Goal: Navigation & Orientation: Find specific page/section

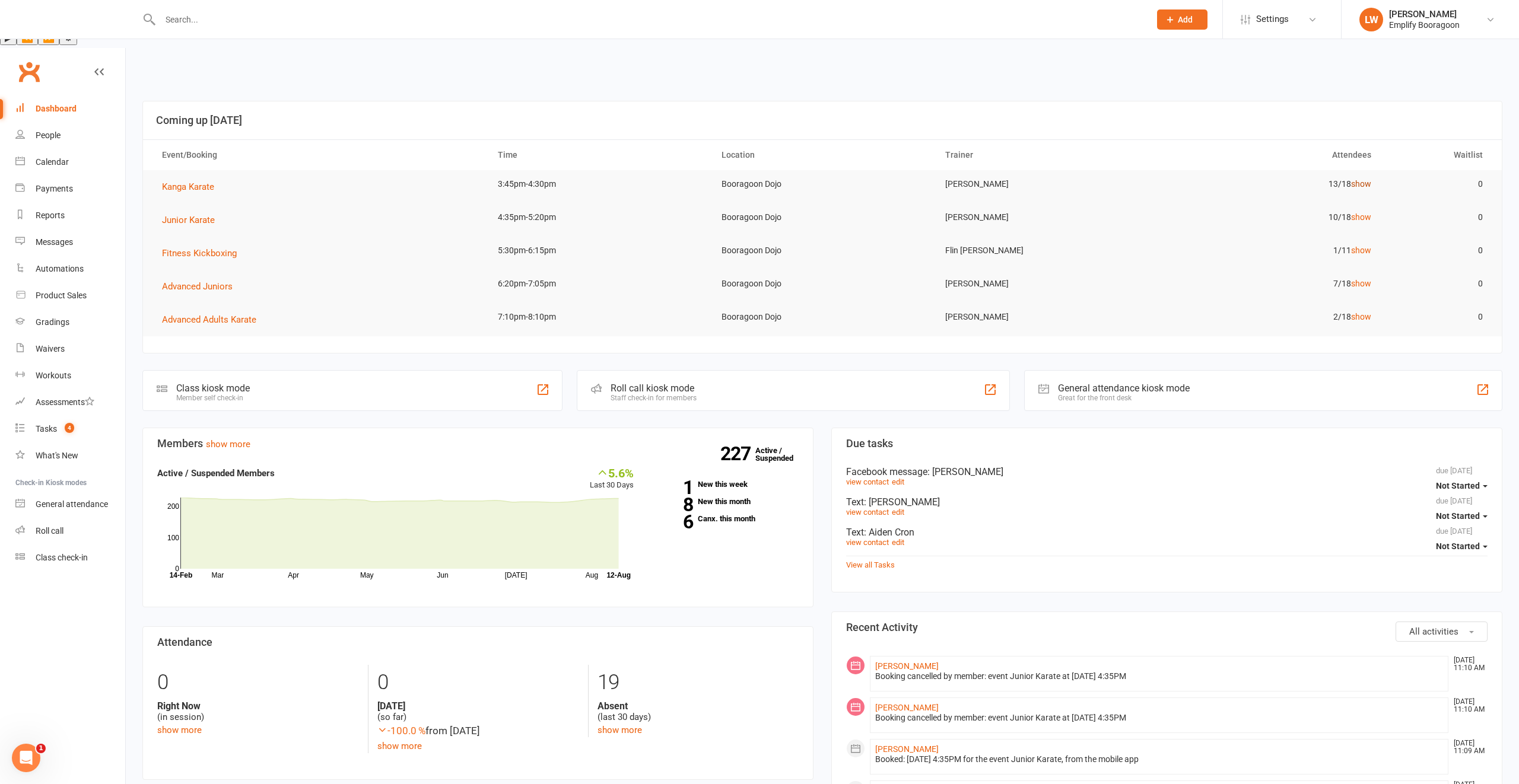
click at [1360, 179] on link "show" at bounding box center [1361, 184] width 20 height 10
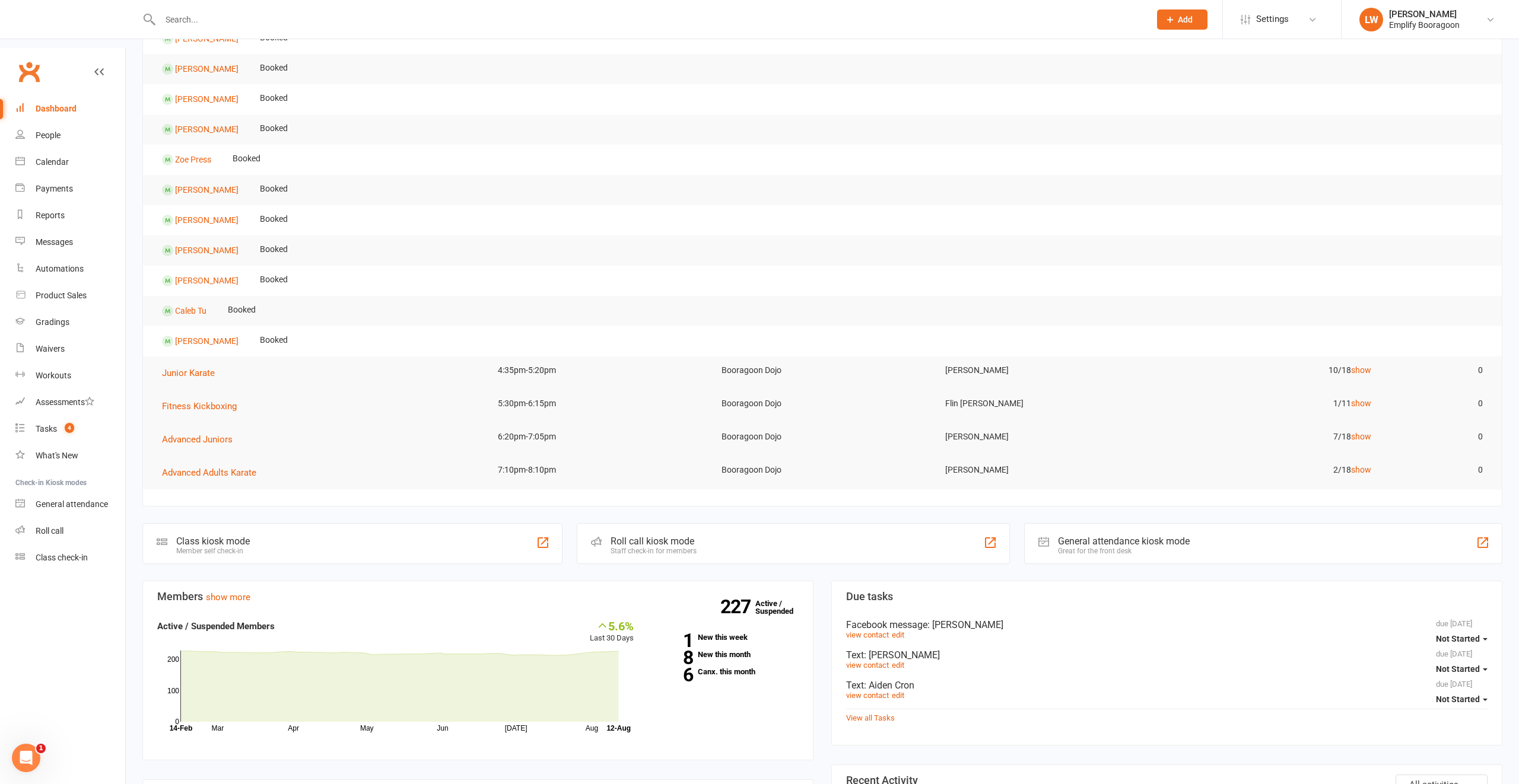
scroll to position [247, 0]
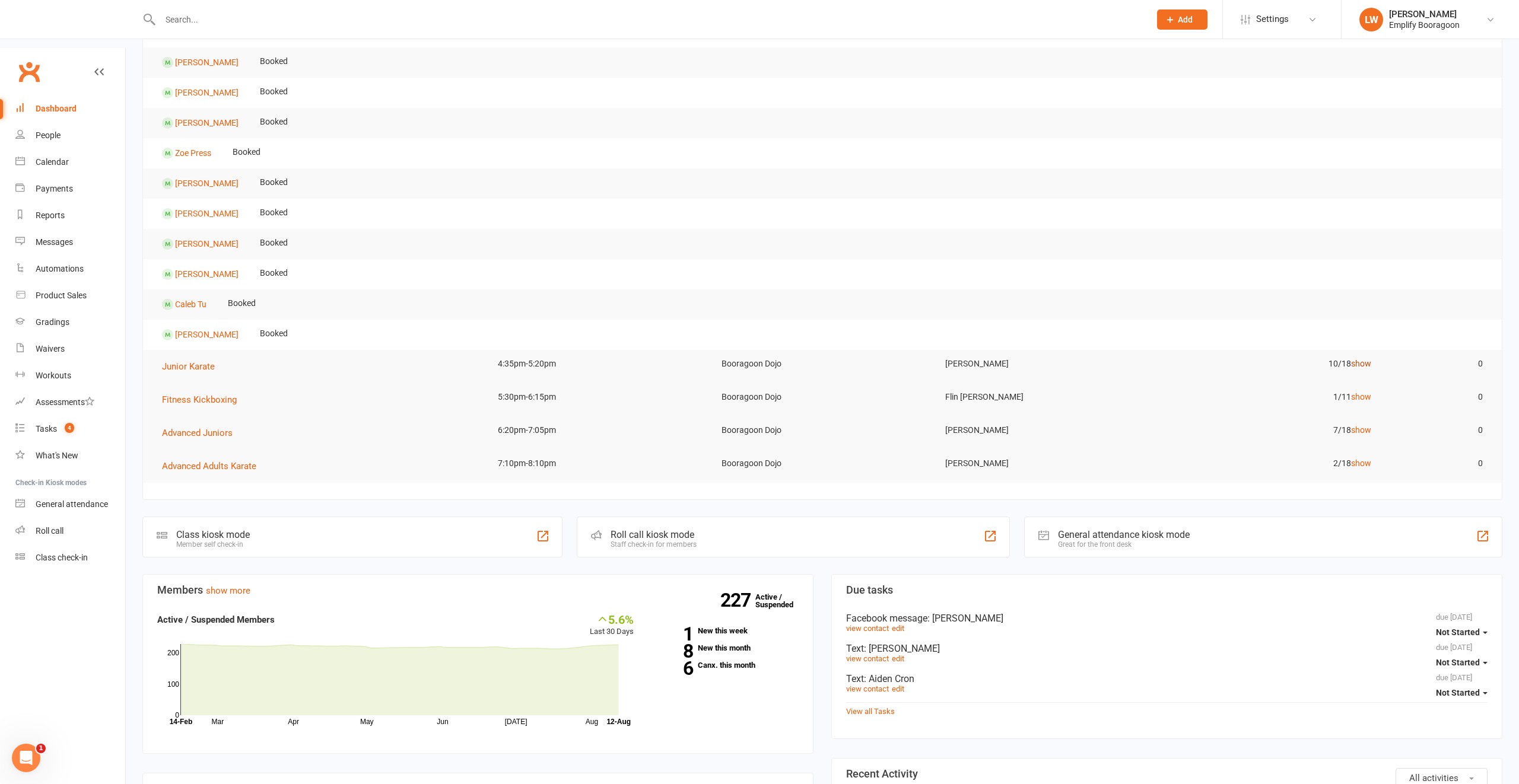
click at [1357, 359] on link "show" at bounding box center [1361, 363] width 20 height 10
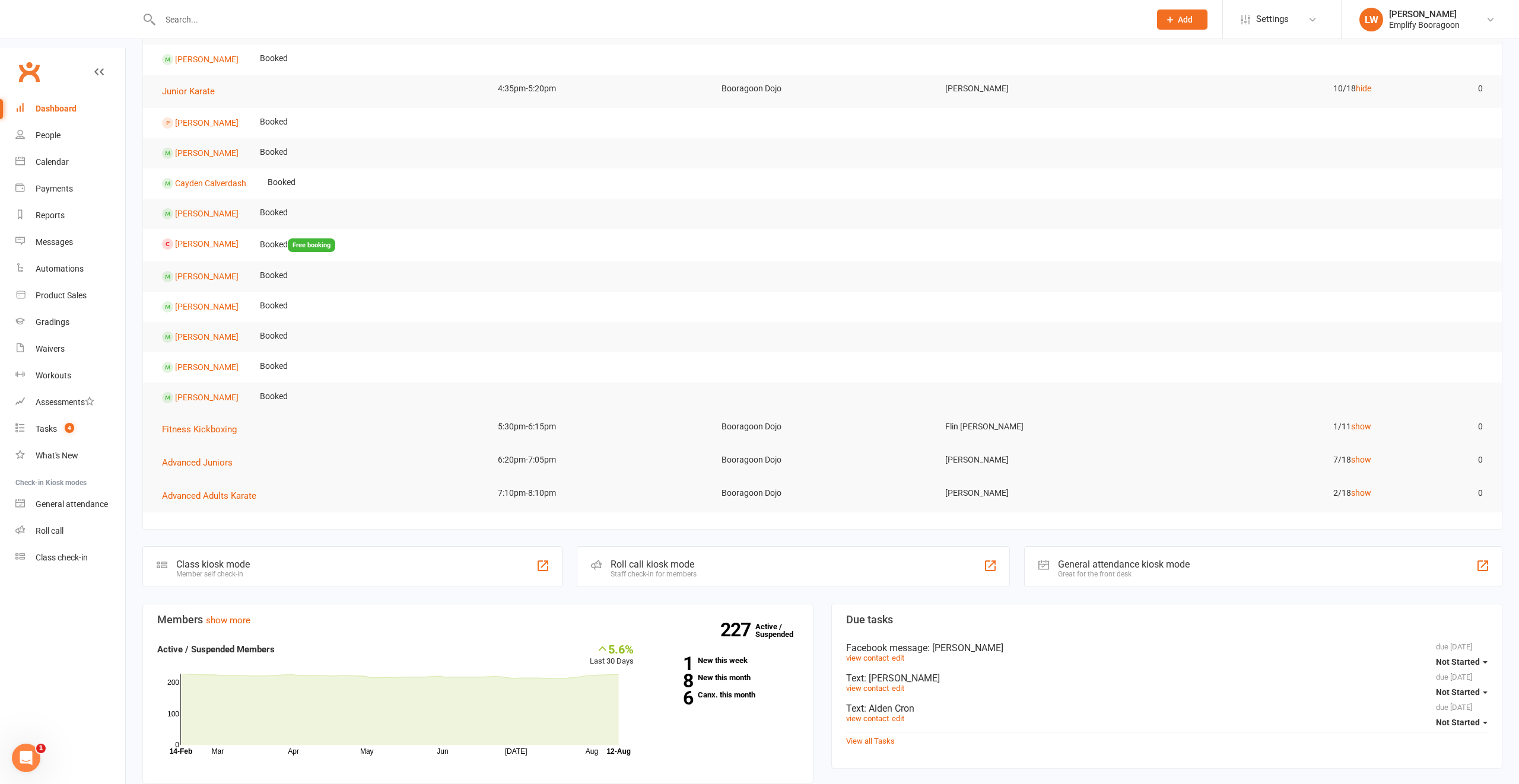
scroll to position [545, 0]
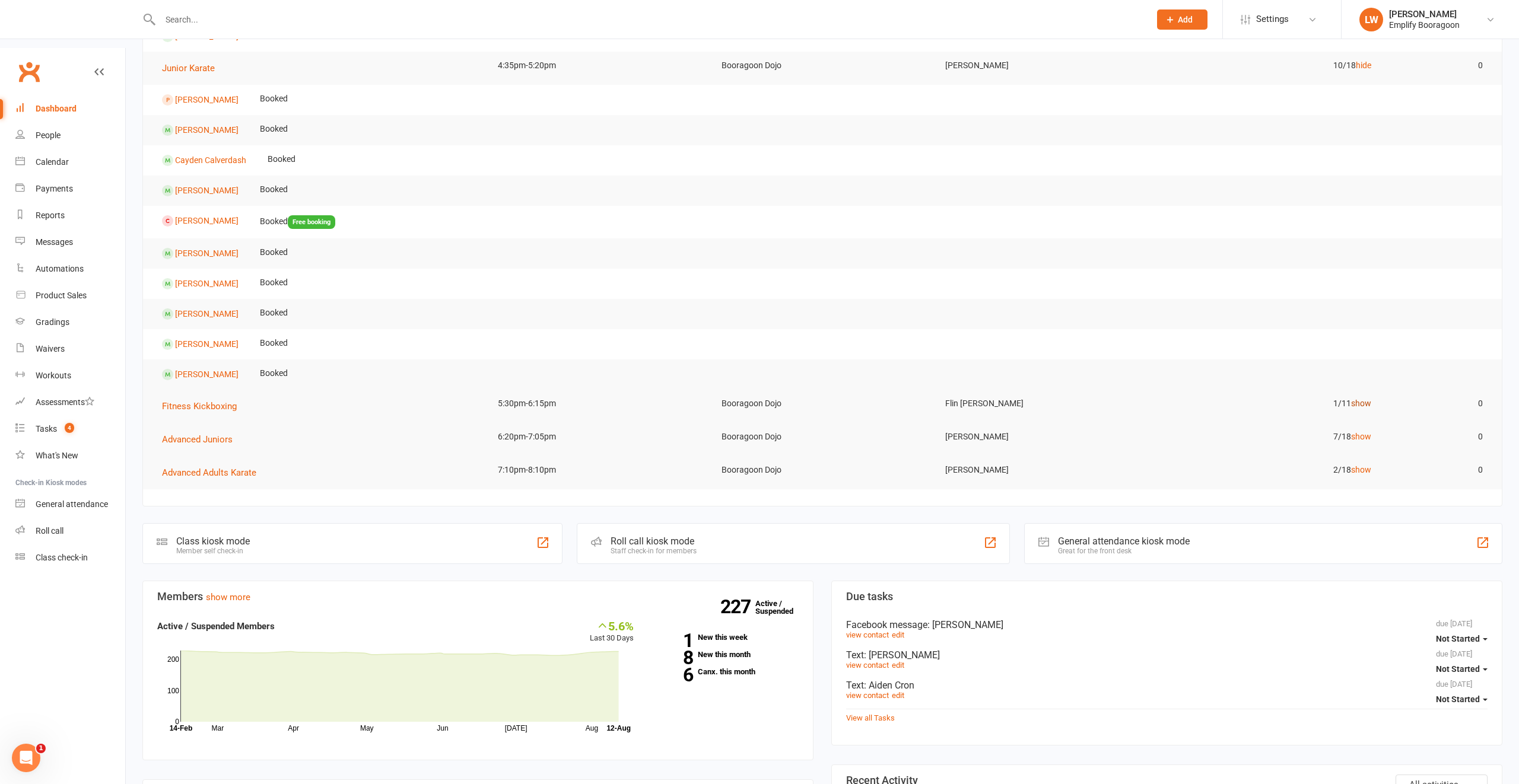
click at [1365, 398] on link "show" at bounding box center [1361, 403] width 20 height 10
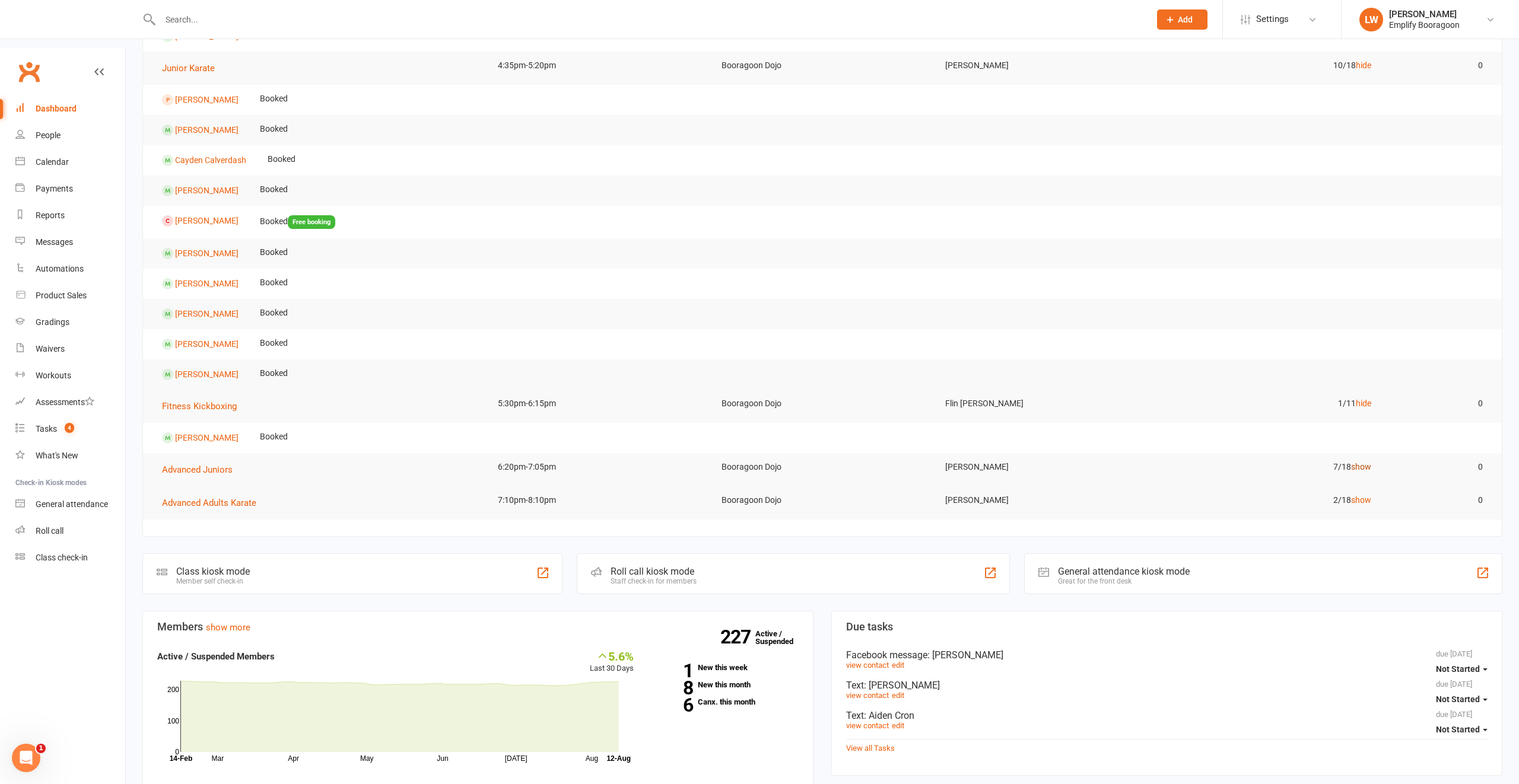
click at [1370, 462] on link "show" at bounding box center [1361, 467] width 20 height 10
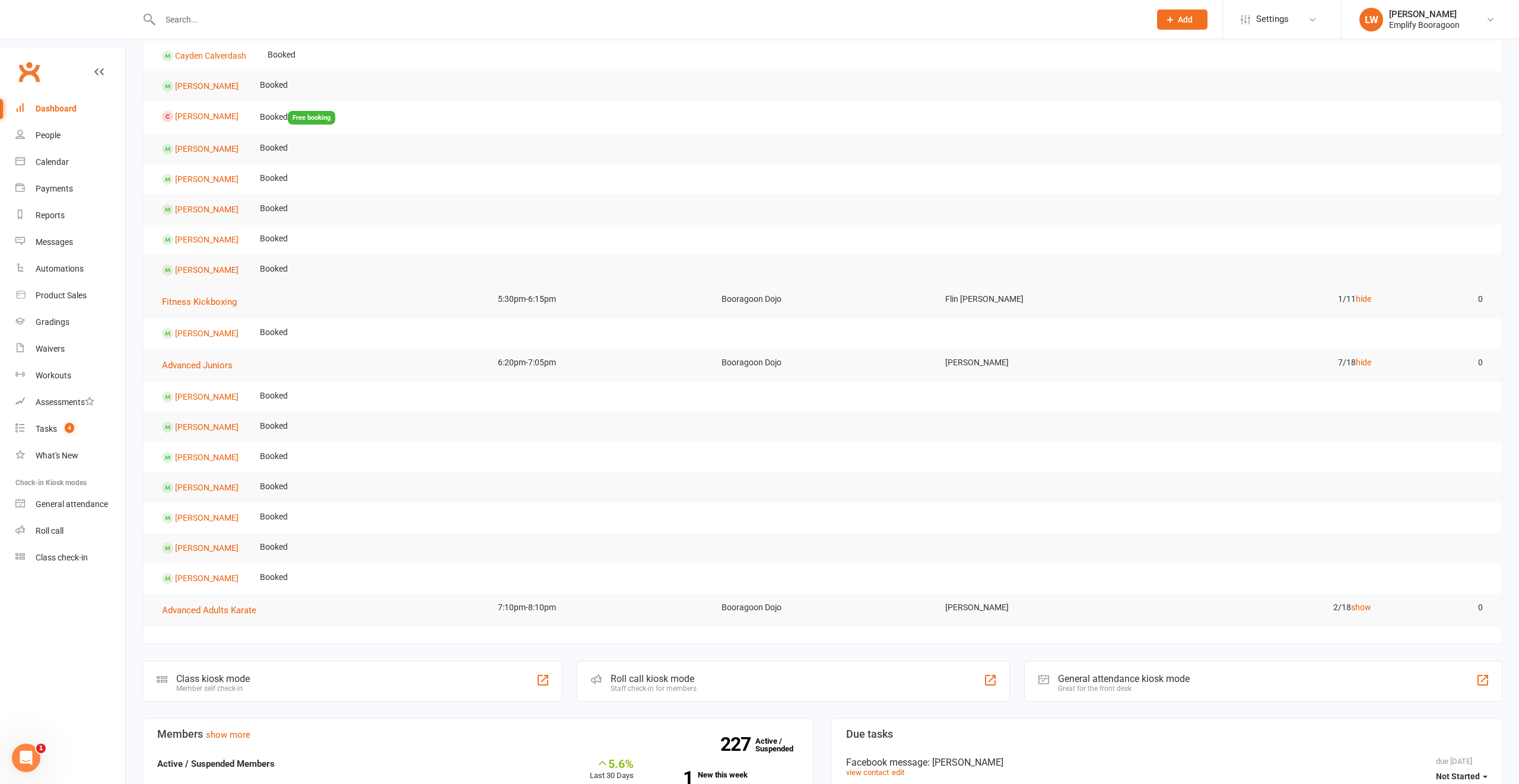
scroll to position [710, 0]
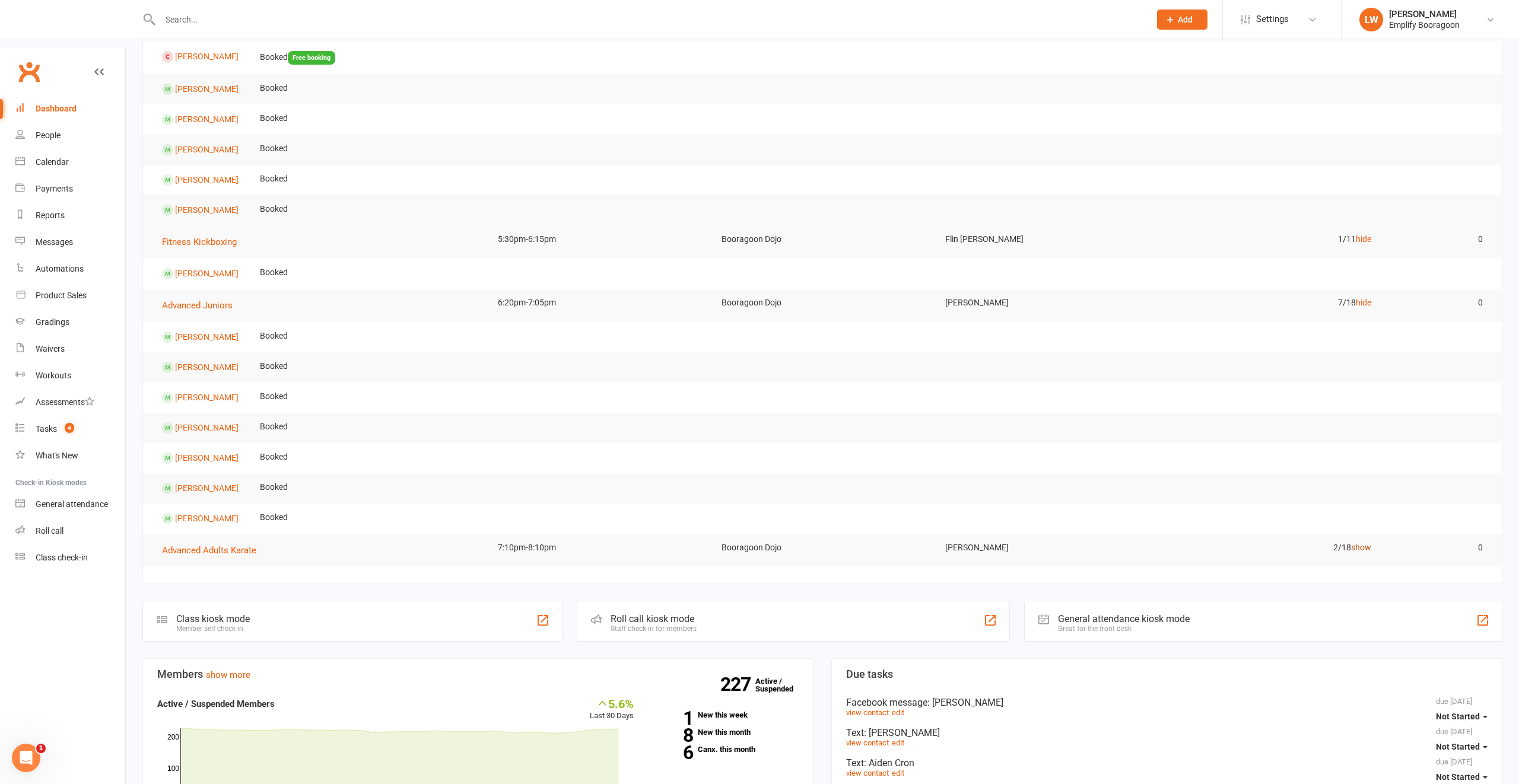
click at [1355, 542] on link "show" at bounding box center [1361, 547] width 20 height 10
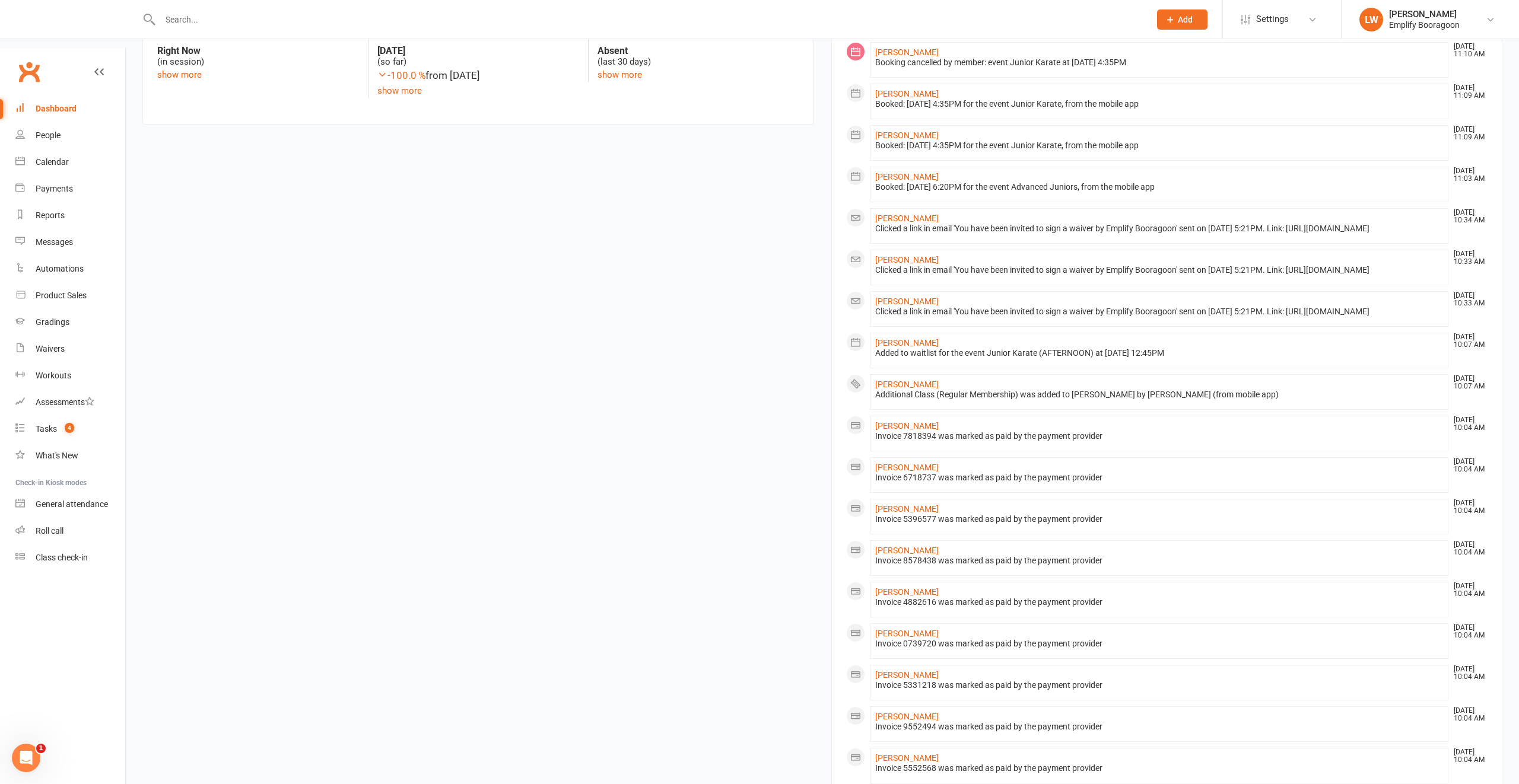
scroll to position [1777, 0]
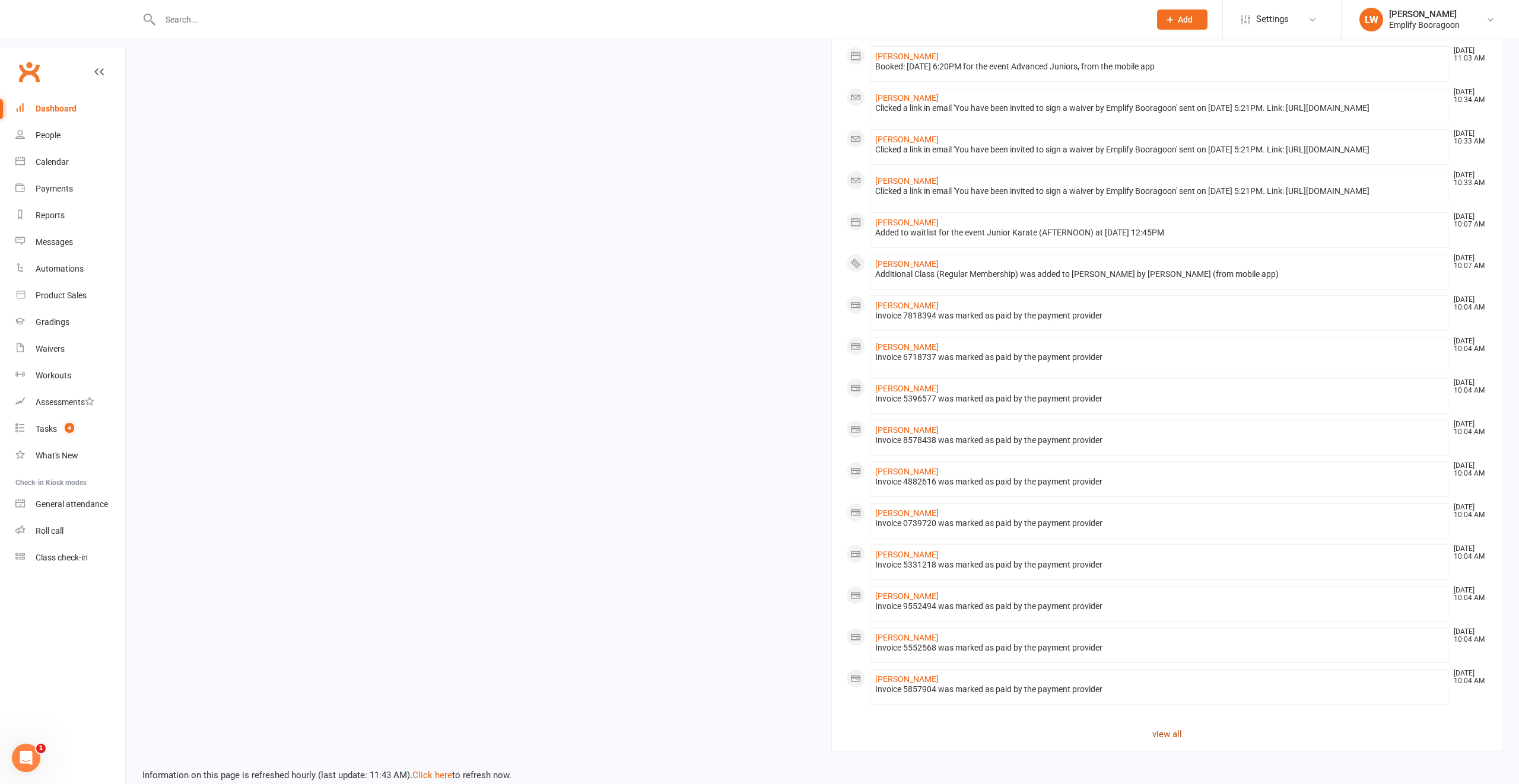
click at [1173, 727] on link "view all" at bounding box center [1167, 734] width 642 height 14
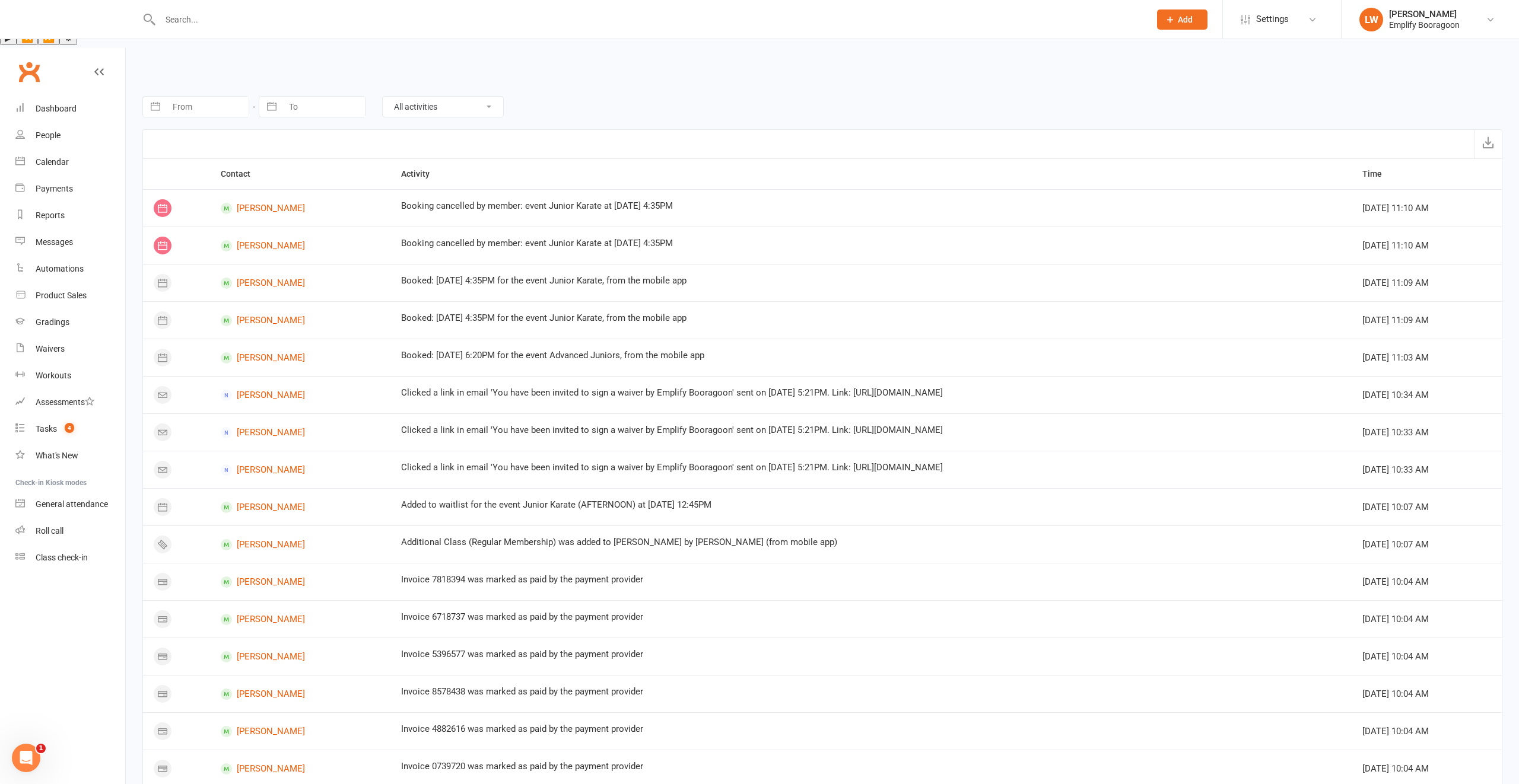
scroll to position [366, 0]
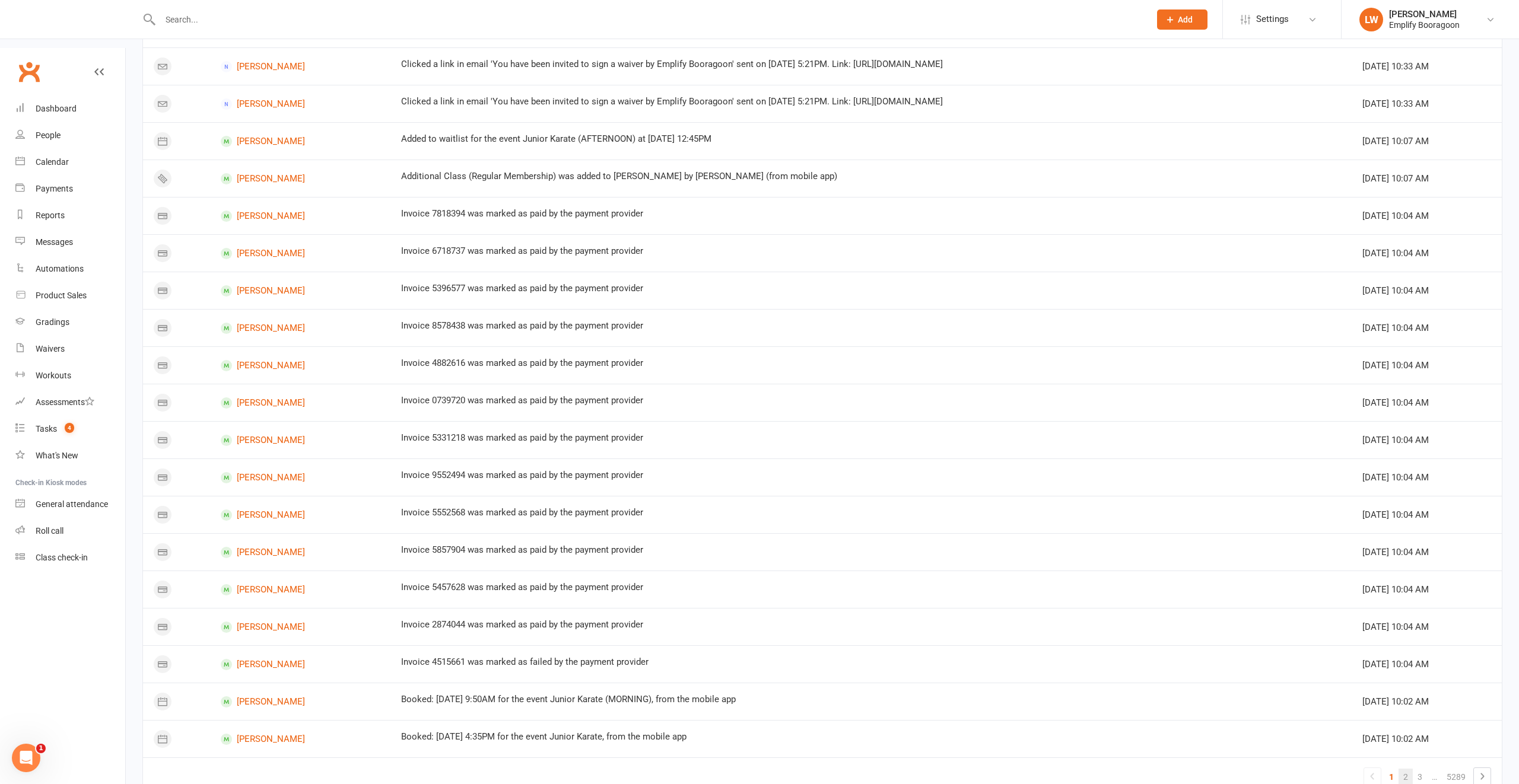
click at [1403, 769] on link "2" at bounding box center [1406, 777] width 14 height 17
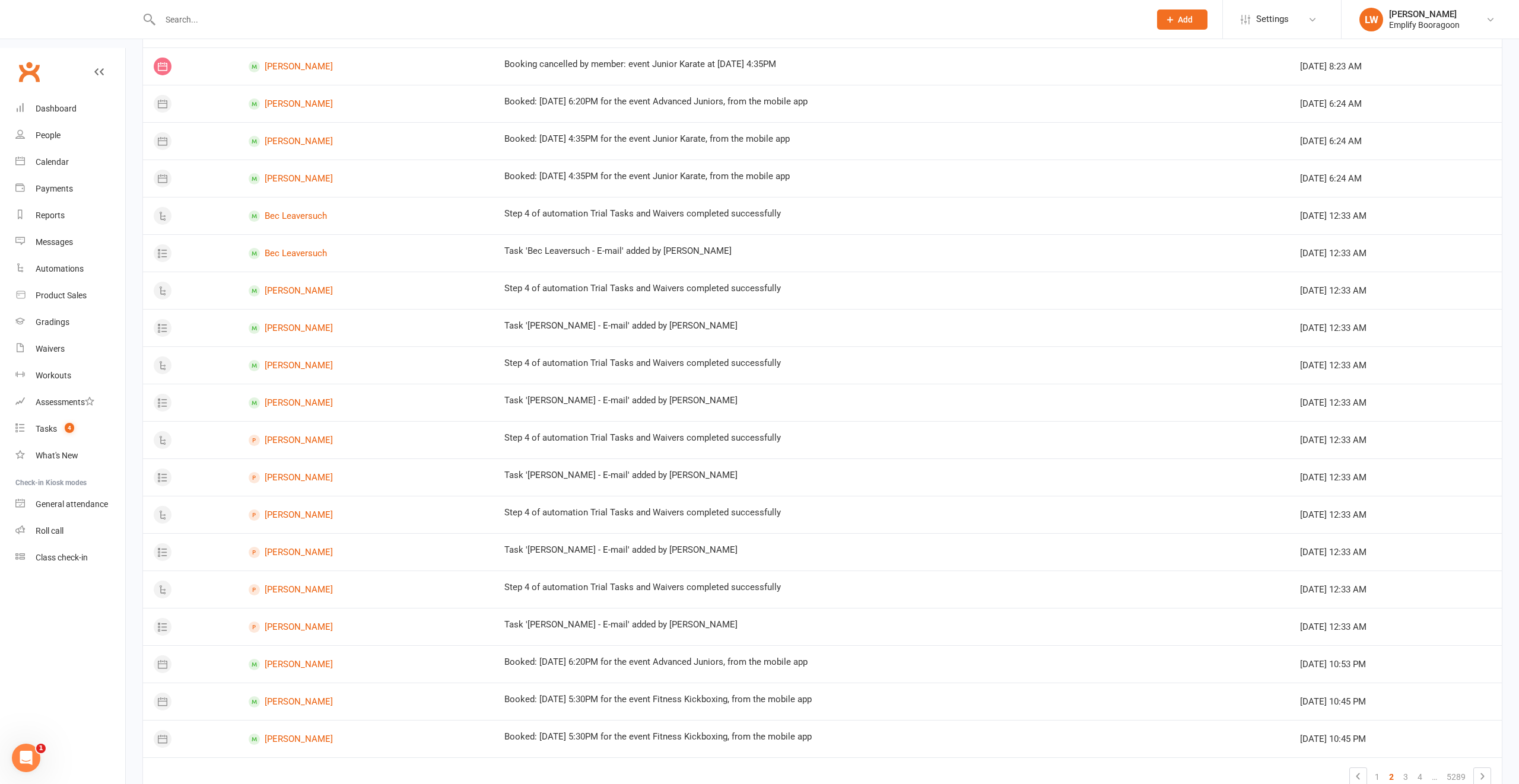
scroll to position [0, 0]
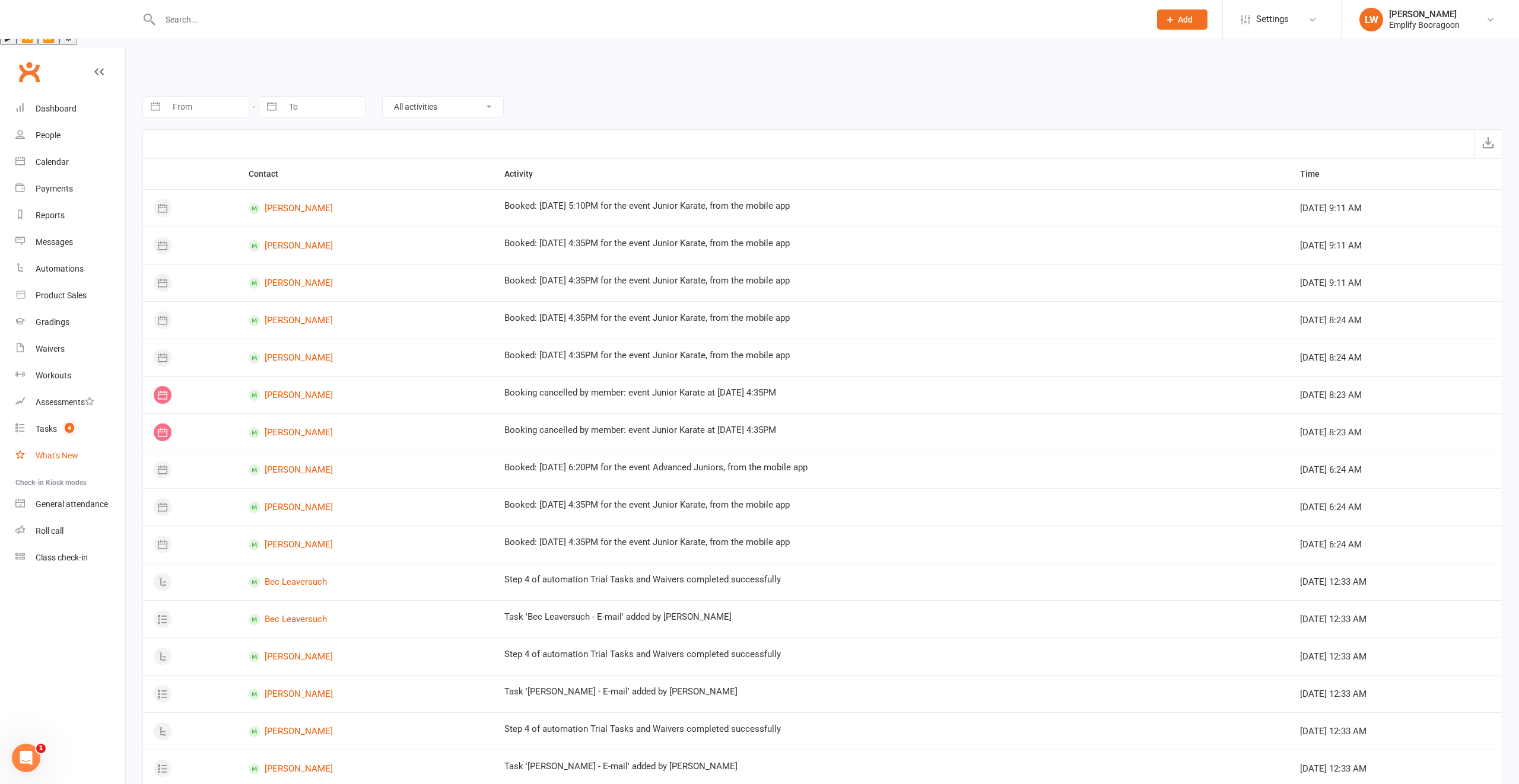
click at [38, 443] on link "What's New" at bounding box center [71, 456] width 110 height 27
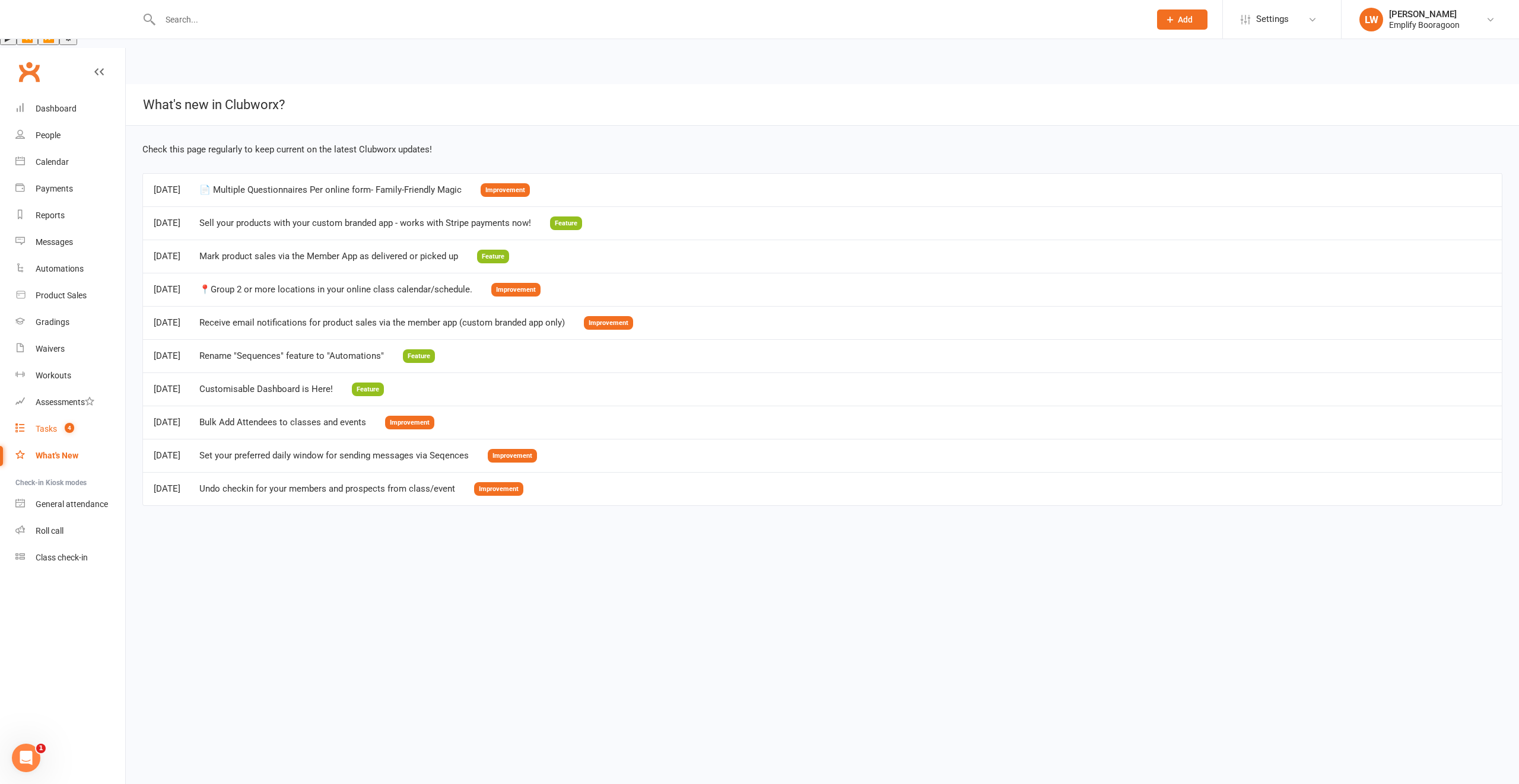
click at [56, 424] on div "Tasks" at bounding box center [46, 428] width 21 height 10
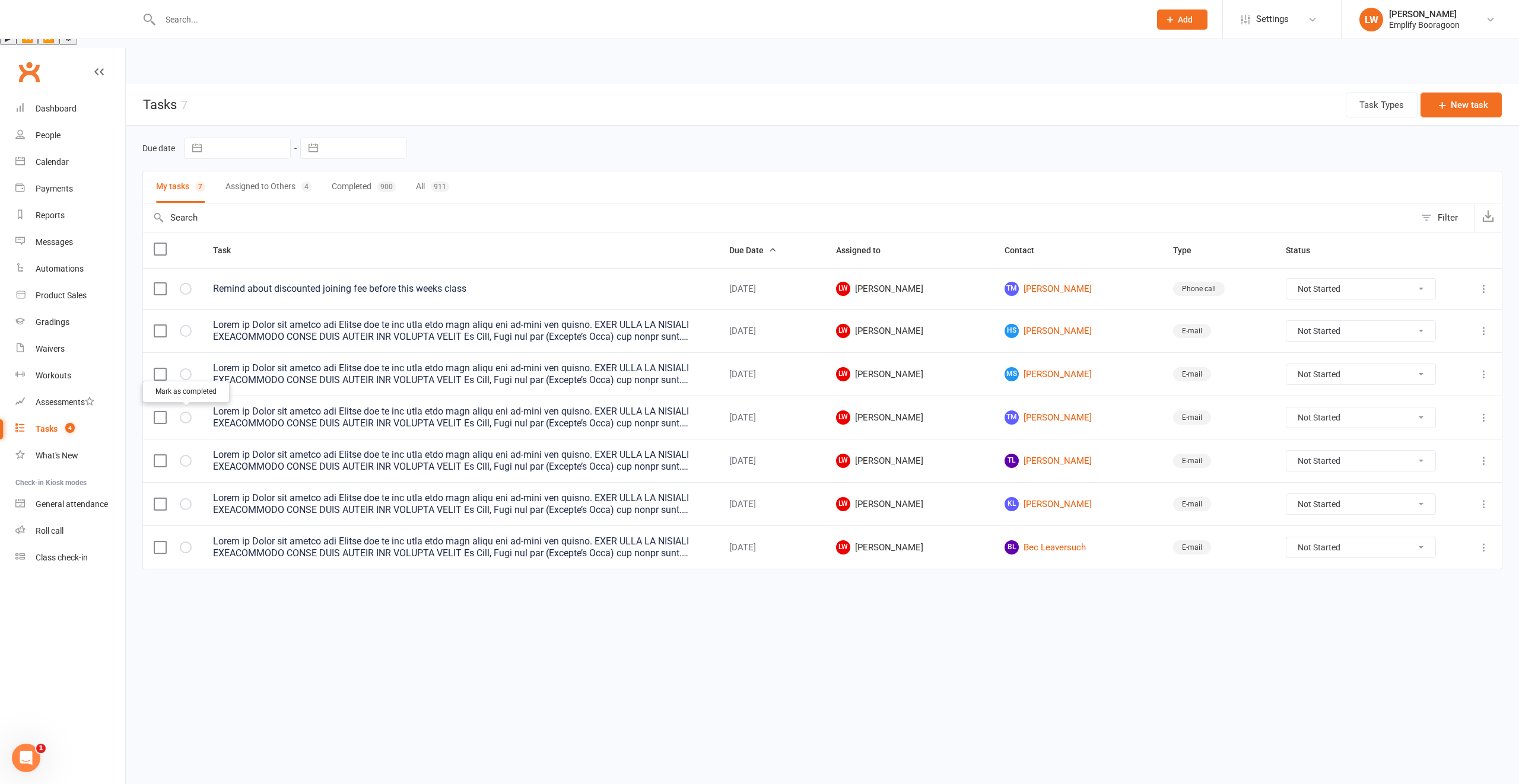
click at [0, 0] on icon "button" at bounding box center [0, 0] width 0 height 0
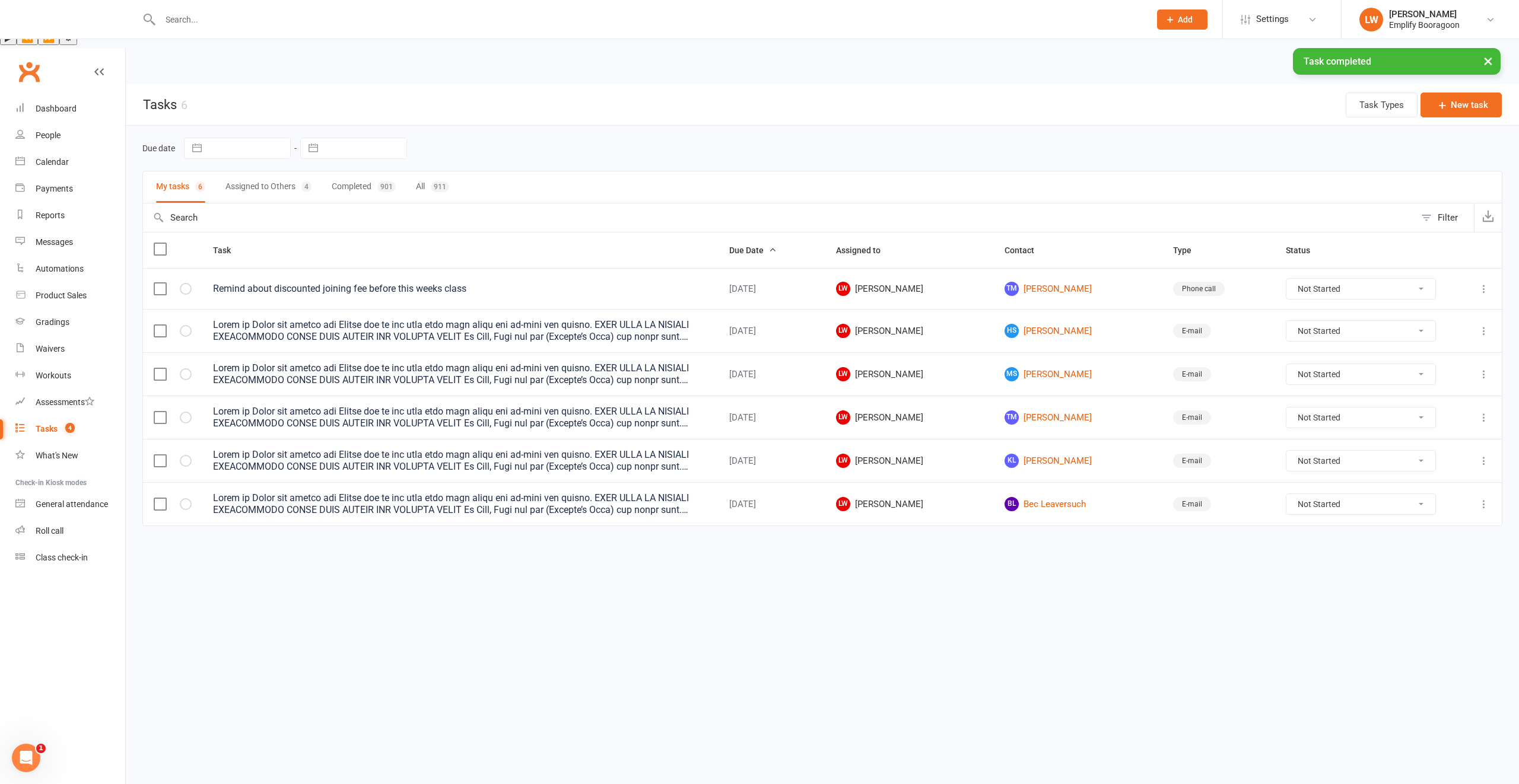
click at [0, 0] on icon "button" at bounding box center [0, 0] width 0 height 0
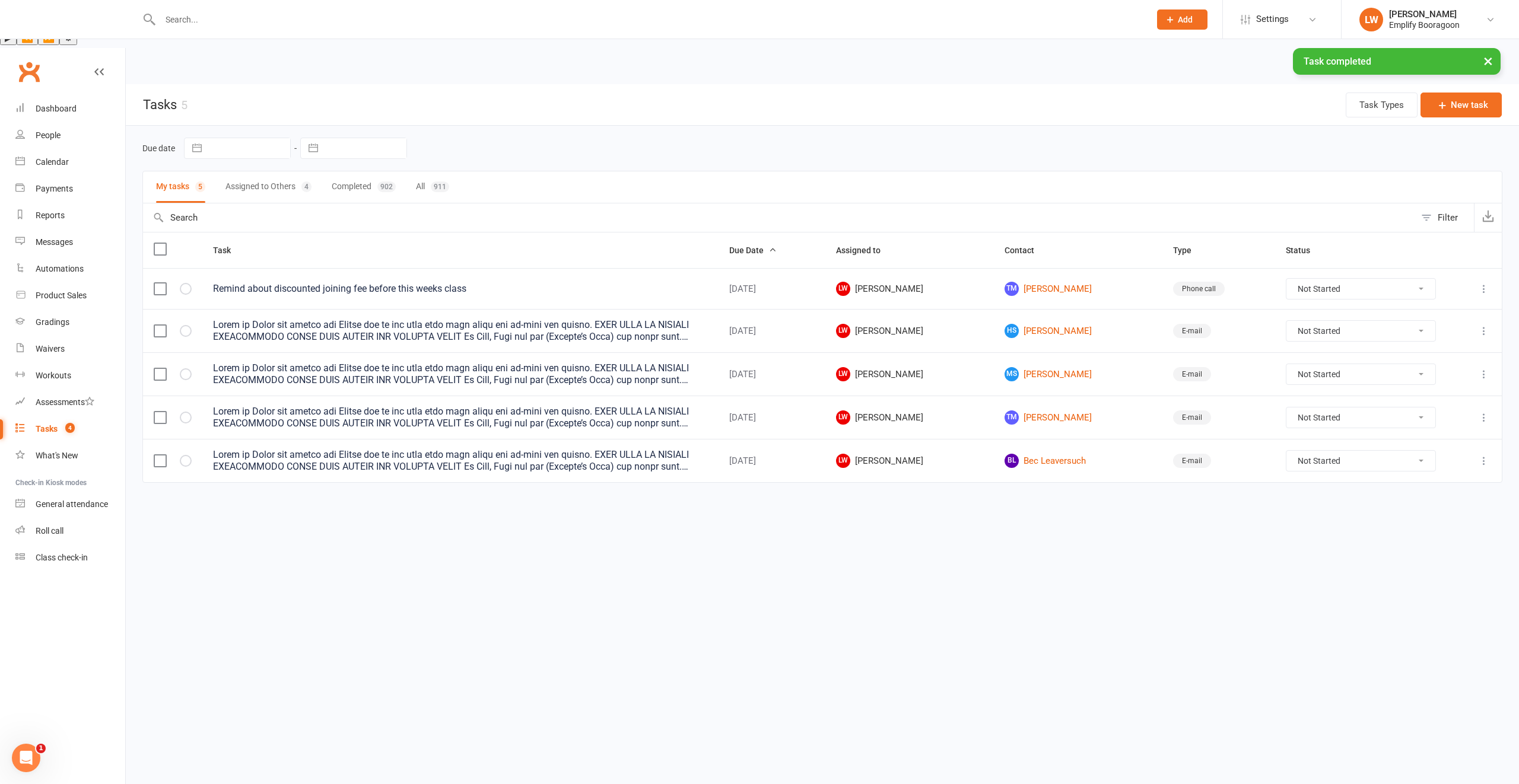
click at [0, 0] on icon "button" at bounding box center [0, 0] width 0 height 0
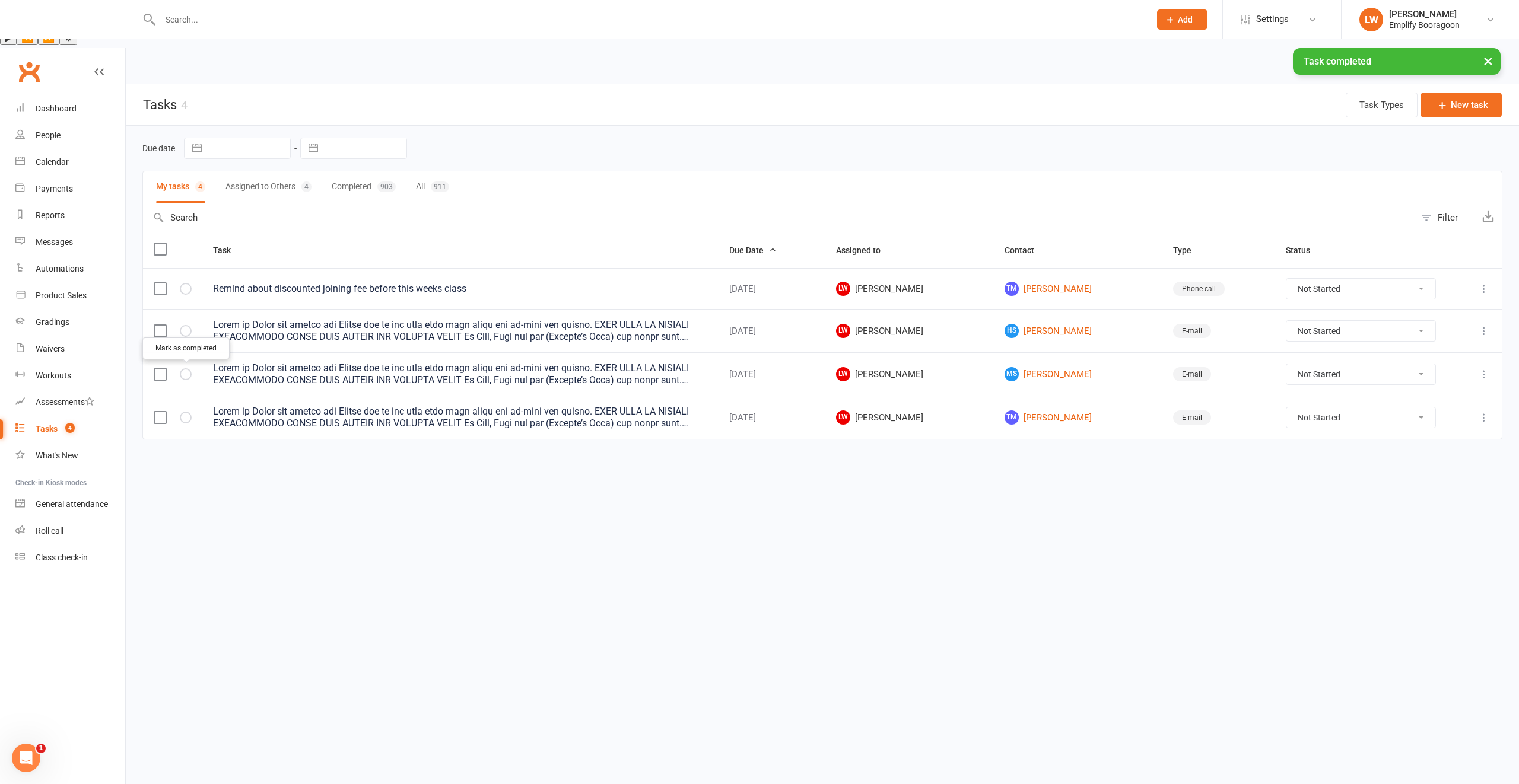
click at [181, 412] on button "button" at bounding box center [186, 418] width 12 height 12
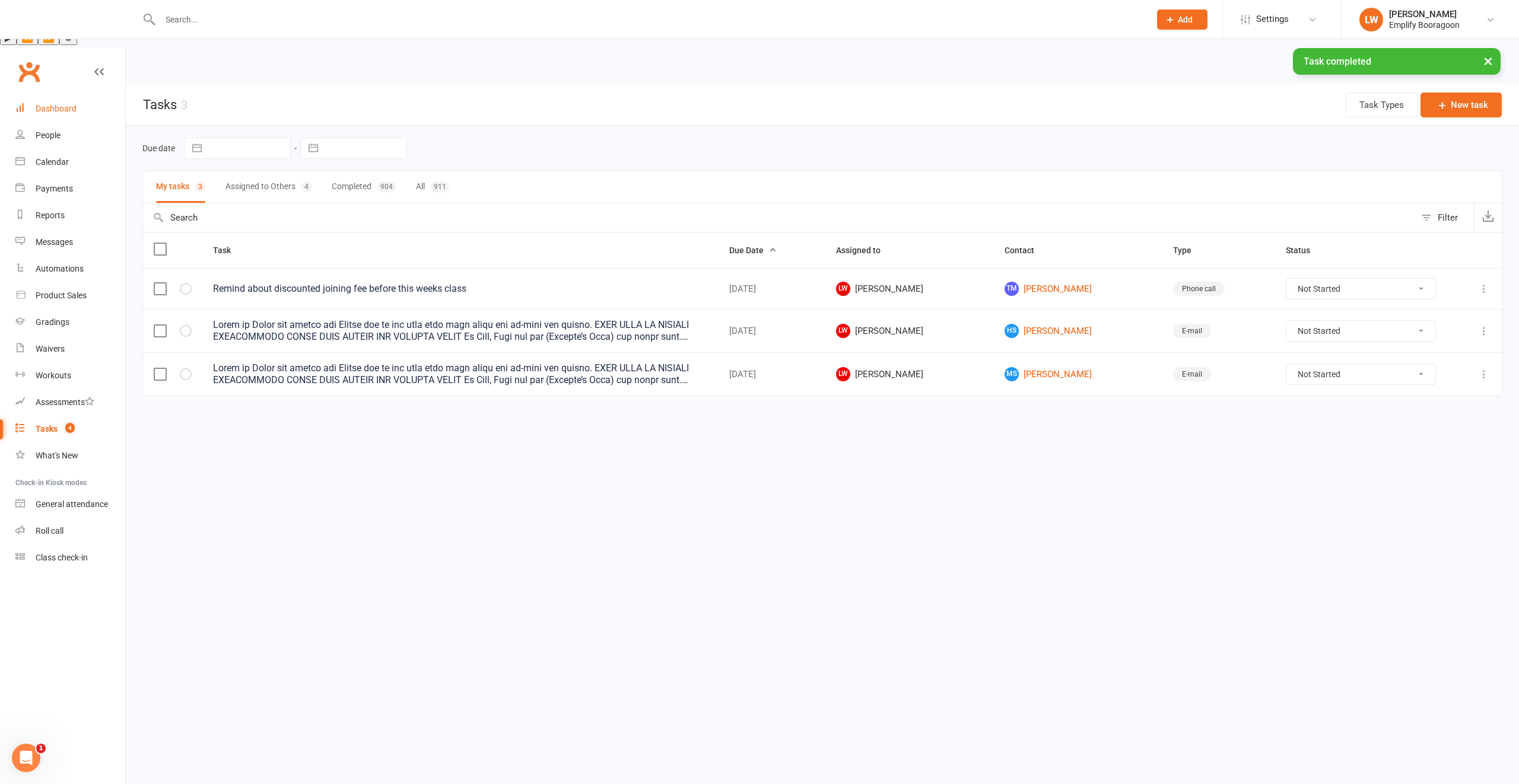
click at [32, 95] on link "Dashboard" at bounding box center [71, 109] width 110 height 27
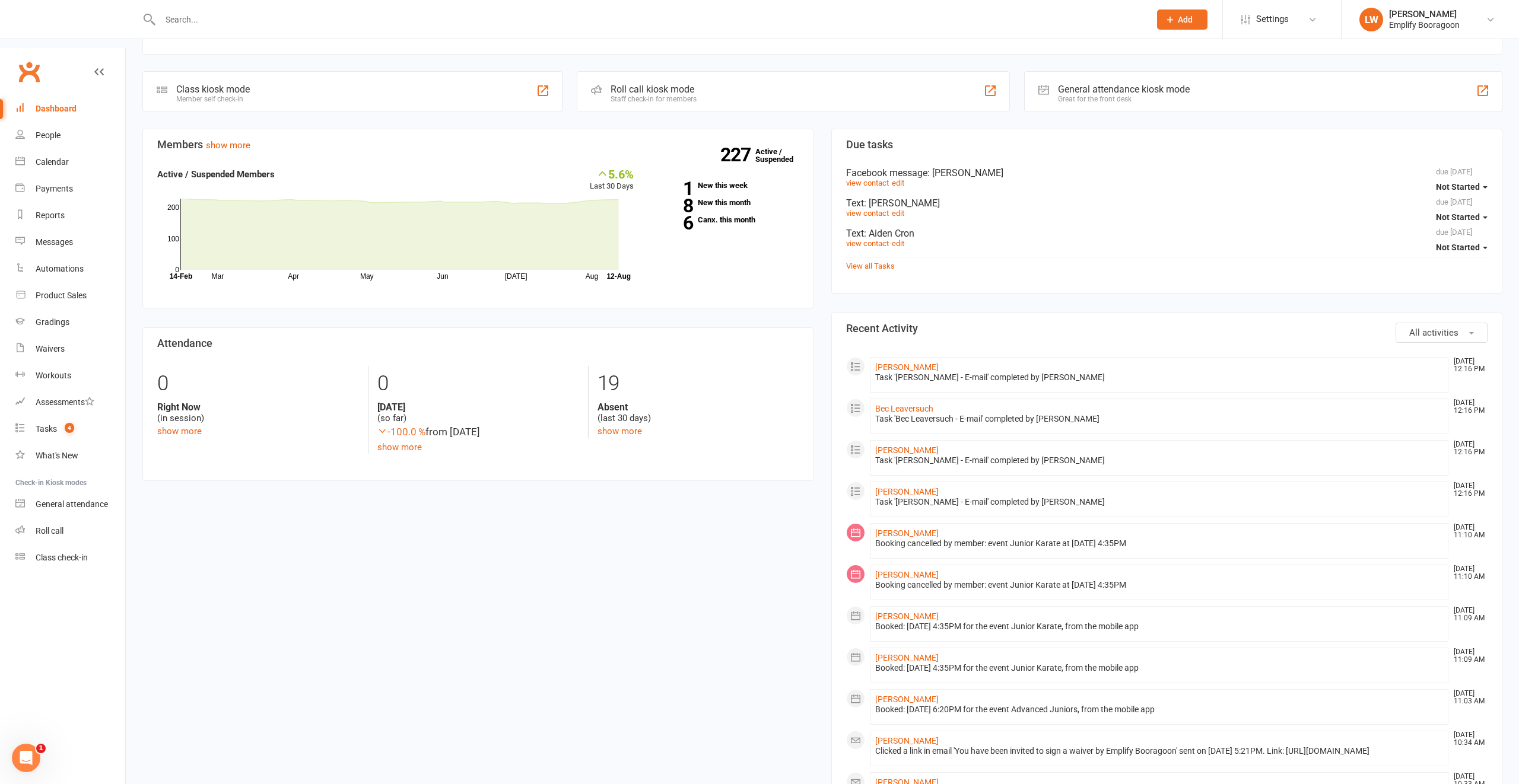
scroll to position [299, 0]
click at [68, 149] on link "Calendar" at bounding box center [71, 162] width 110 height 27
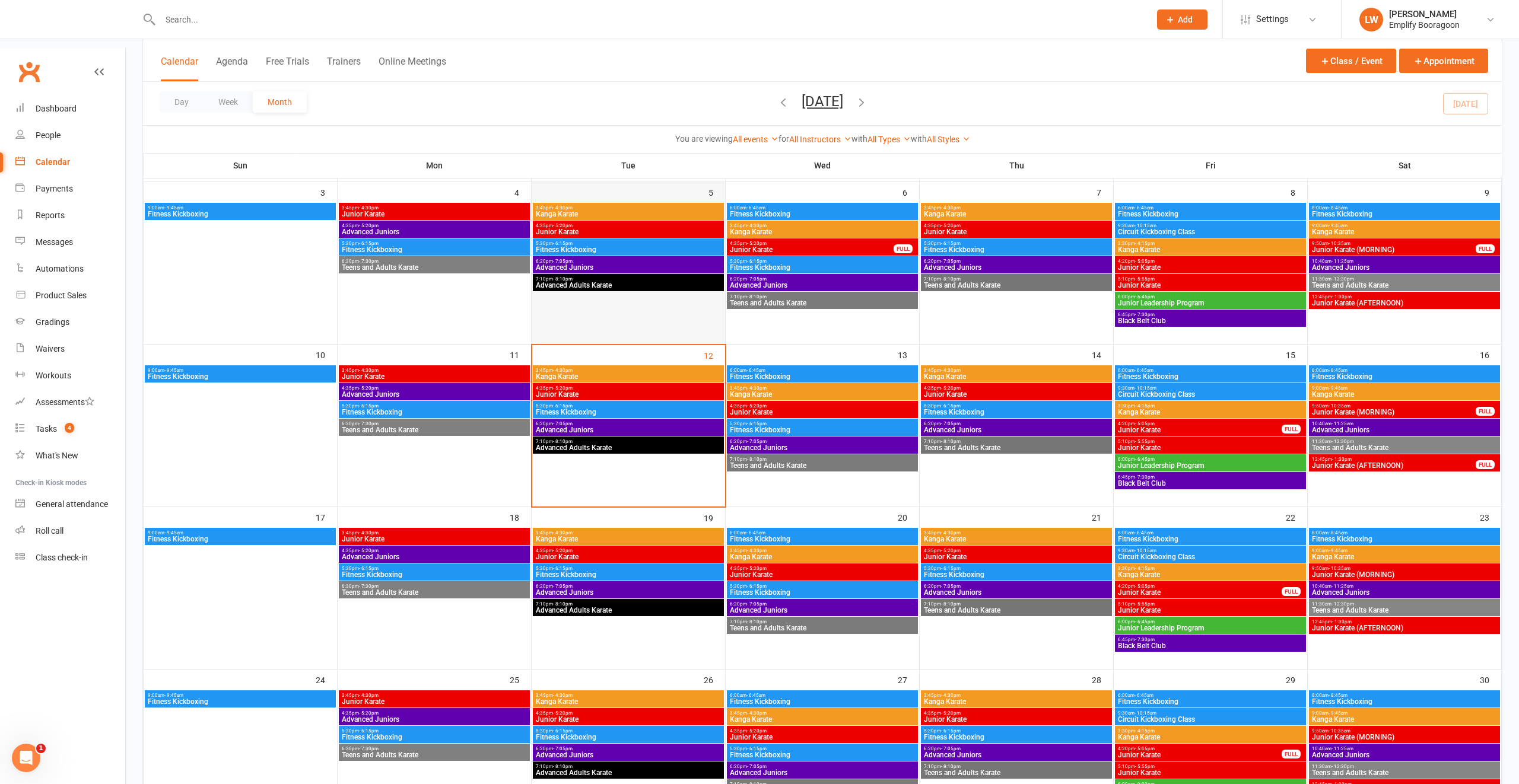
scroll to position [281, 0]
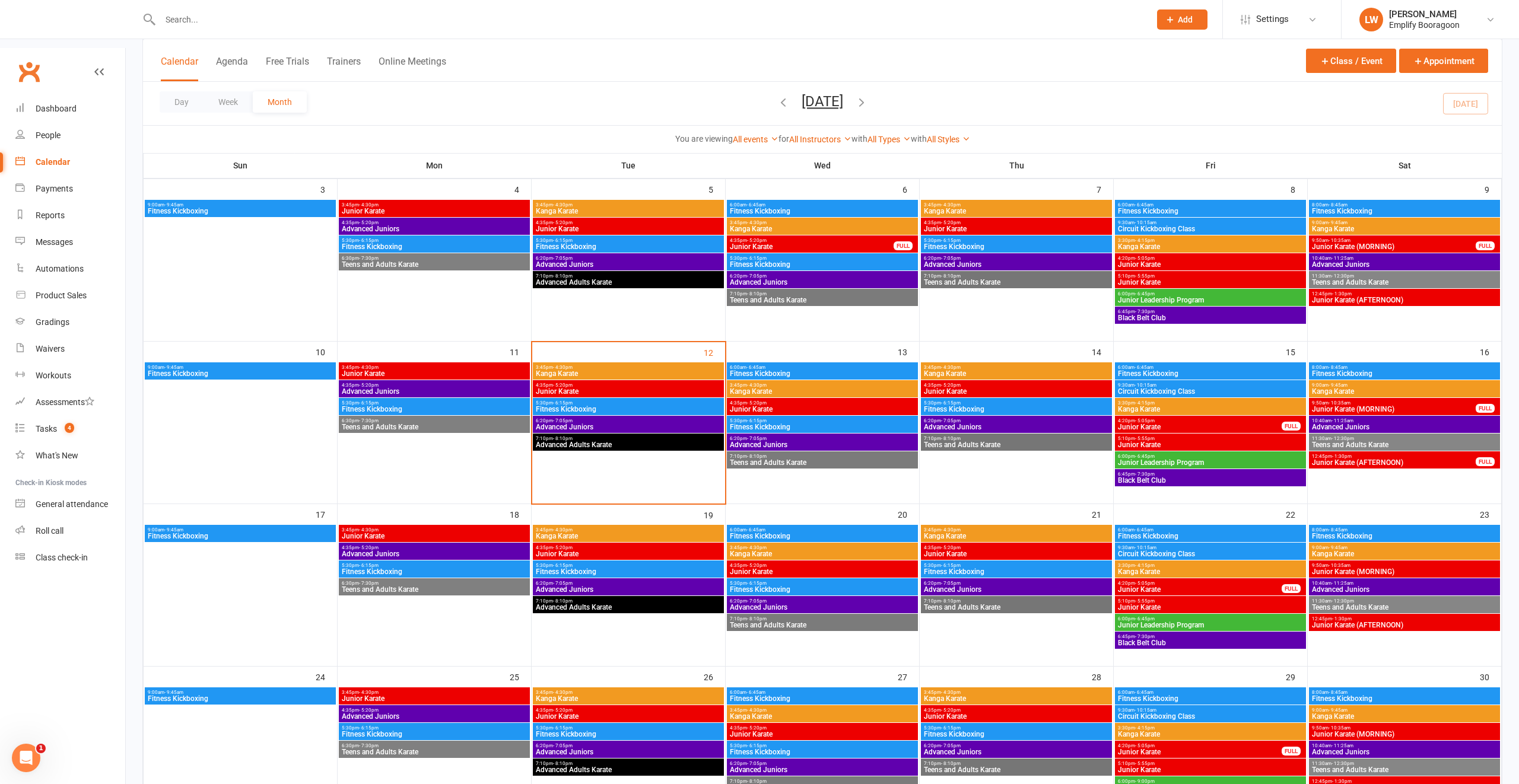
click at [762, 388] on span "Kanga Karate" at bounding box center [823, 391] width 186 height 7
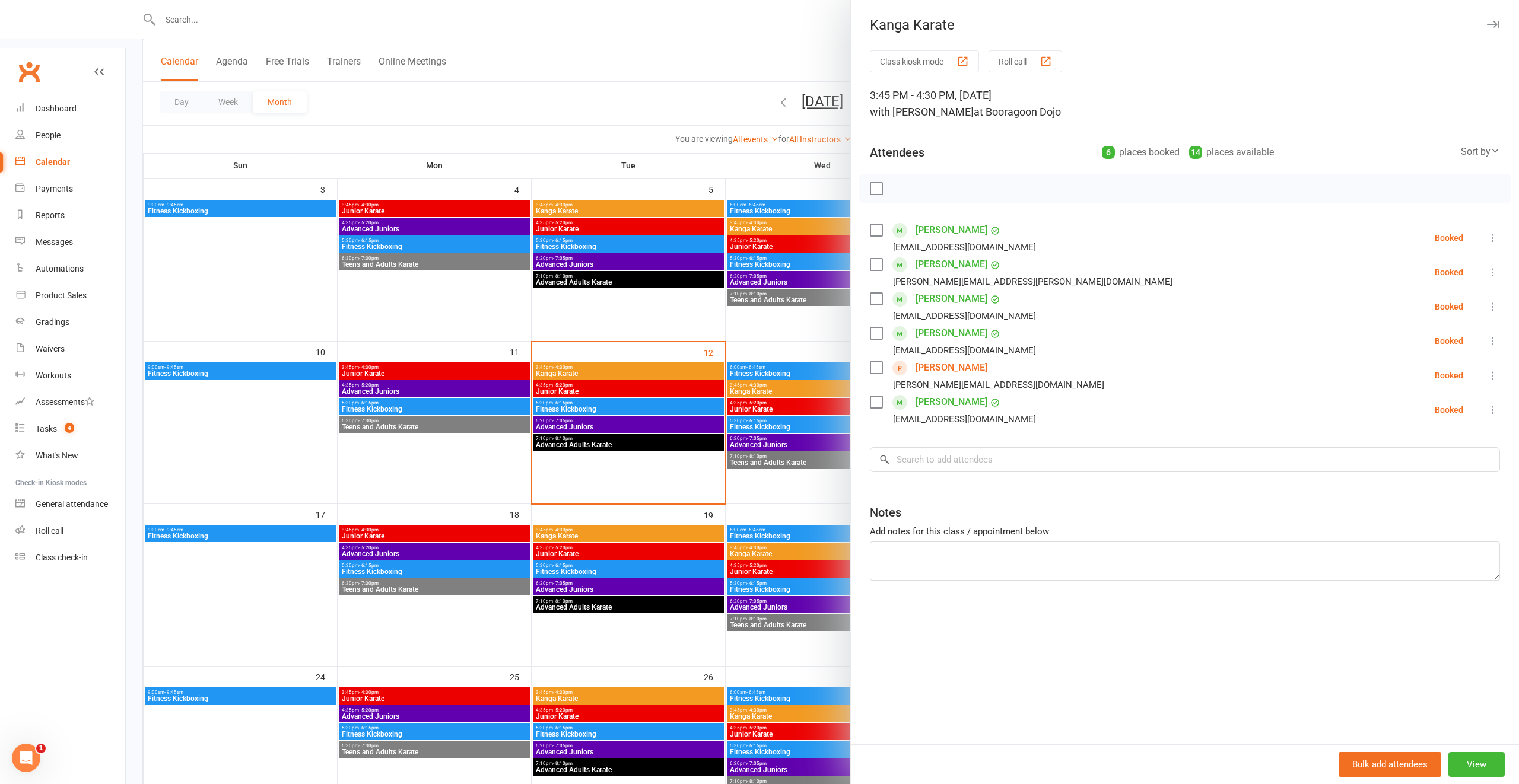
click at [760, 375] on div at bounding box center [823, 392] width 1394 height 784
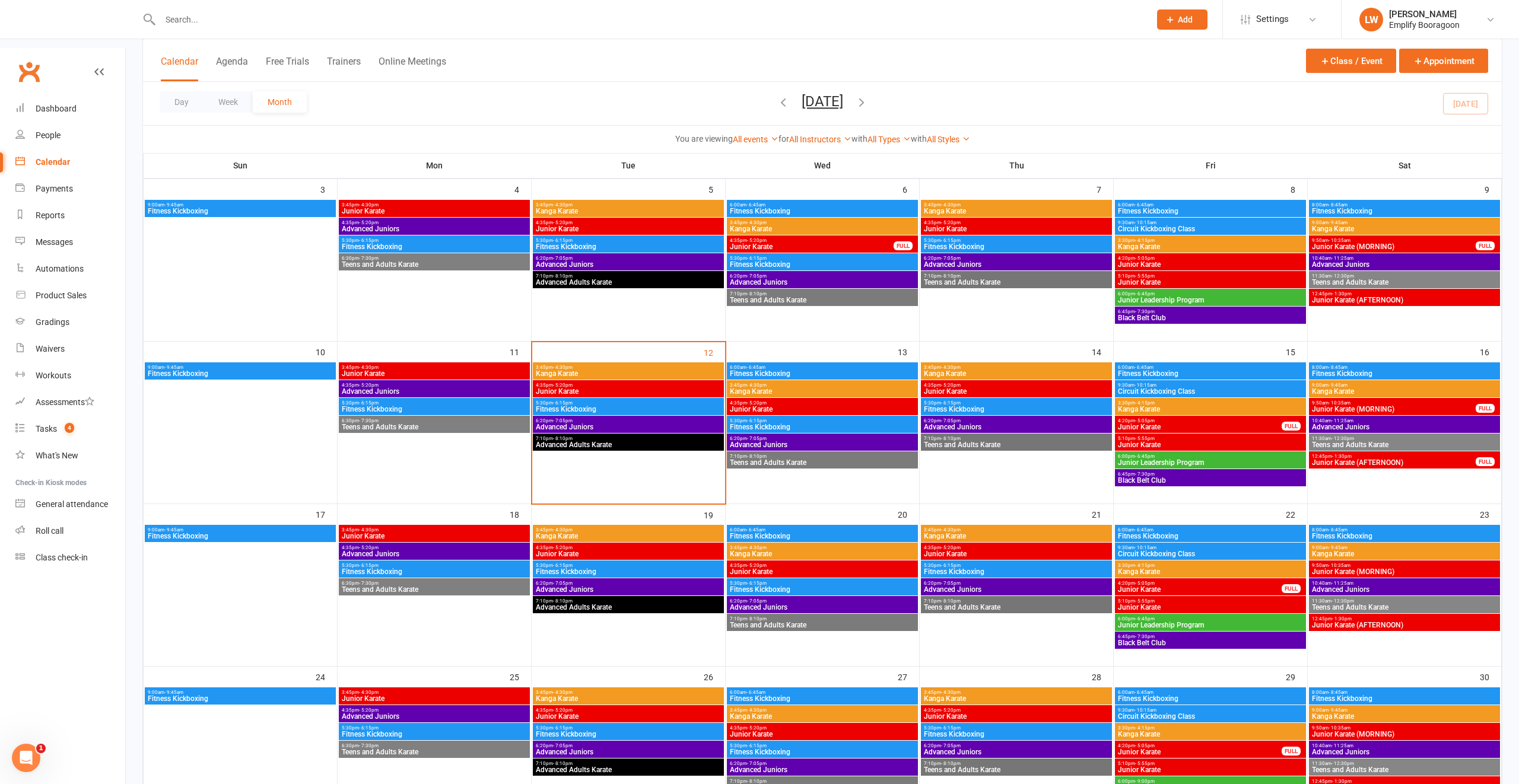
click at [758, 406] on span "Junior Karate" at bounding box center [823, 409] width 186 height 7
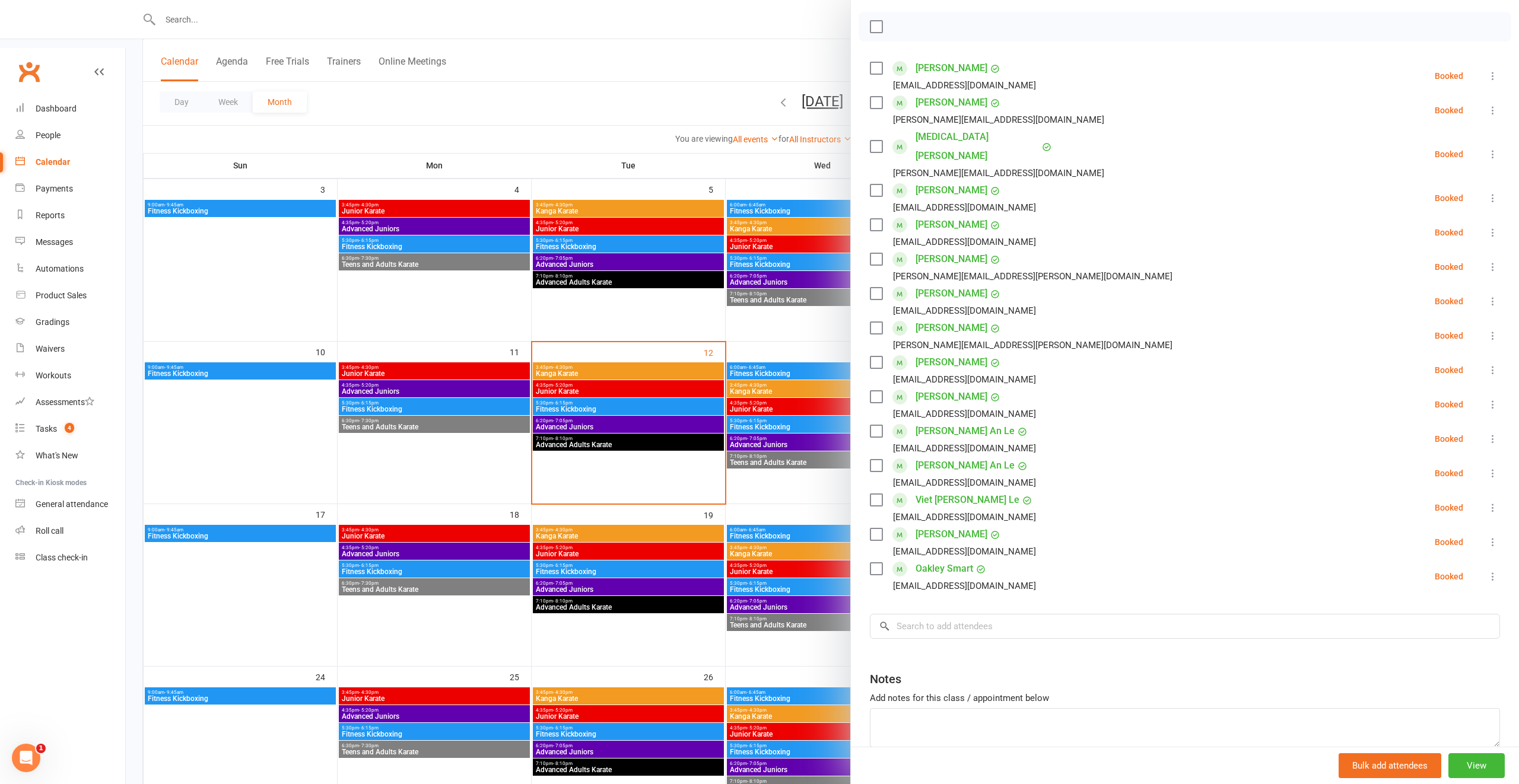
scroll to position [0, 0]
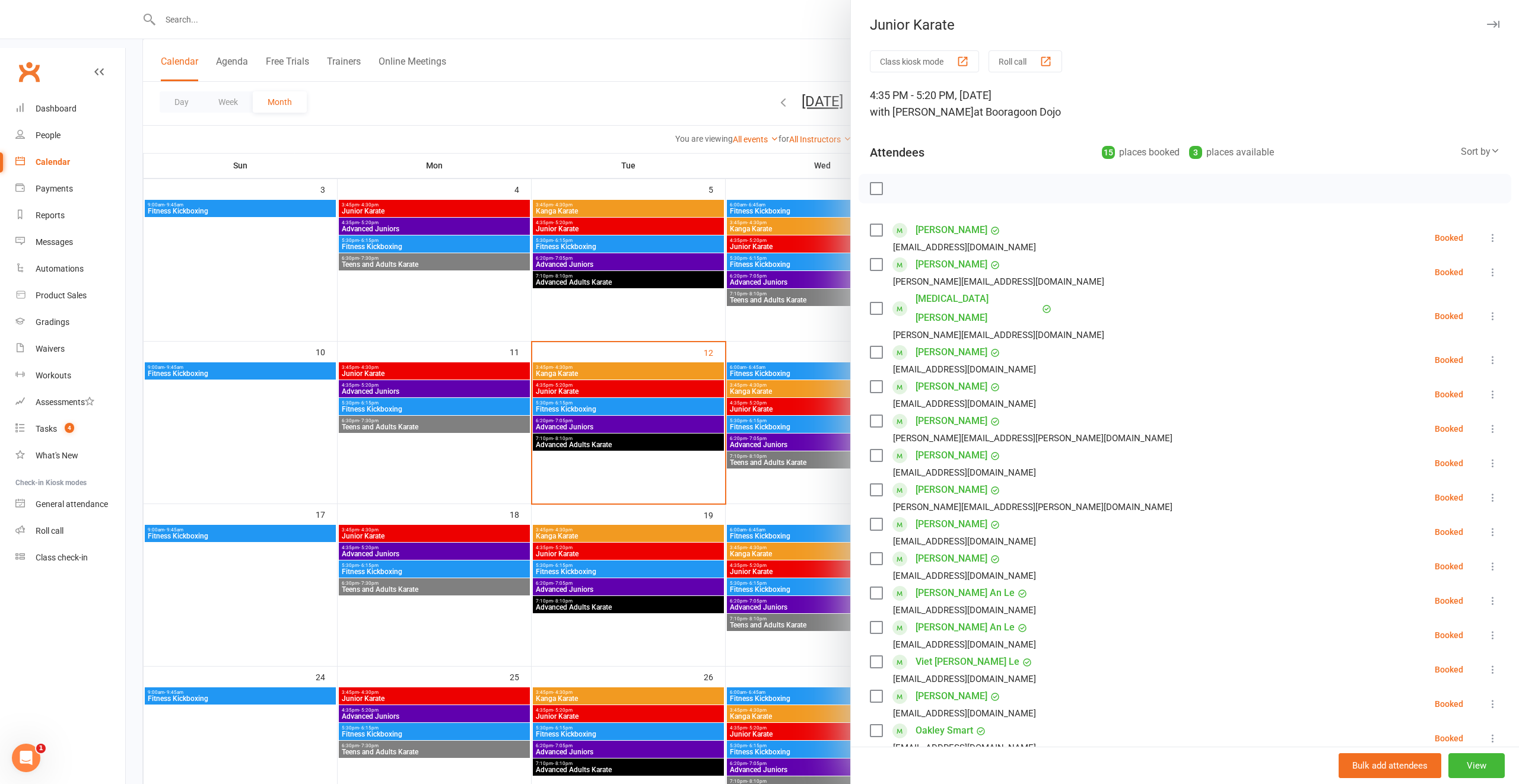
click at [826, 404] on div at bounding box center [823, 392] width 1394 height 784
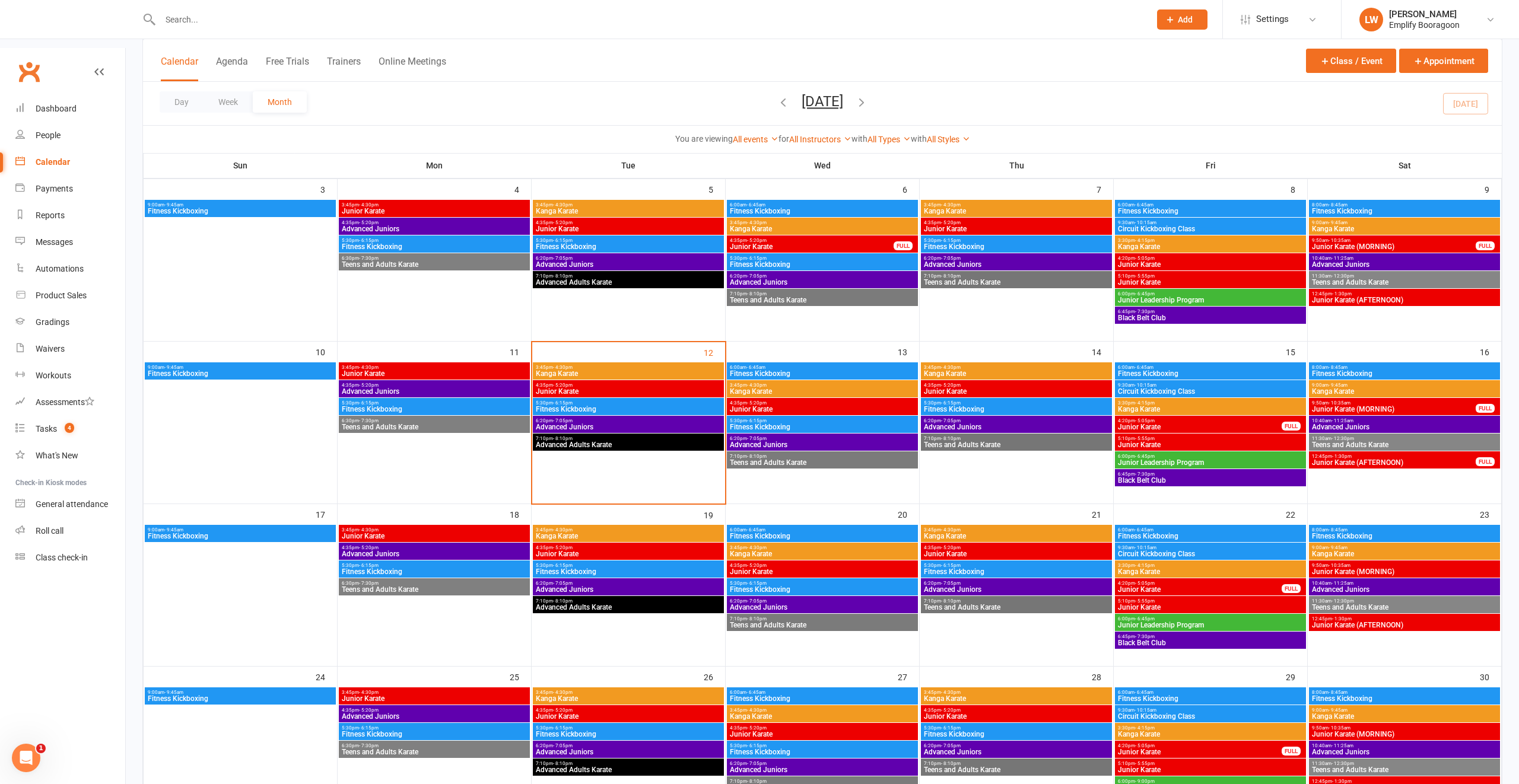
click at [807, 424] on span "Fitness Kickboxing" at bounding box center [823, 427] width 186 height 7
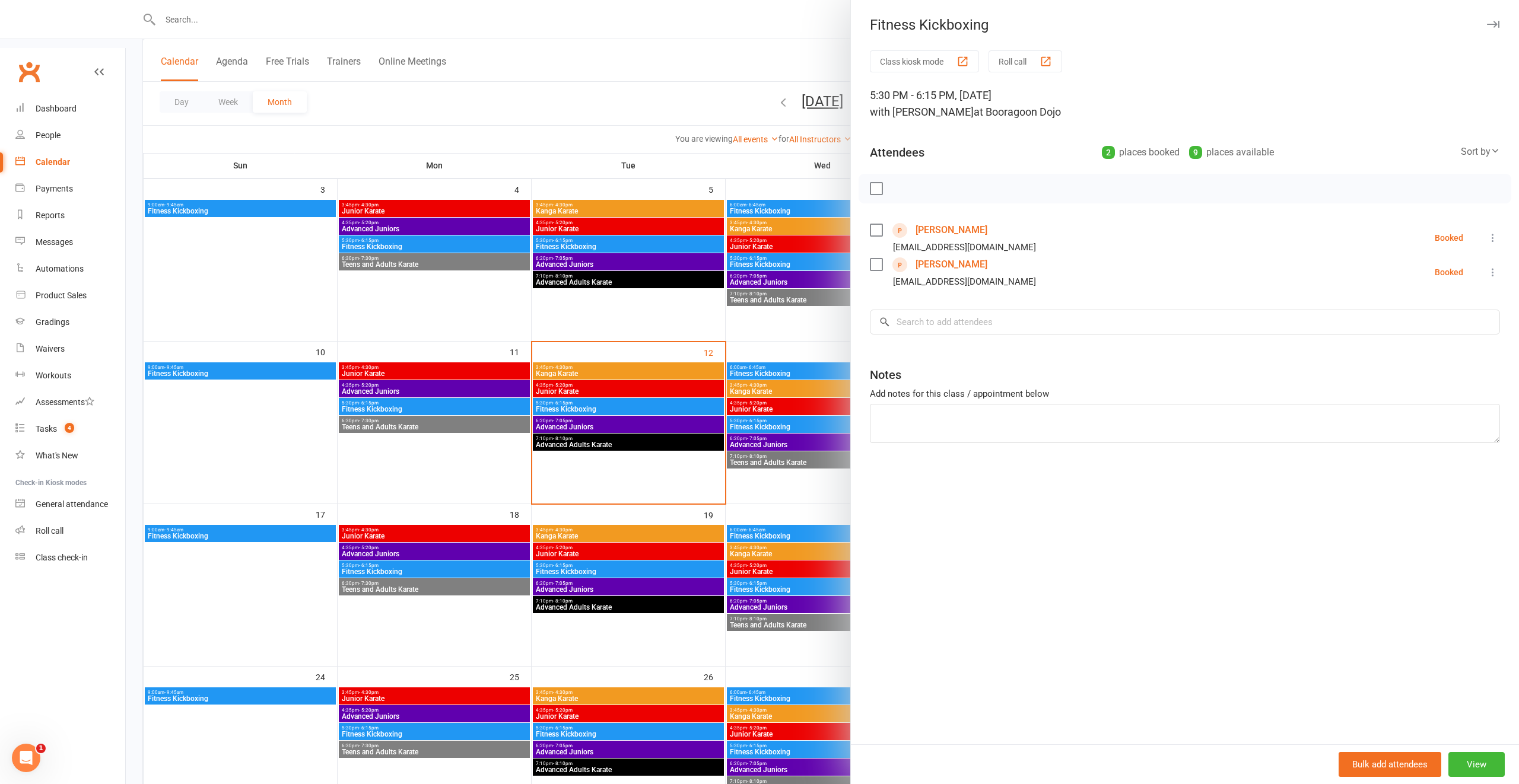
click at [931, 262] on link "[PERSON_NAME]" at bounding box center [952, 264] width 72 height 19
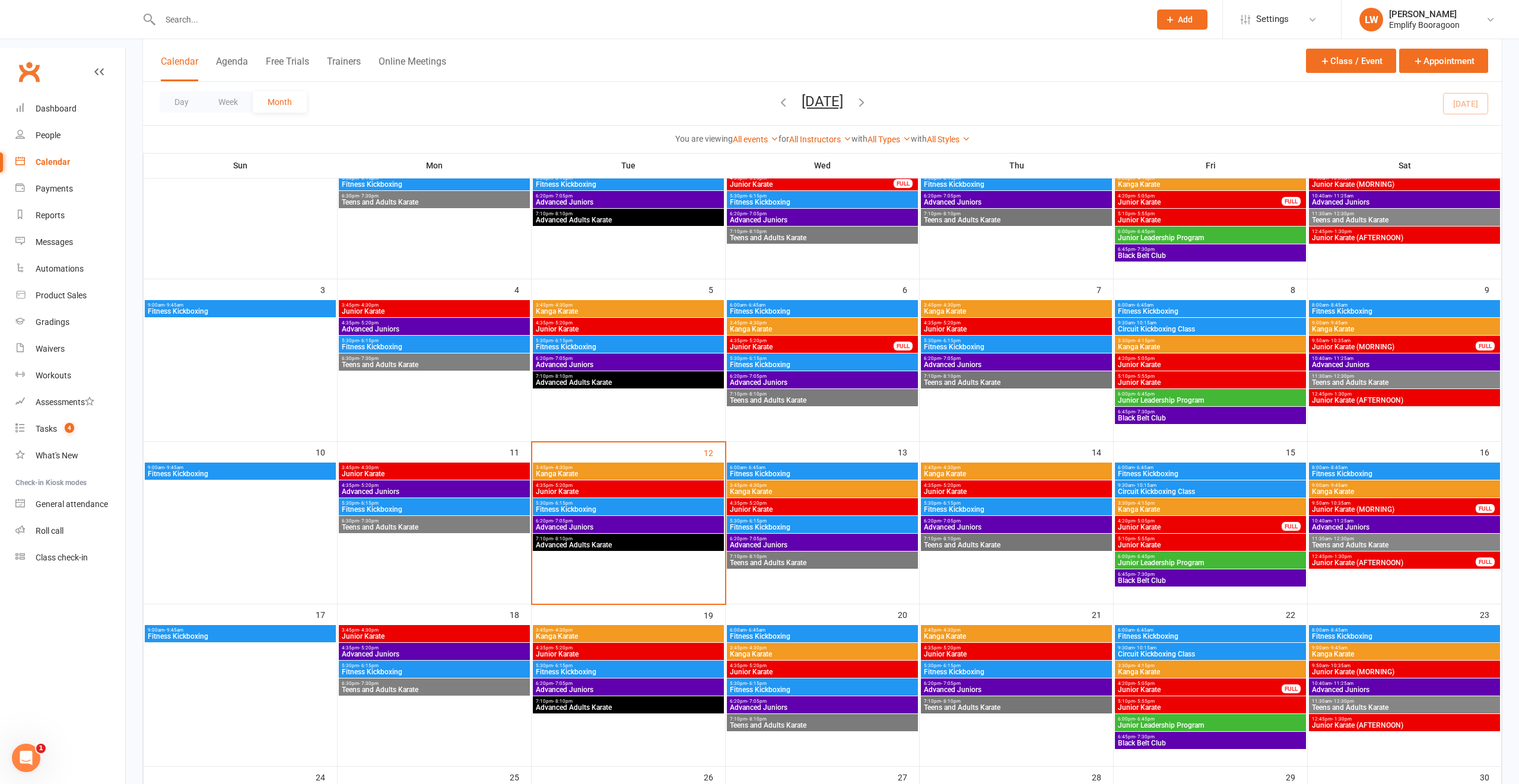
scroll to position [193, 0]
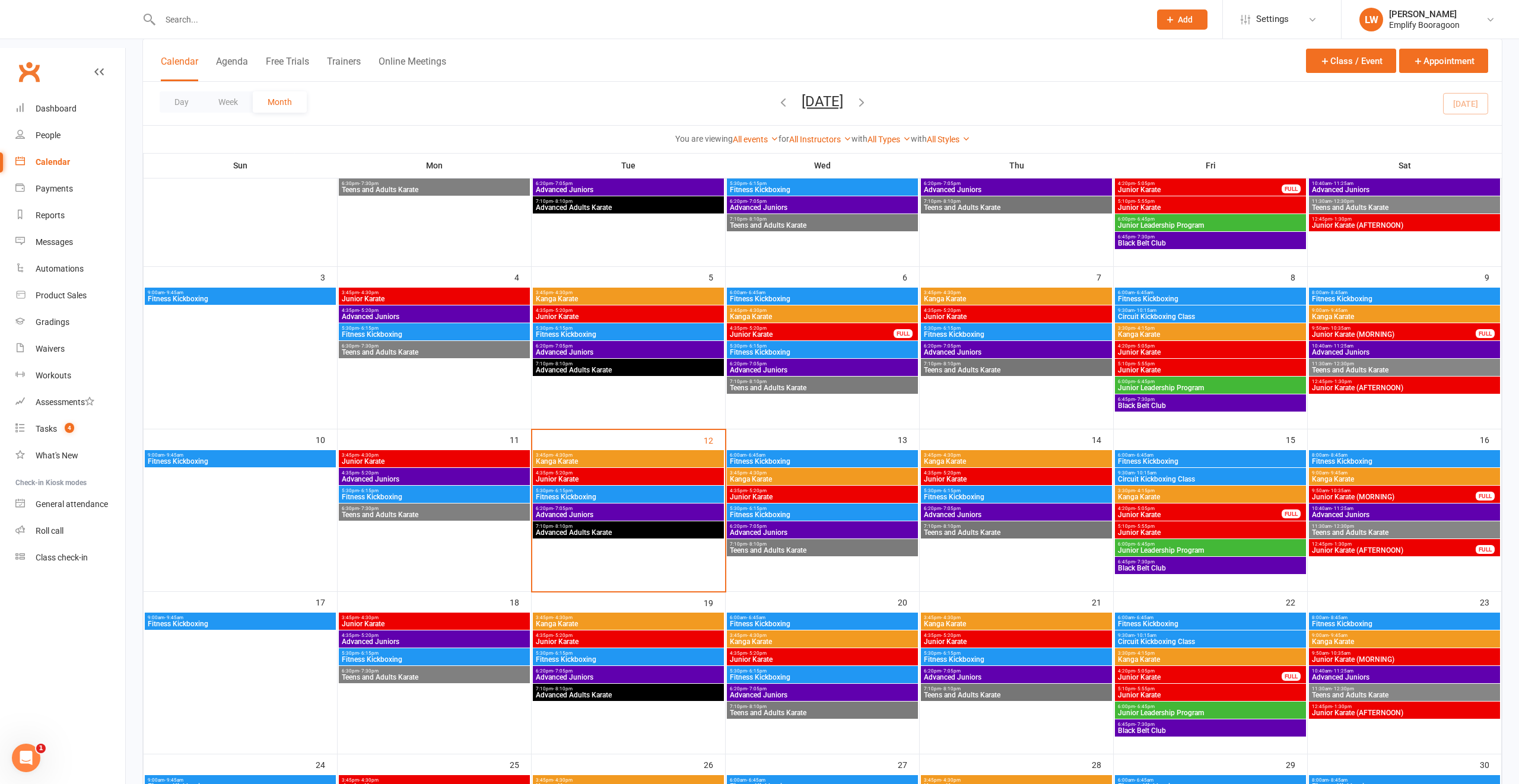
click at [823, 512] on span "Fitness Kickboxing" at bounding box center [823, 515] width 186 height 7
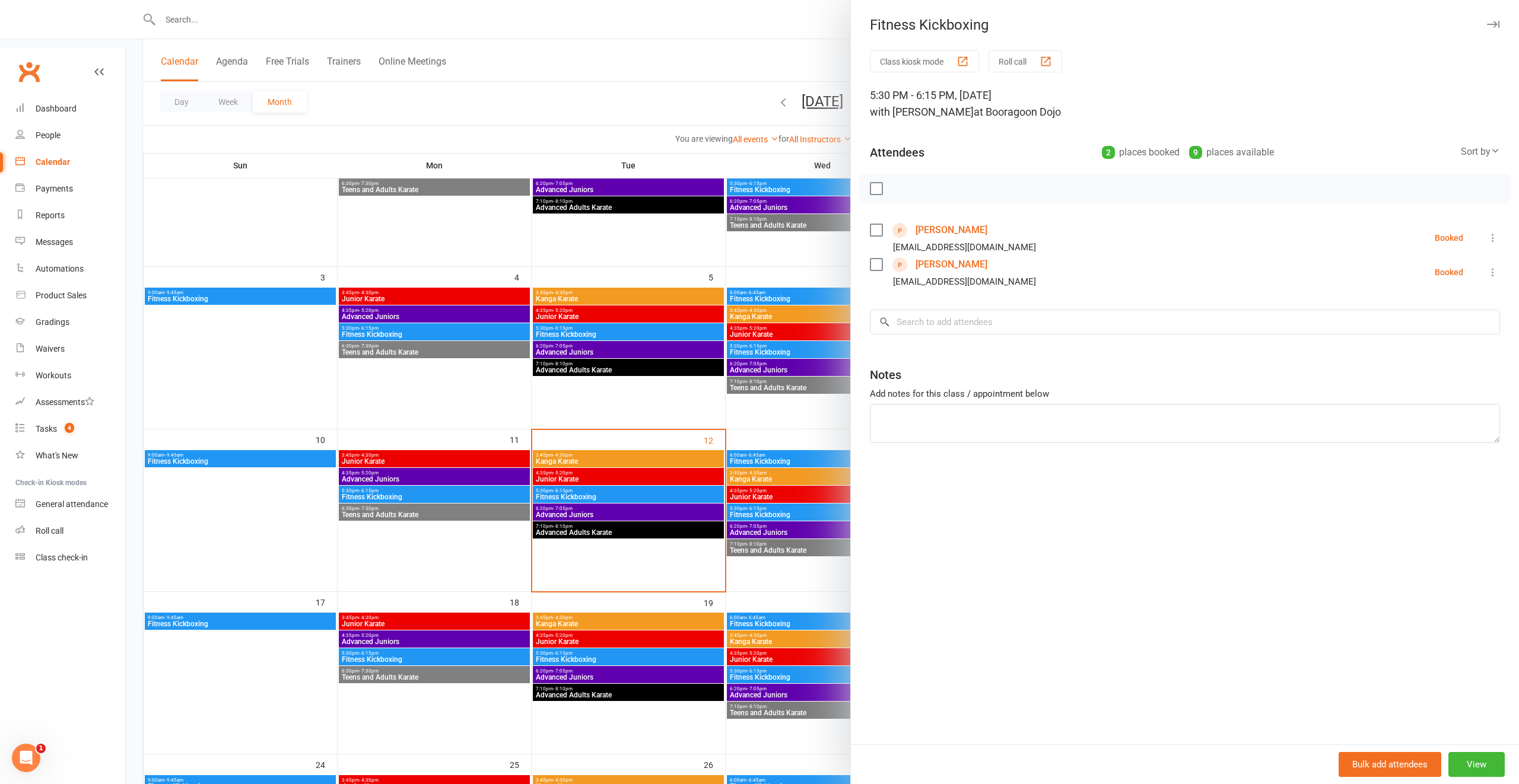
click at [824, 469] on div at bounding box center [823, 392] width 1394 height 784
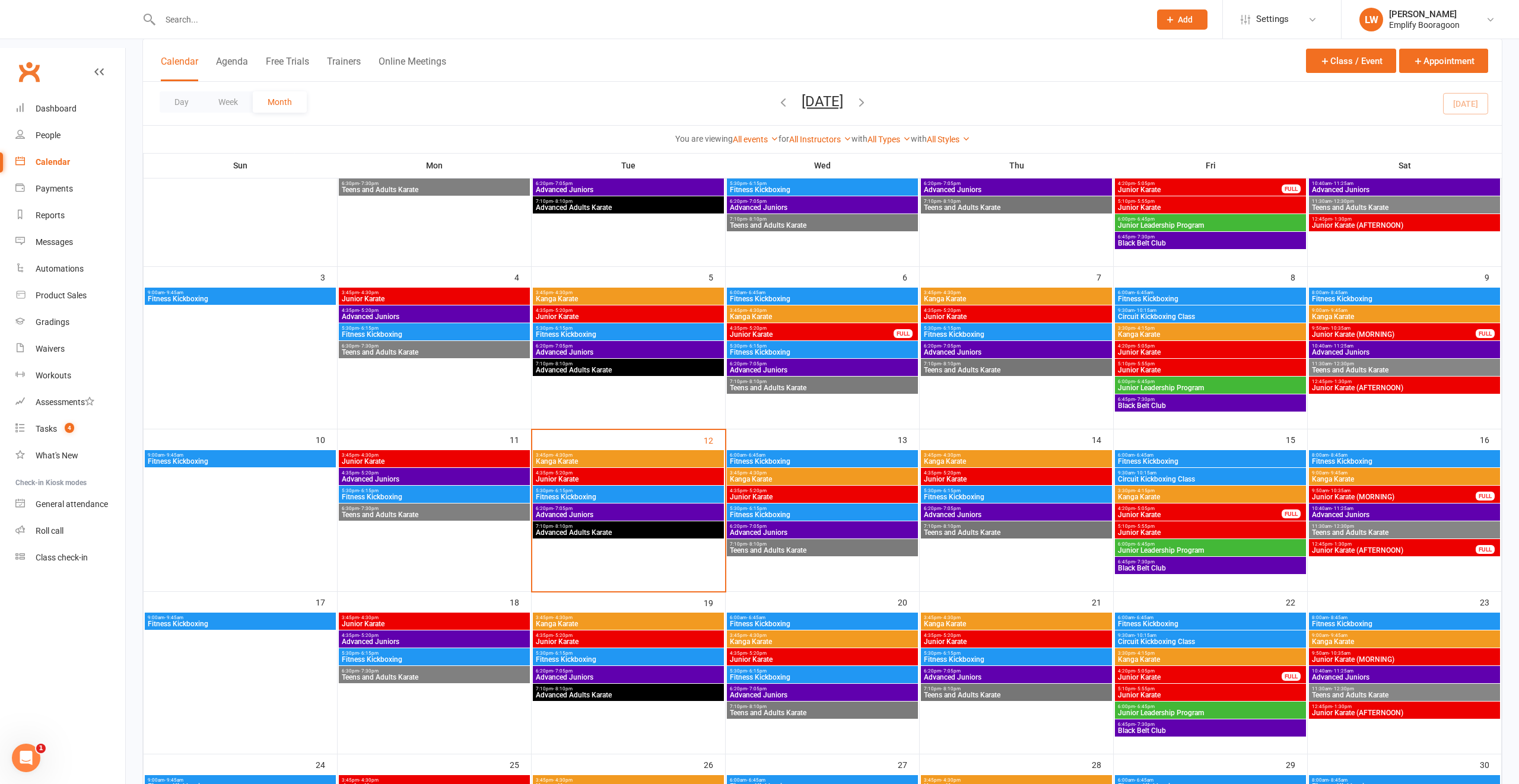
click at [766, 521] on div "6:20pm - 7:05pm Advanced Juniors" at bounding box center [823, 530] width 191 height 17
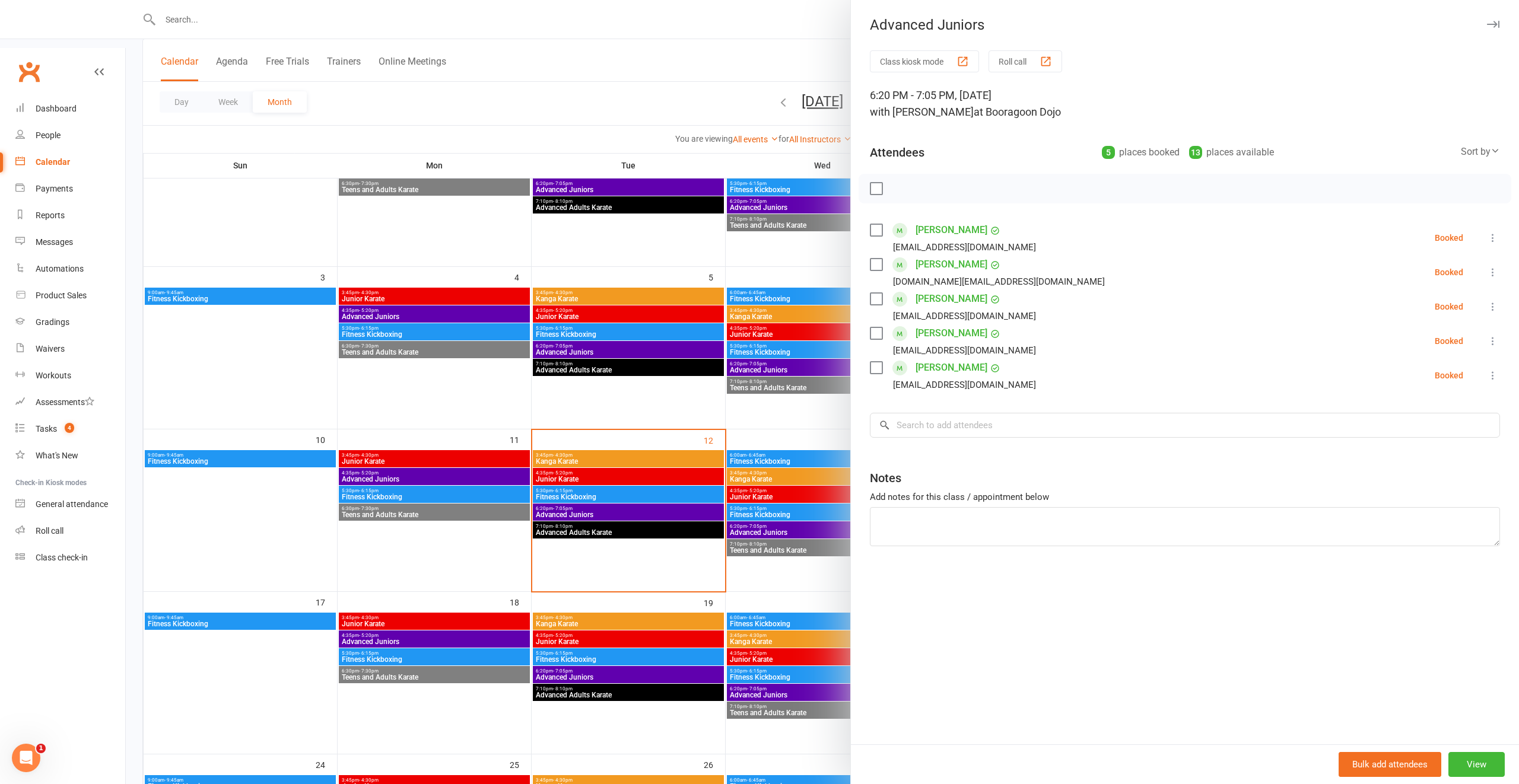
click at [770, 508] on div at bounding box center [823, 392] width 1394 height 784
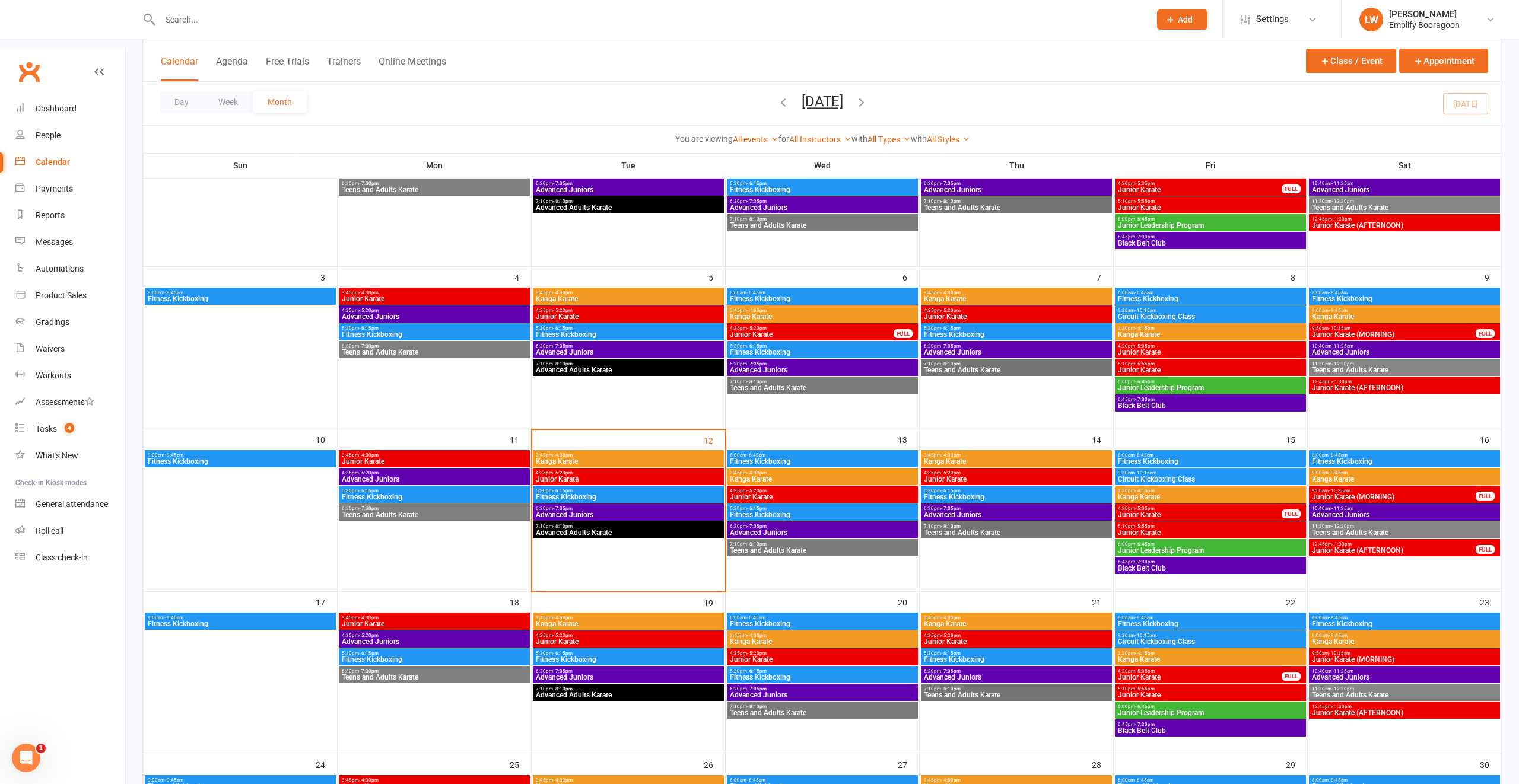
click at [767, 542] on span "7:10pm - 8:10pm" at bounding box center [823, 544] width 186 height 5
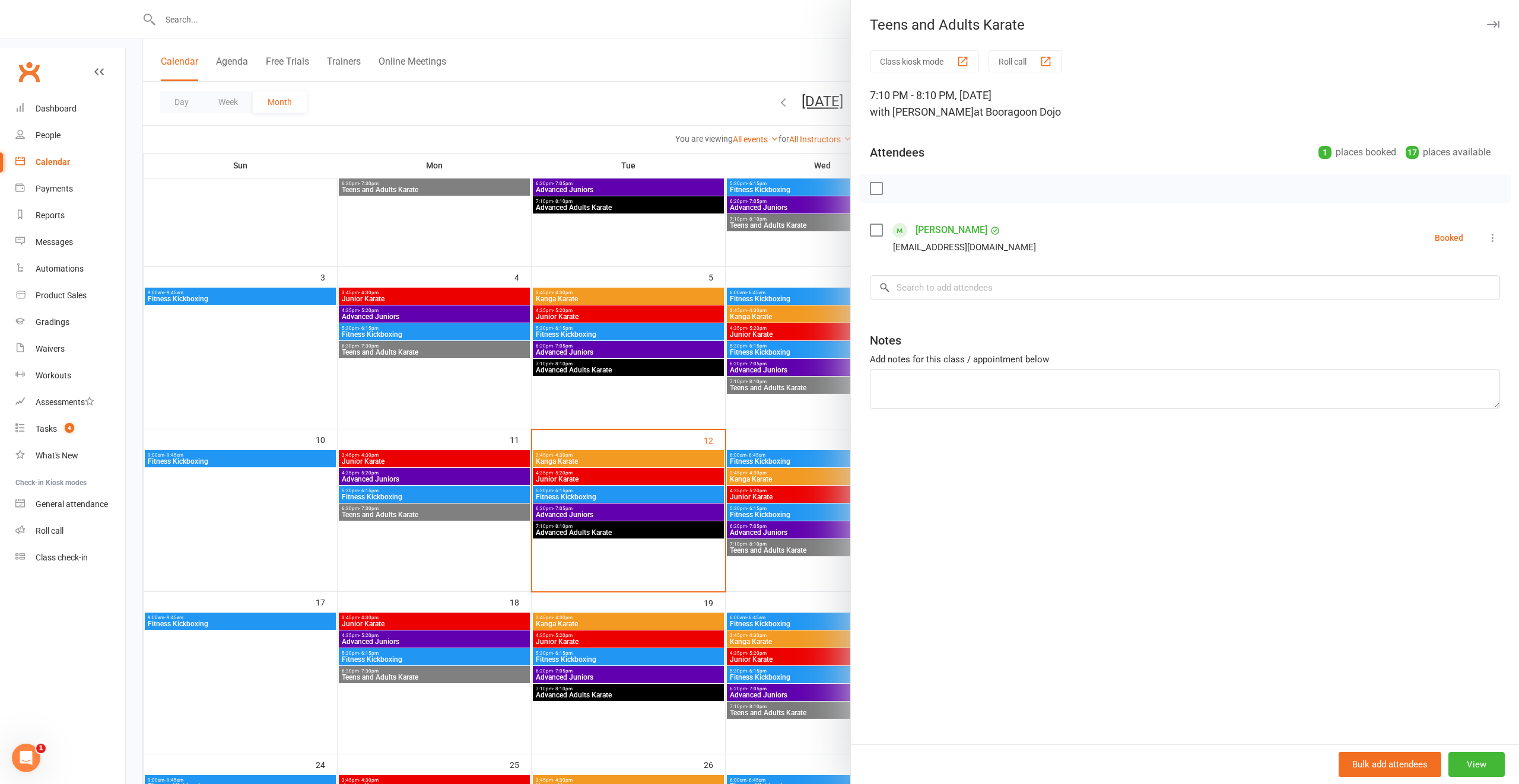
click at [801, 417] on div at bounding box center [823, 392] width 1394 height 784
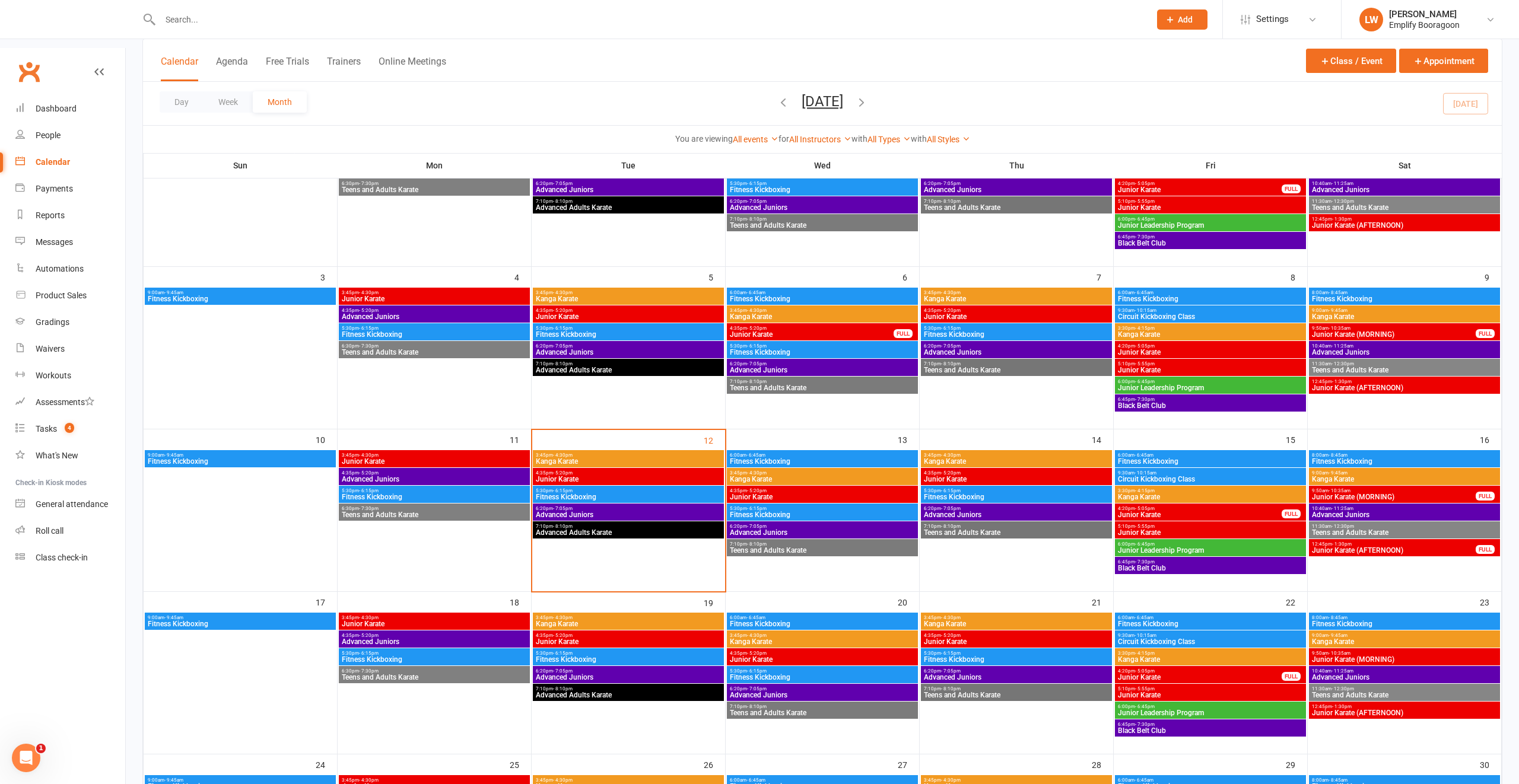
click at [1003, 452] on span "3:45pm - 4:30pm" at bounding box center [1016, 455] width 186 height 5
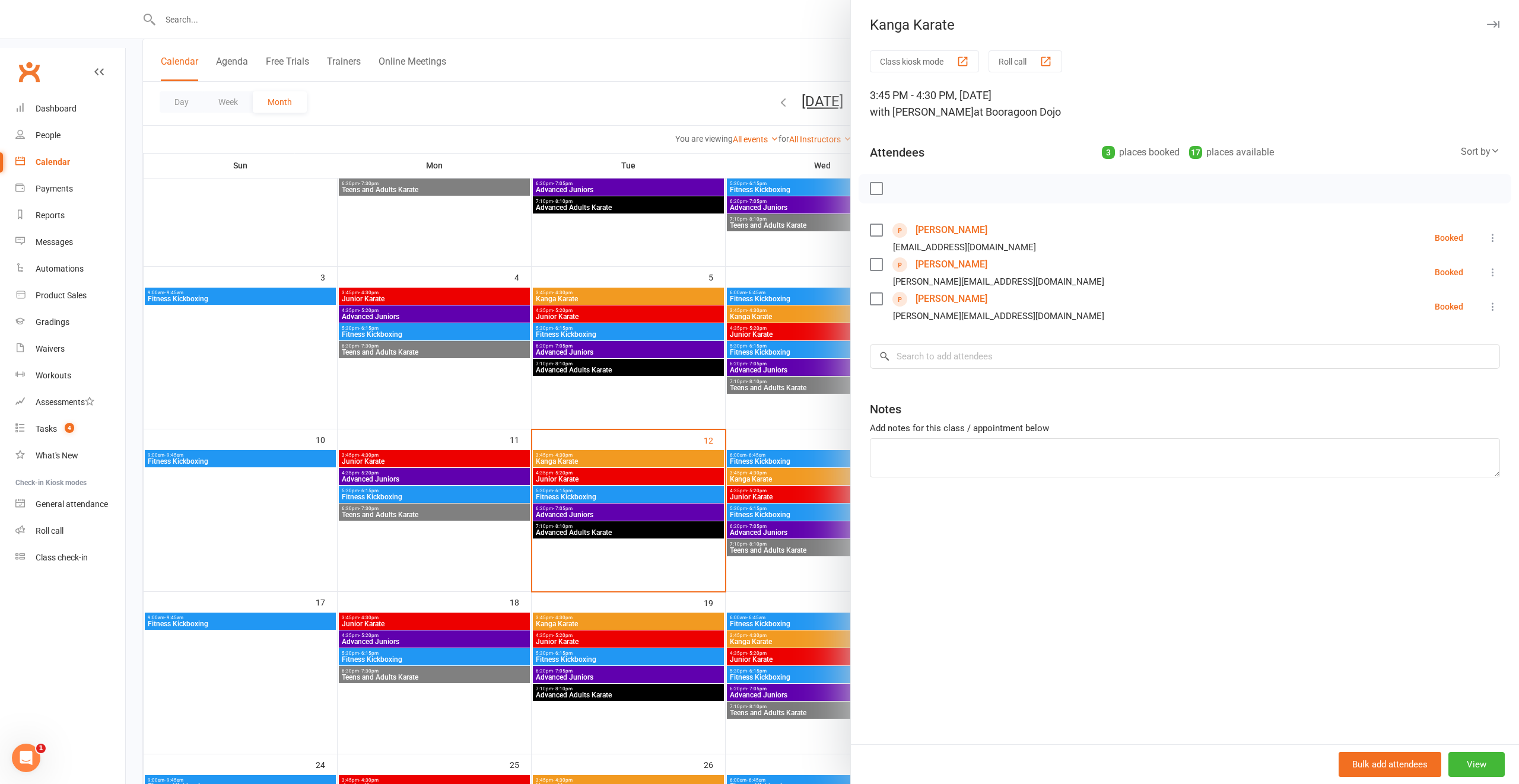
click at [823, 460] on div at bounding box center [823, 392] width 1394 height 784
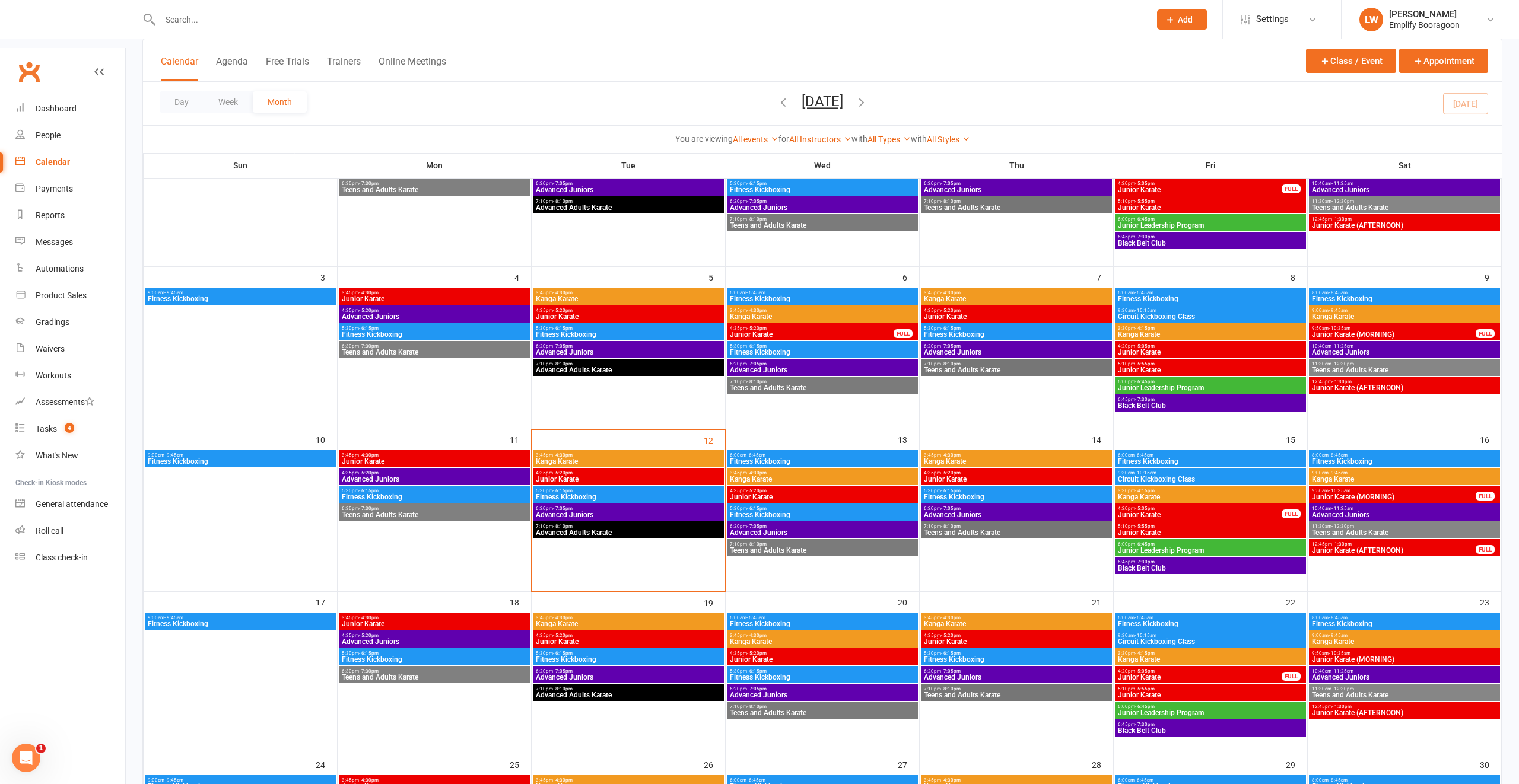
click at [974, 476] on span "Junior Karate" at bounding box center [1016, 479] width 186 height 7
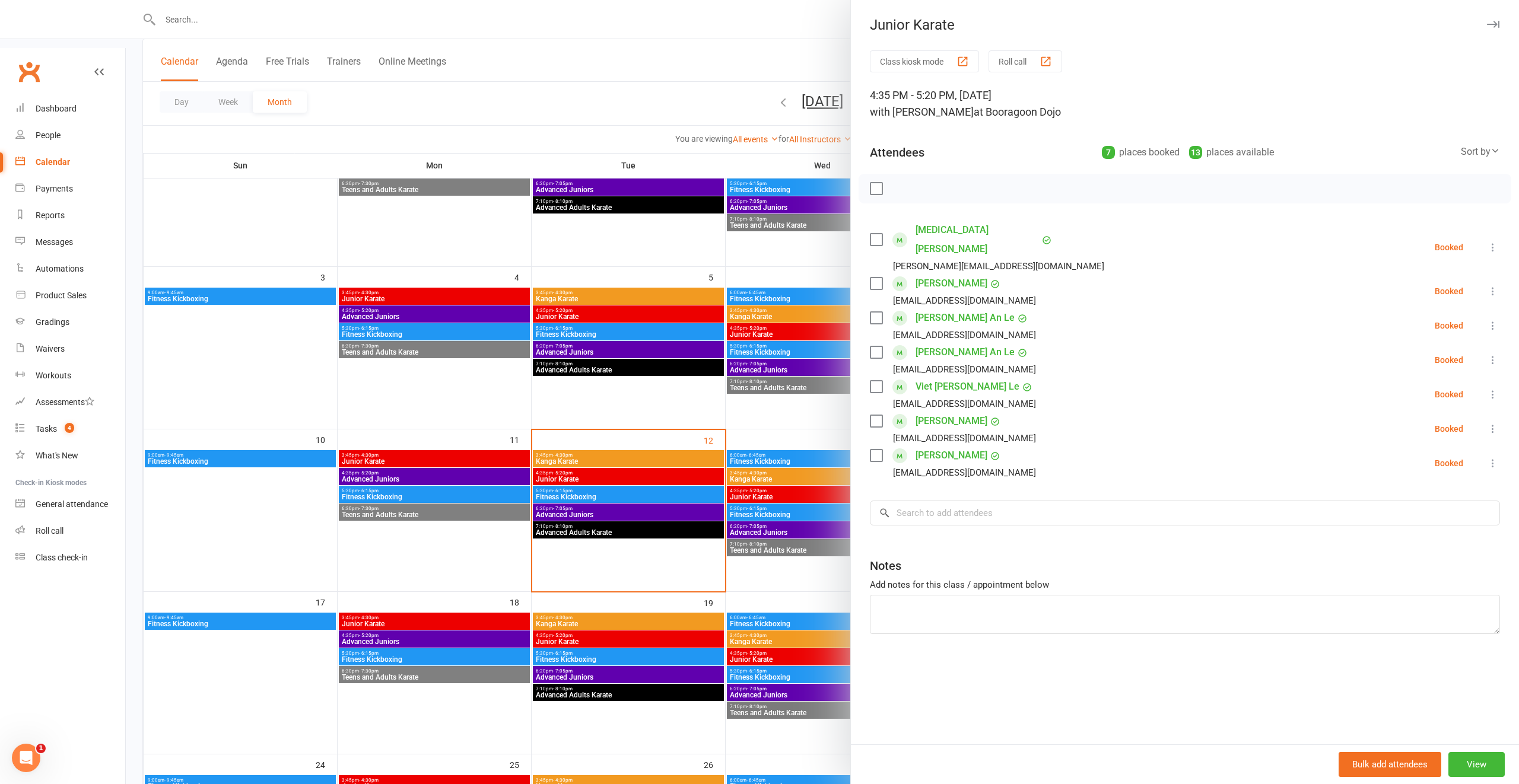
click at [766, 491] on div at bounding box center [823, 392] width 1394 height 784
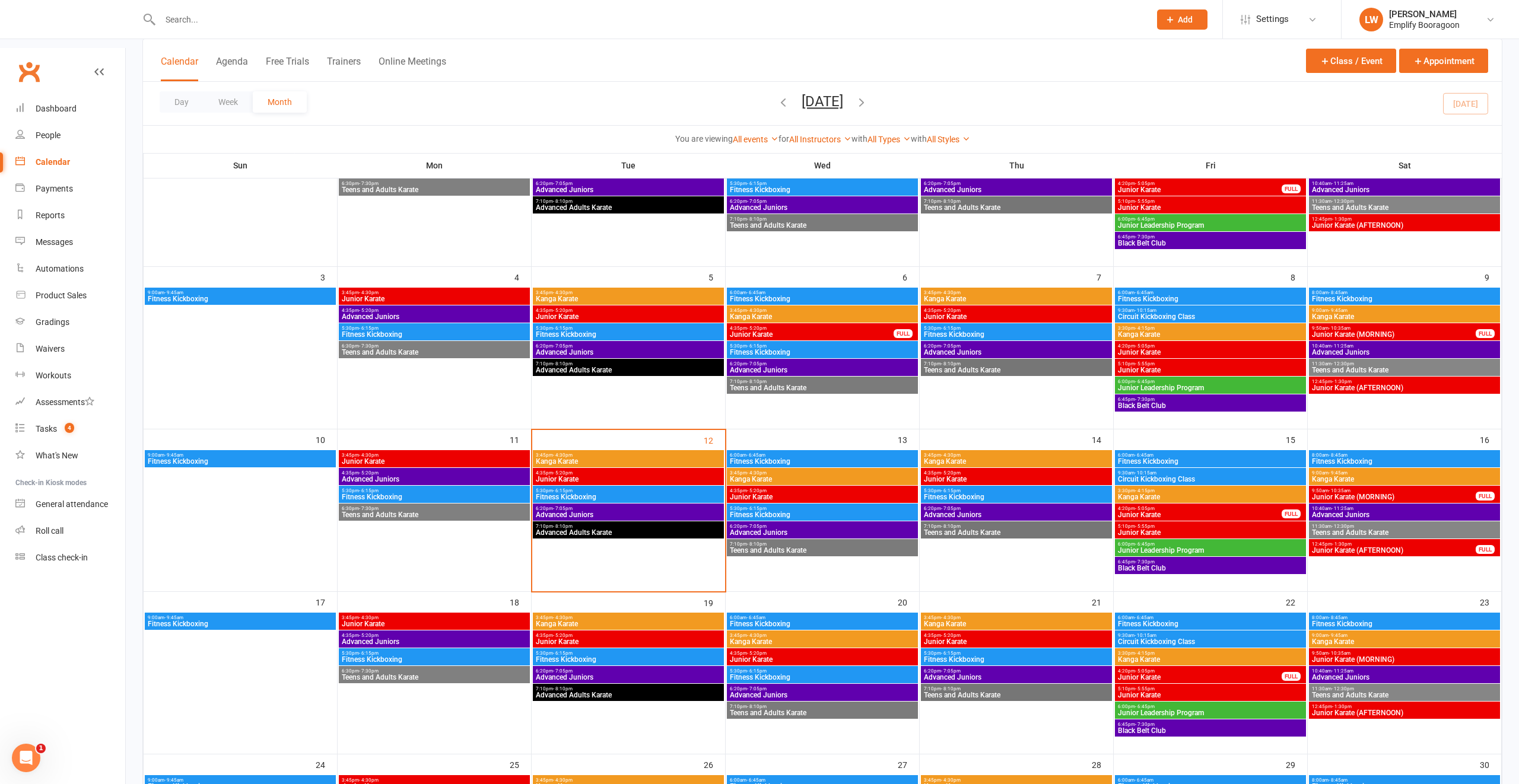
click at [934, 488] on span "5:30pm - 6:15pm" at bounding box center [1016, 491] width 186 height 5
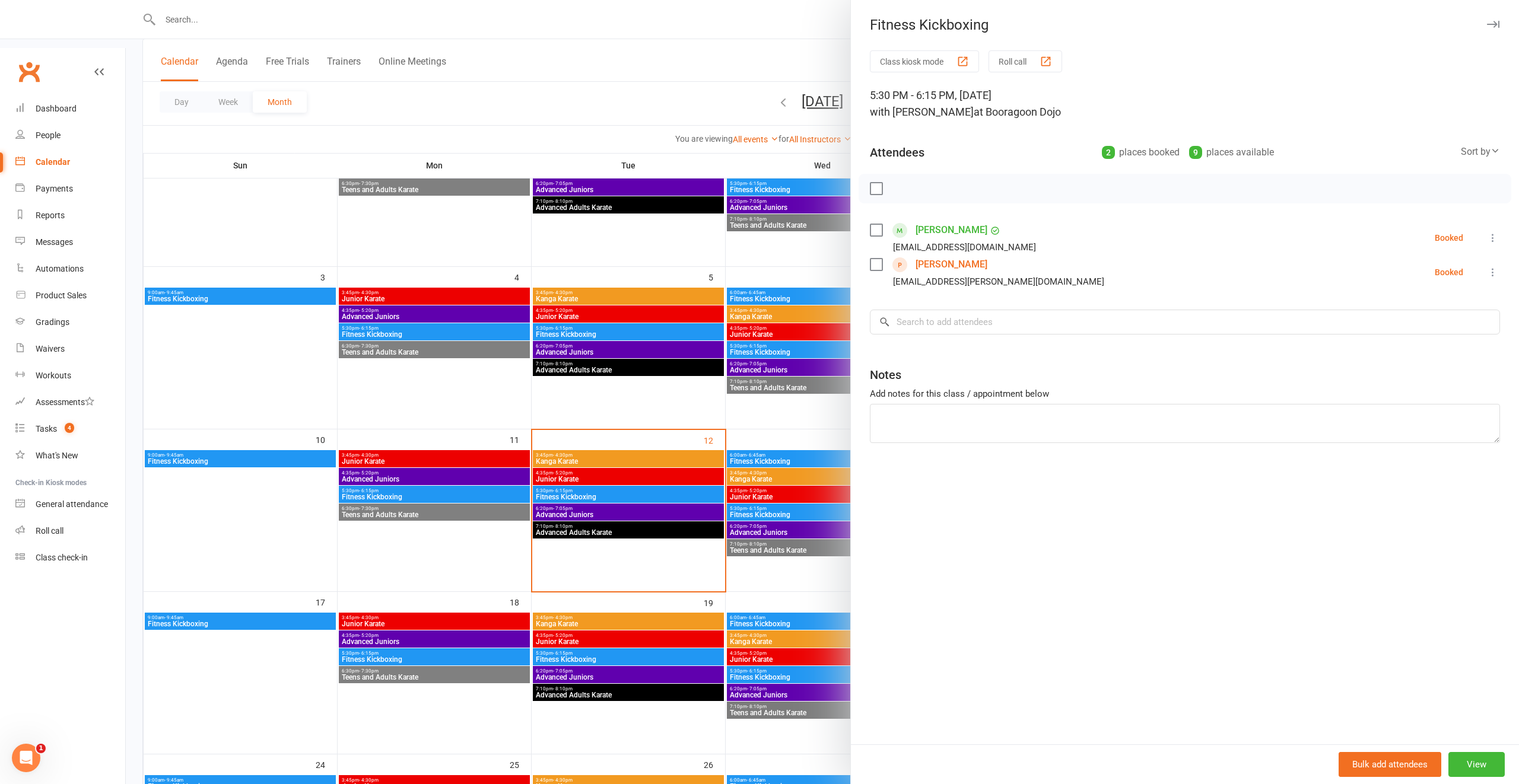
click at [822, 455] on div at bounding box center [823, 392] width 1394 height 784
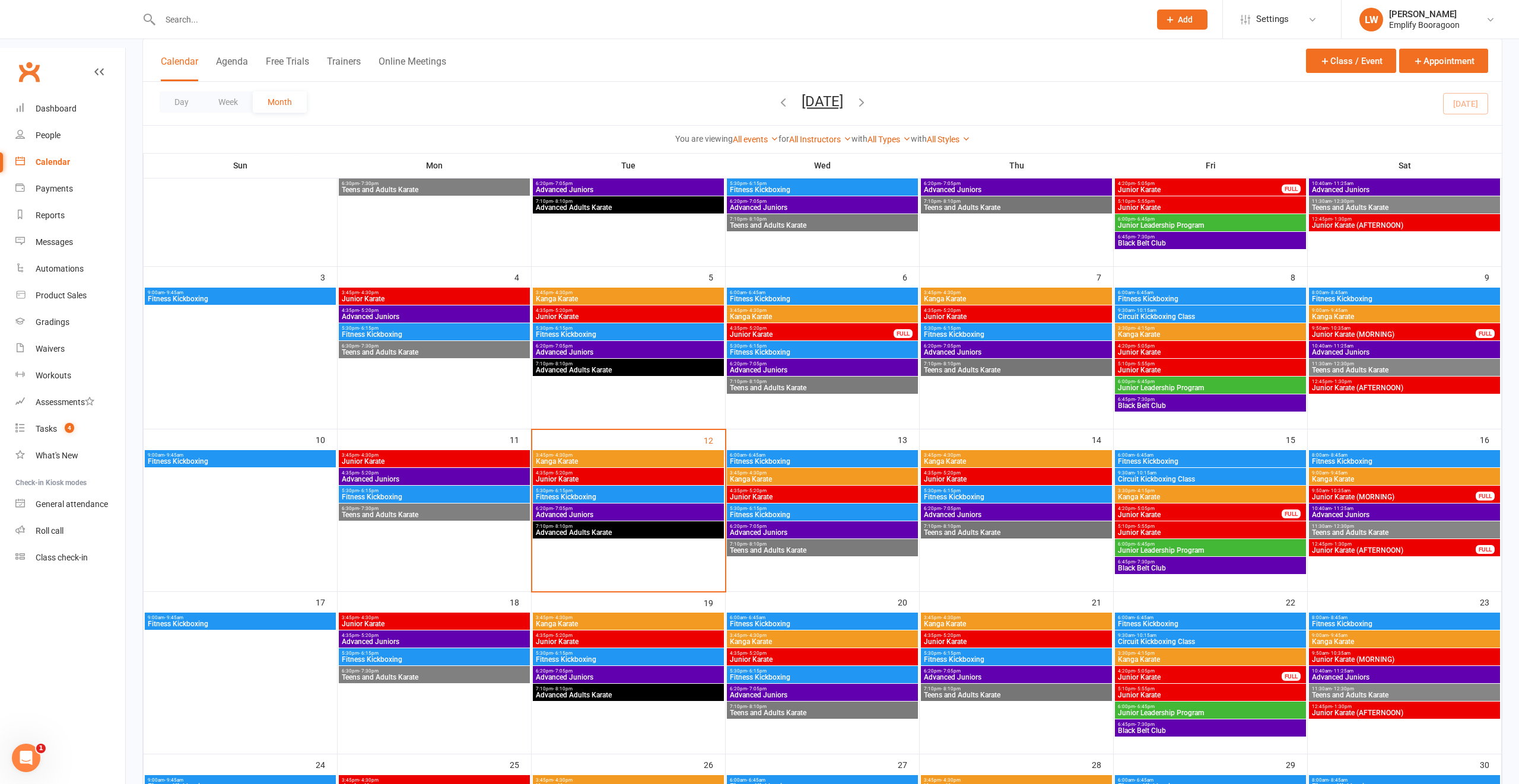
click at [949, 512] on span "Advanced Juniors" at bounding box center [1016, 515] width 186 height 7
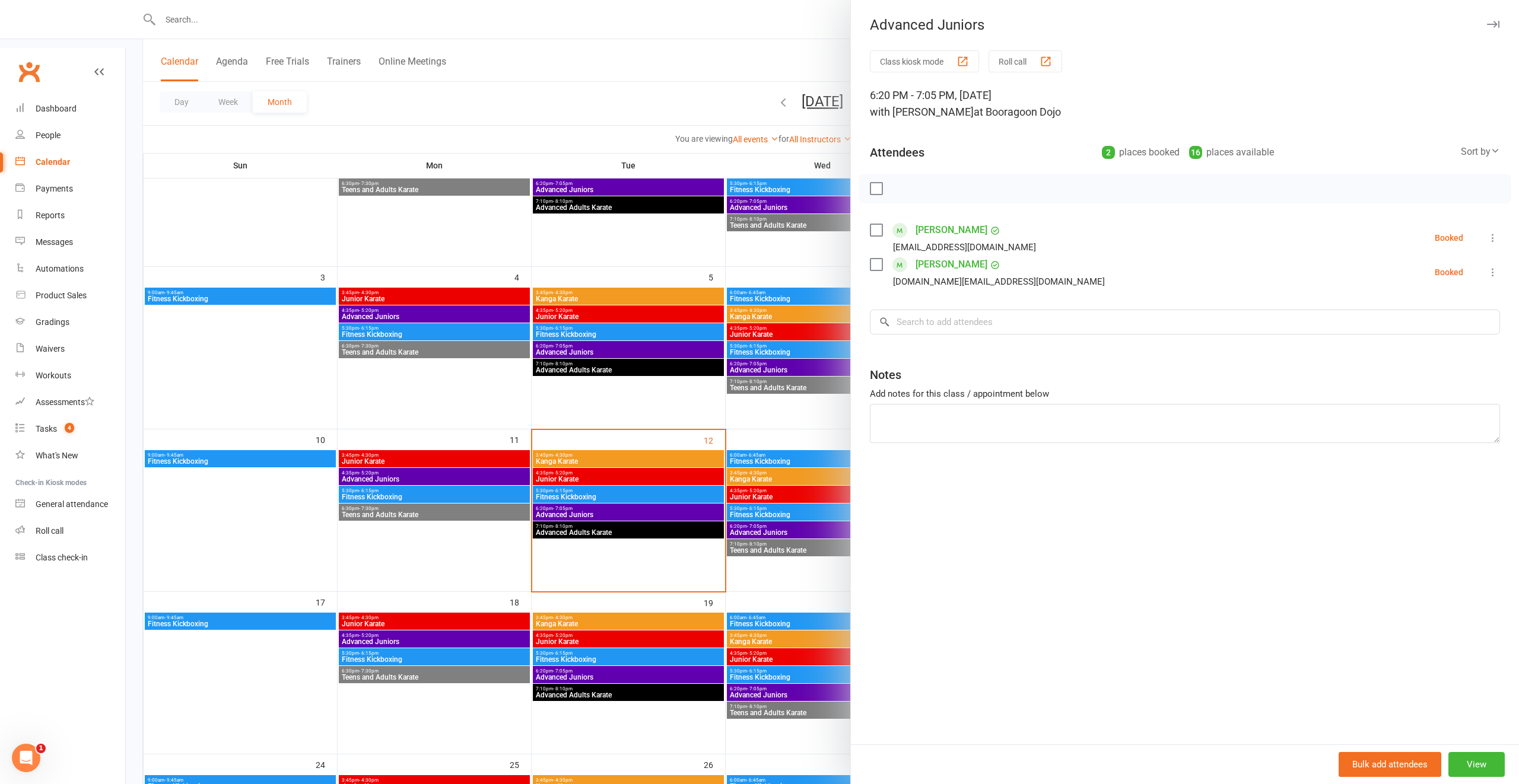
click at [827, 475] on div at bounding box center [823, 392] width 1394 height 784
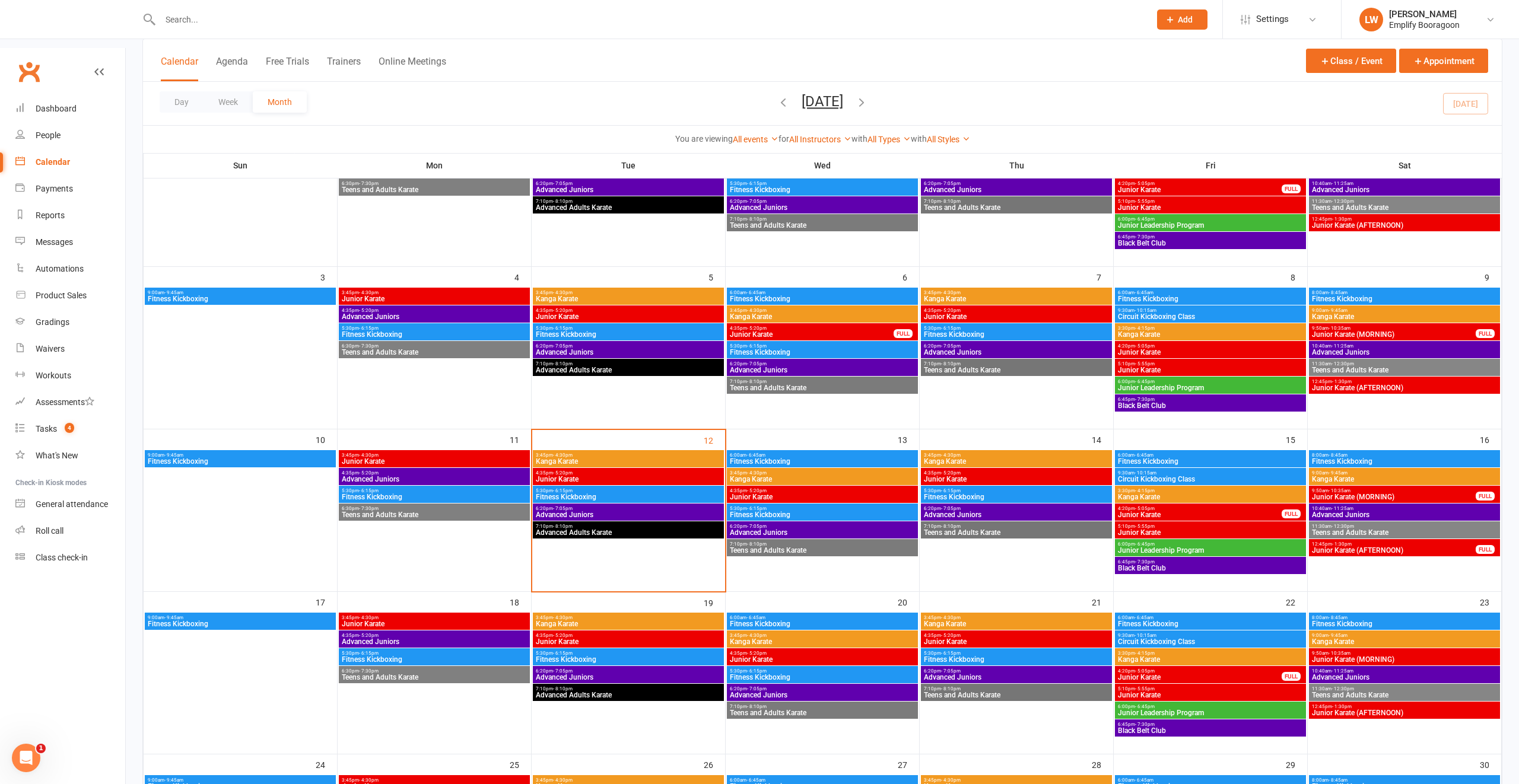
click at [963, 524] on span "7:10pm - 8:10pm" at bounding box center [1016, 526] width 186 height 5
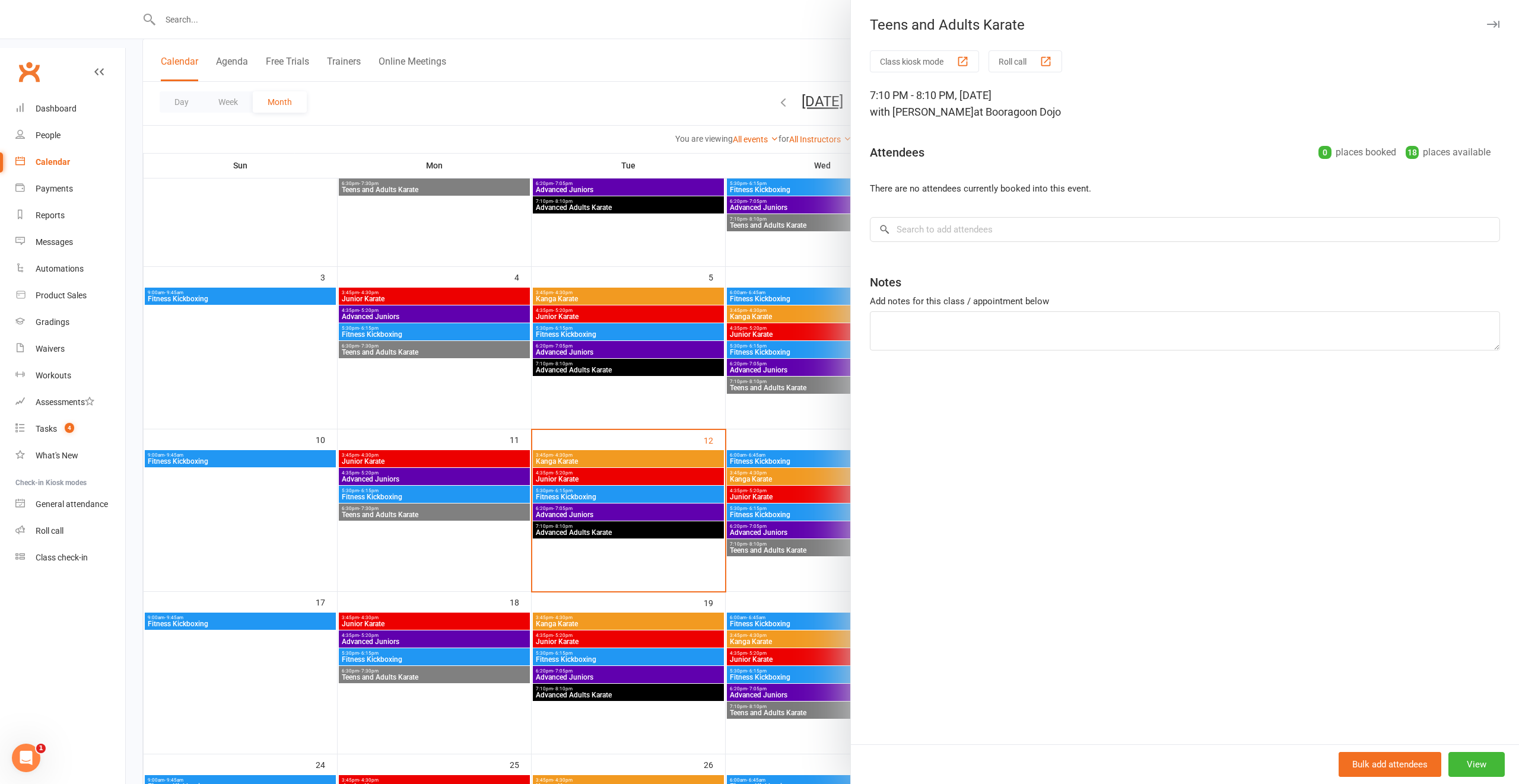
click at [746, 476] on div at bounding box center [823, 392] width 1394 height 784
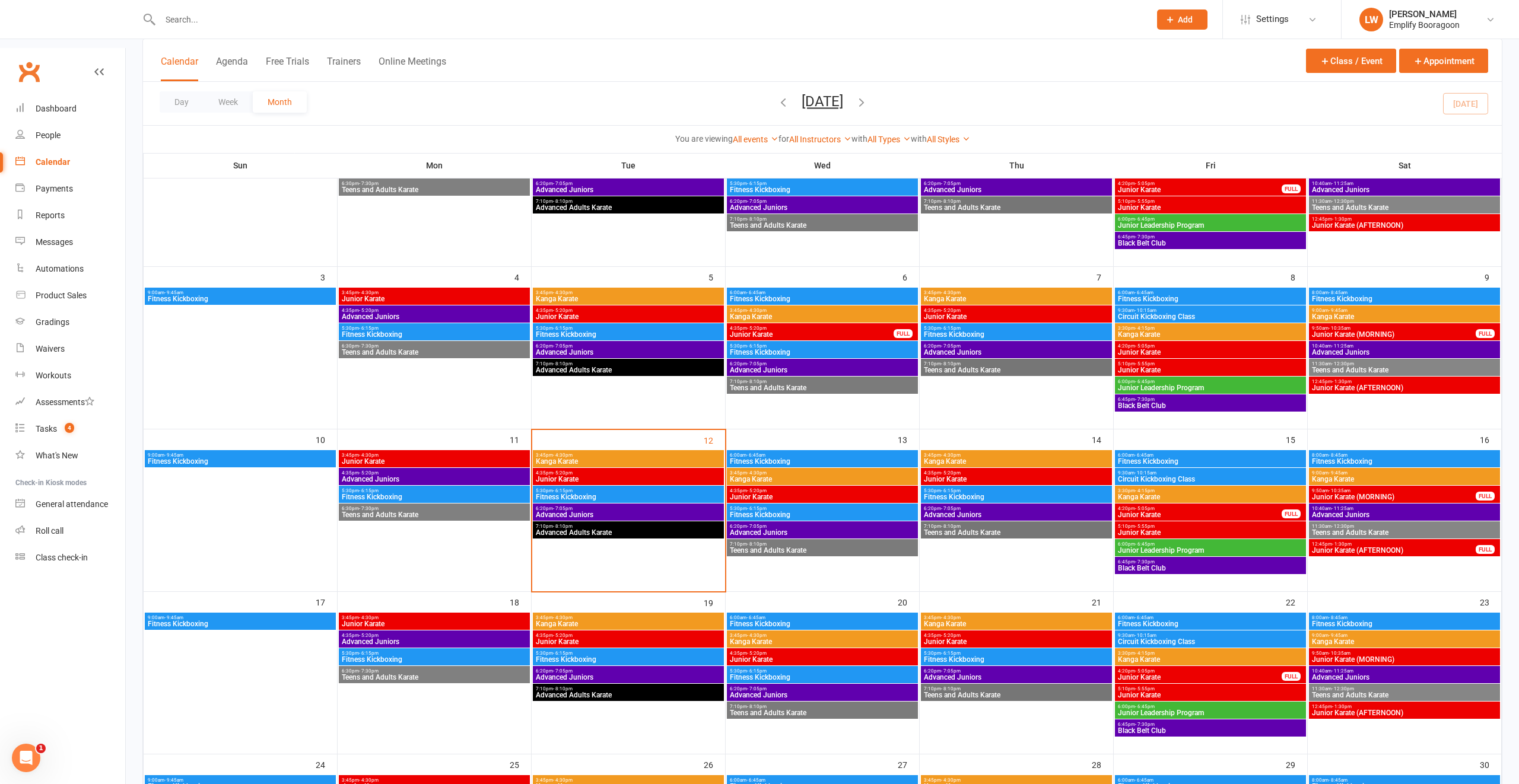
click at [1187, 488] on span "3:30pm - 4:15pm" at bounding box center [1211, 491] width 186 height 5
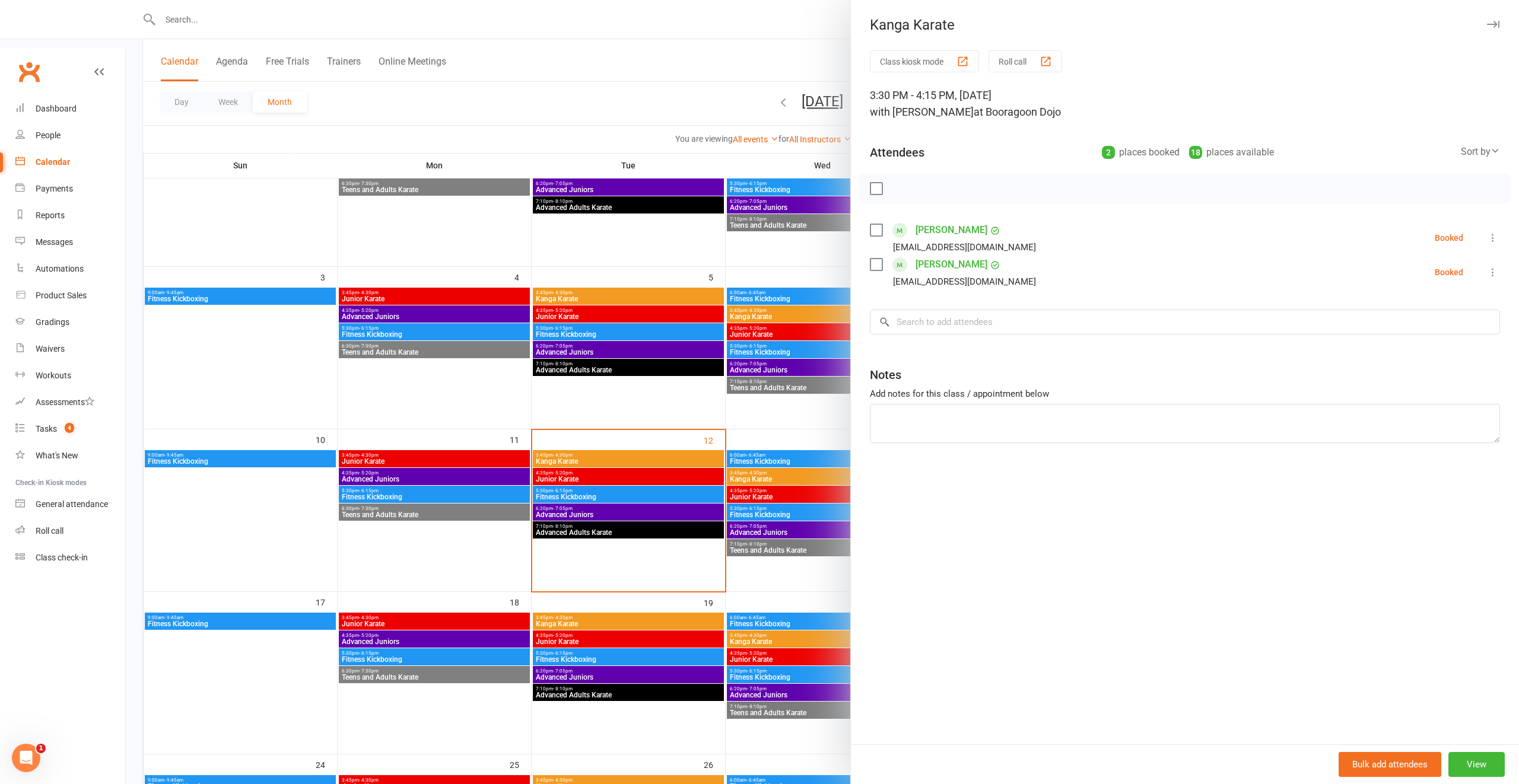
click at [832, 446] on div at bounding box center [823, 392] width 1394 height 784
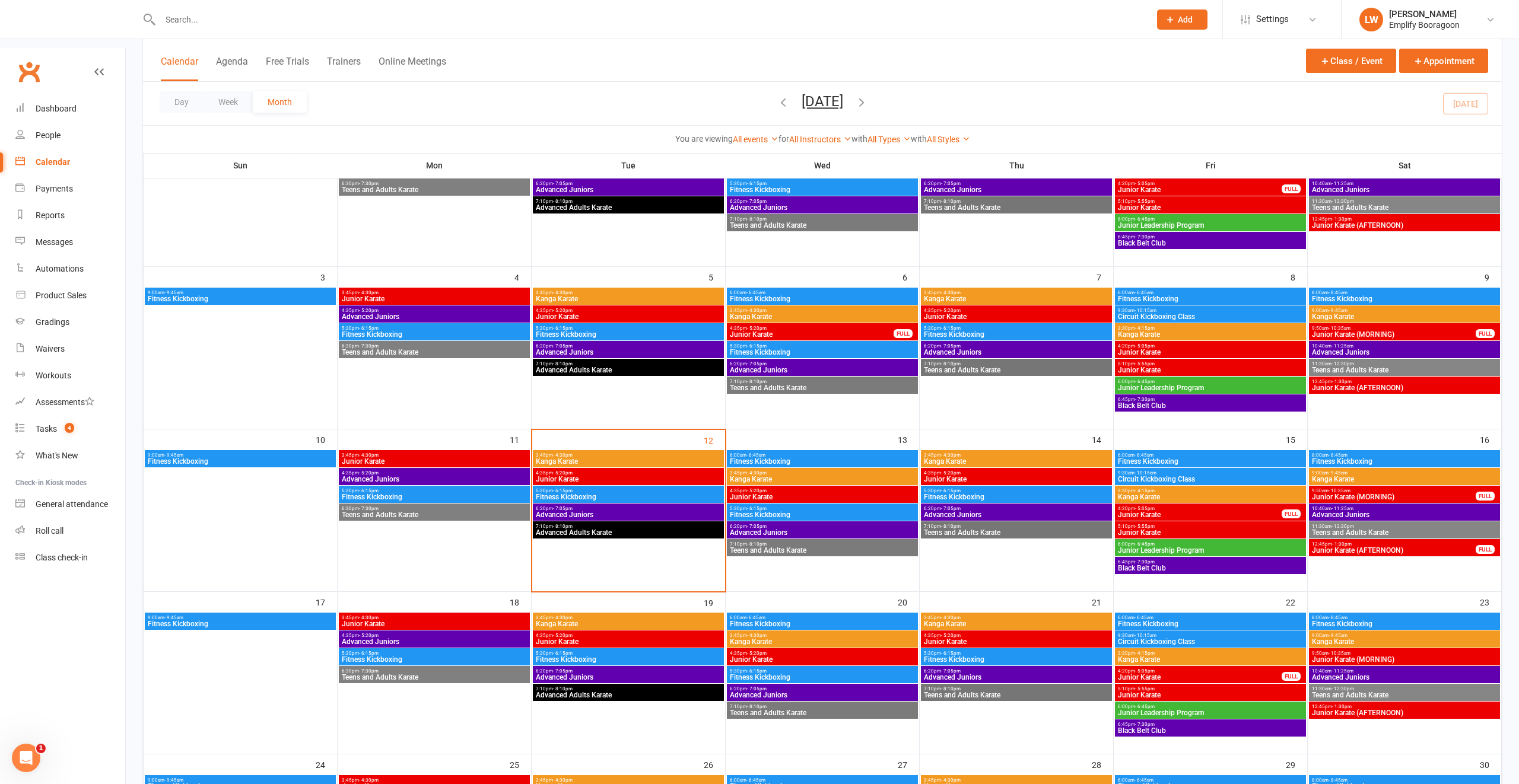
click at [1198, 512] on span "Junior Karate" at bounding box center [1200, 515] width 165 height 7
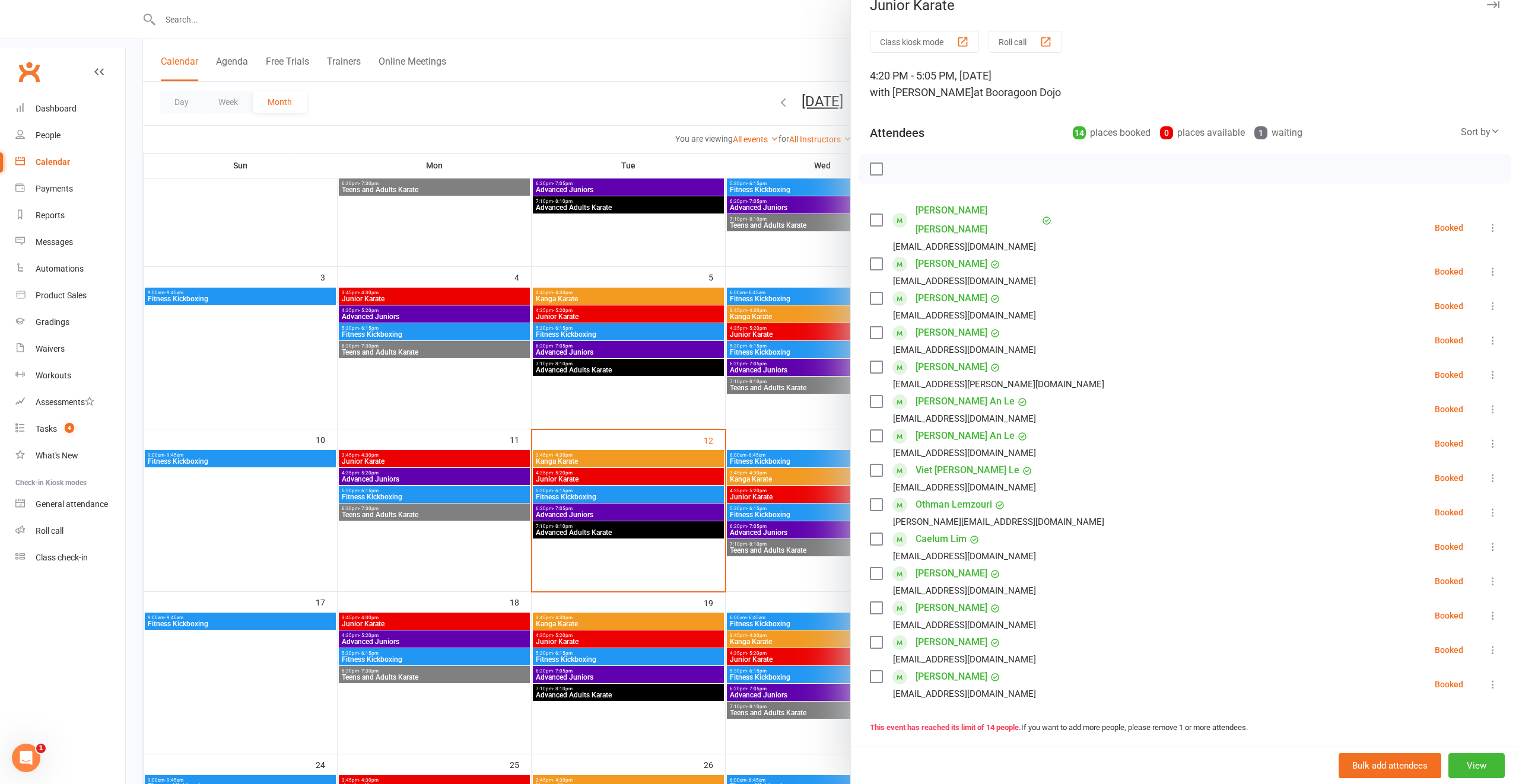
scroll to position [2, 0]
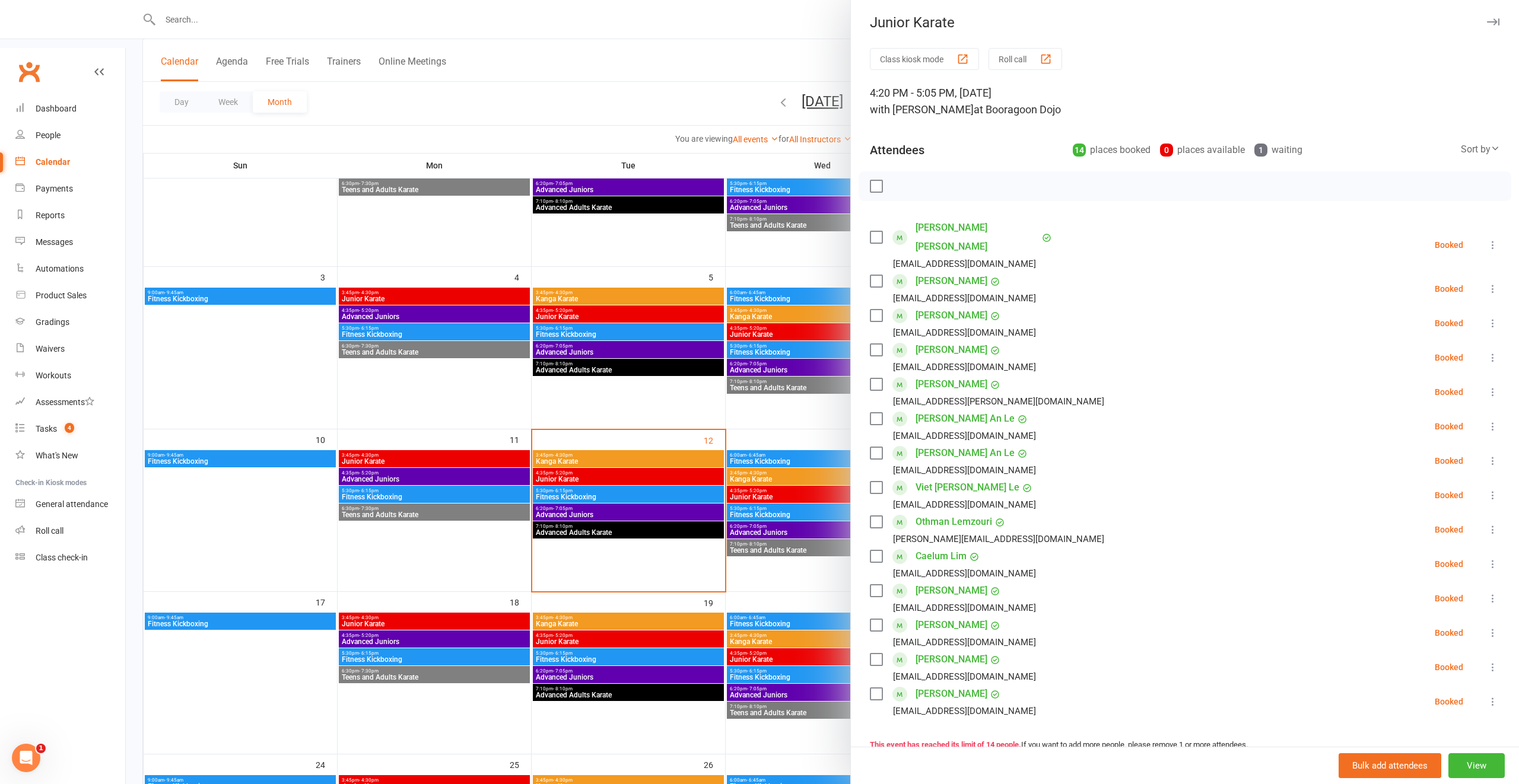
click at [802, 474] on div at bounding box center [823, 392] width 1394 height 784
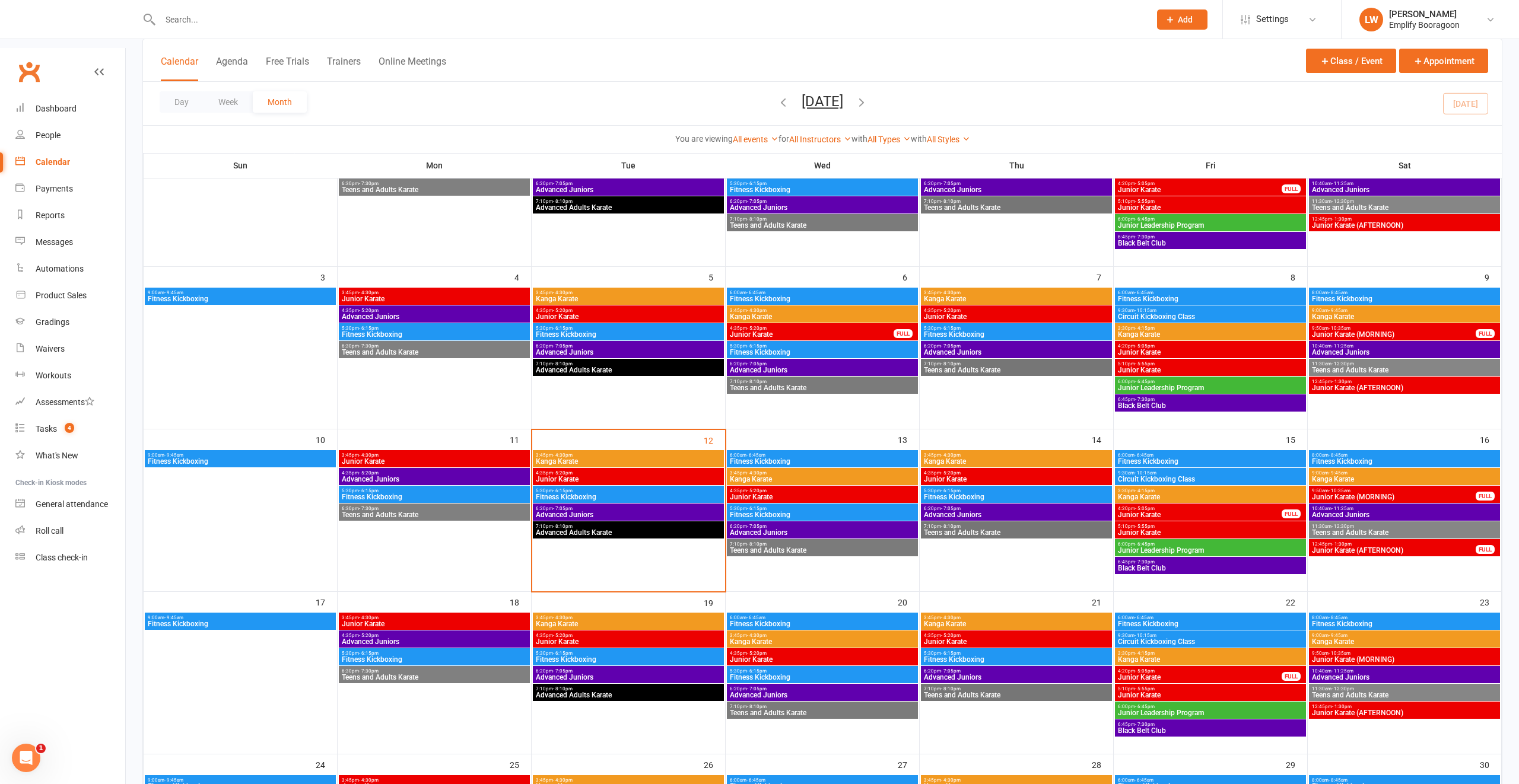
click at [1152, 529] on span "Junior Karate" at bounding box center [1211, 532] width 186 height 7
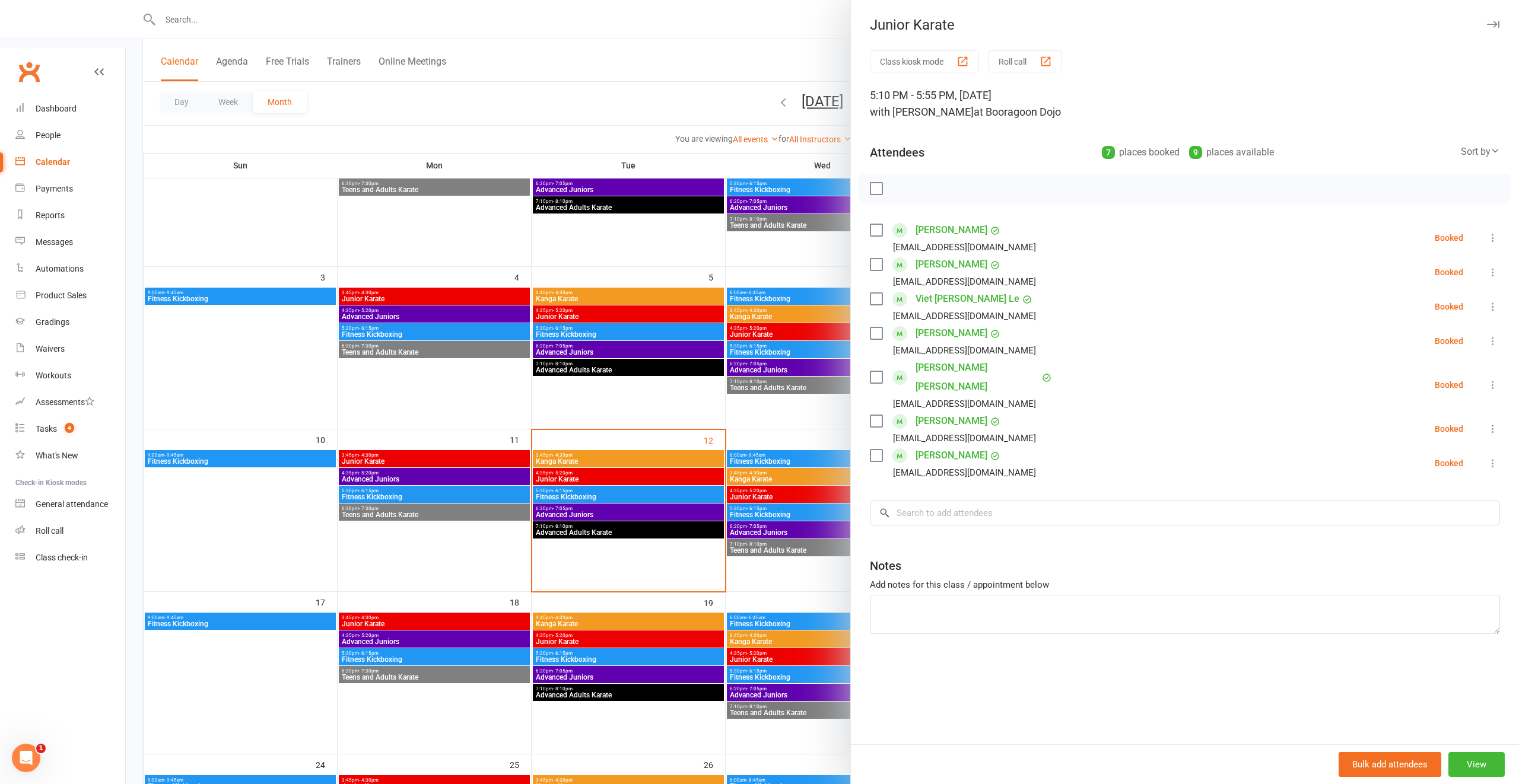
click at [812, 412] on div at bounding box center [823, 392] width 1394 height 784
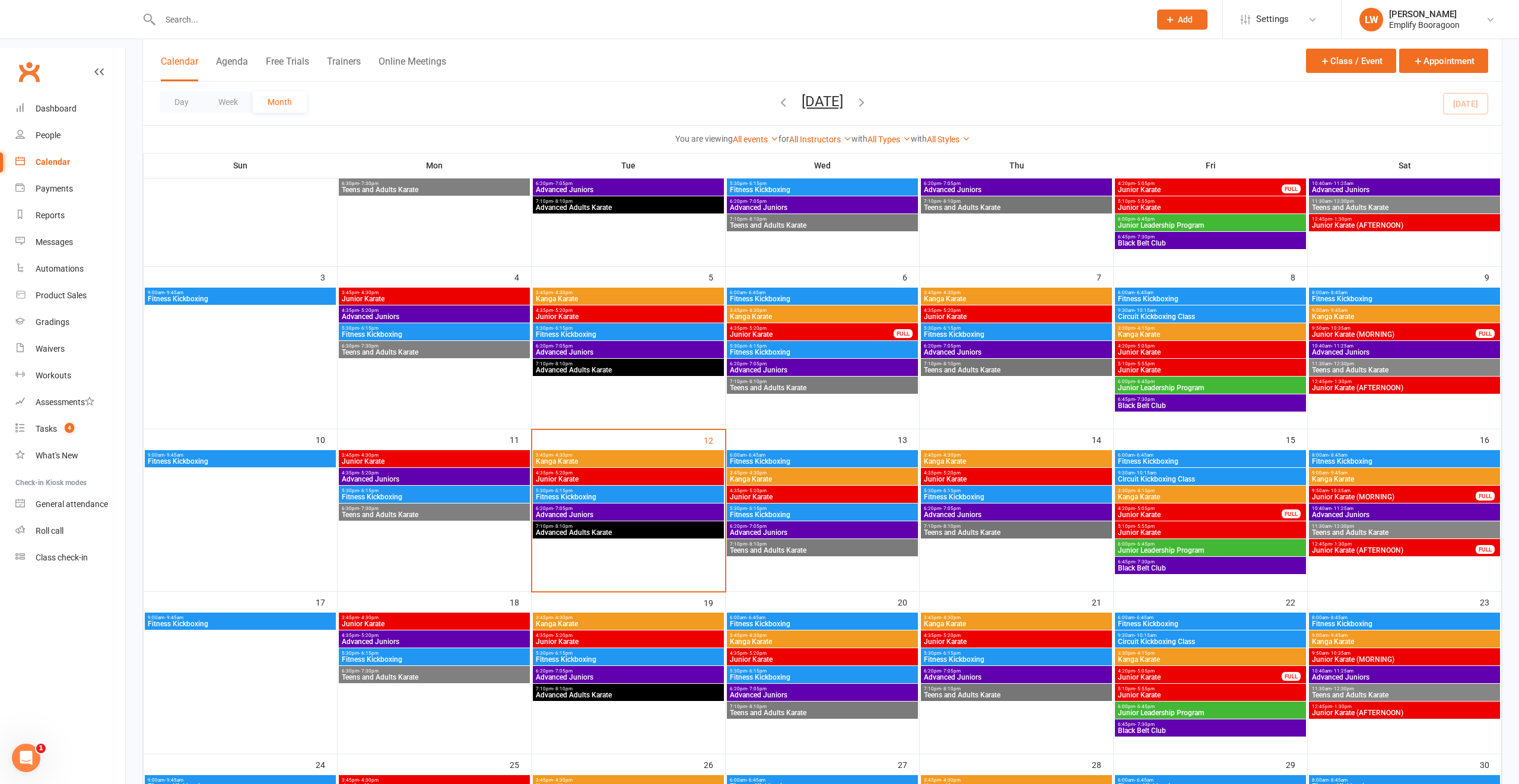
click at [1158, 542] on span "6:00pm - 6:45pm" at bounding box center [1211, 544] width 186 height 5
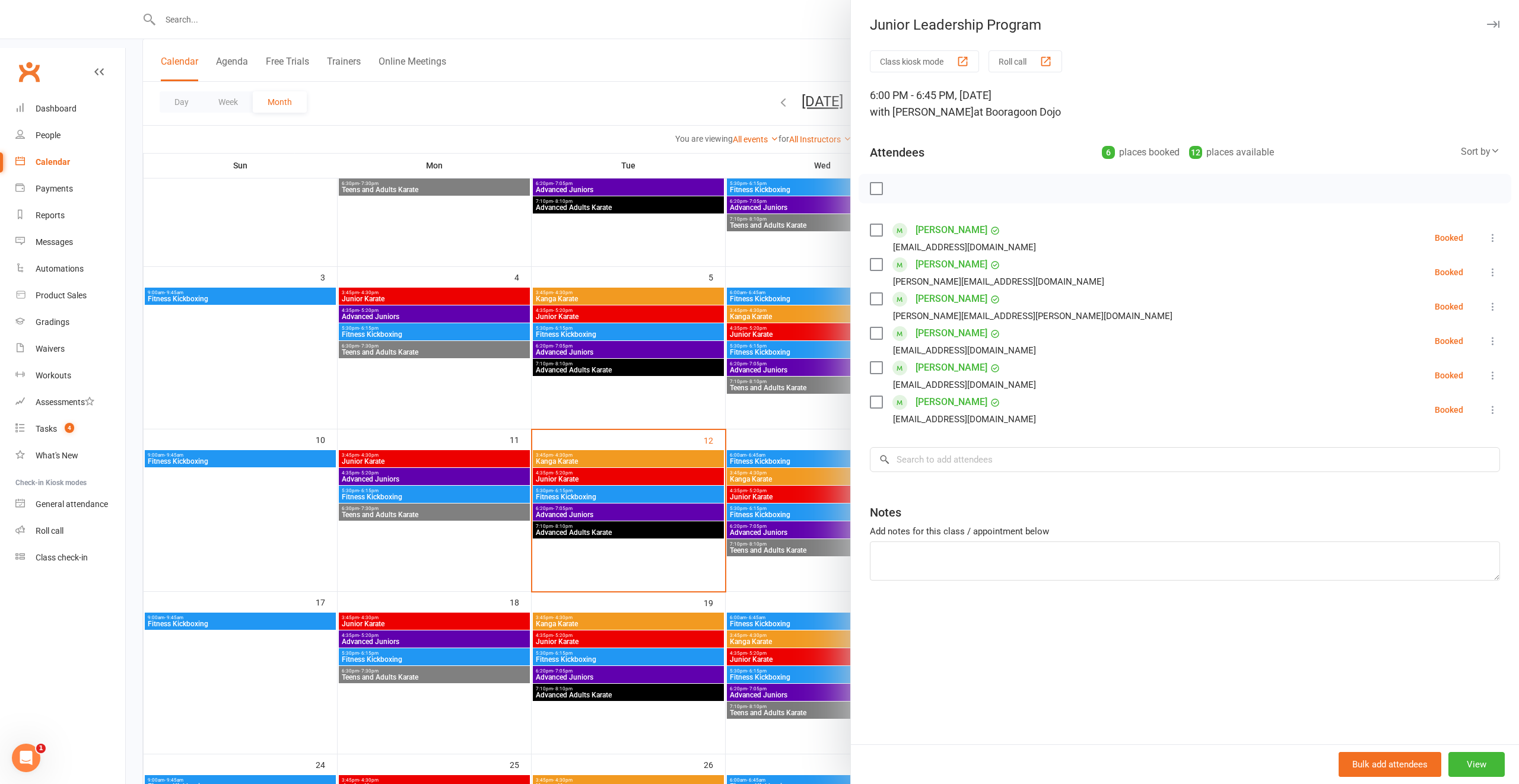
click at [798, 460] on div at bounding box center [823, 392] width 1394 height 784
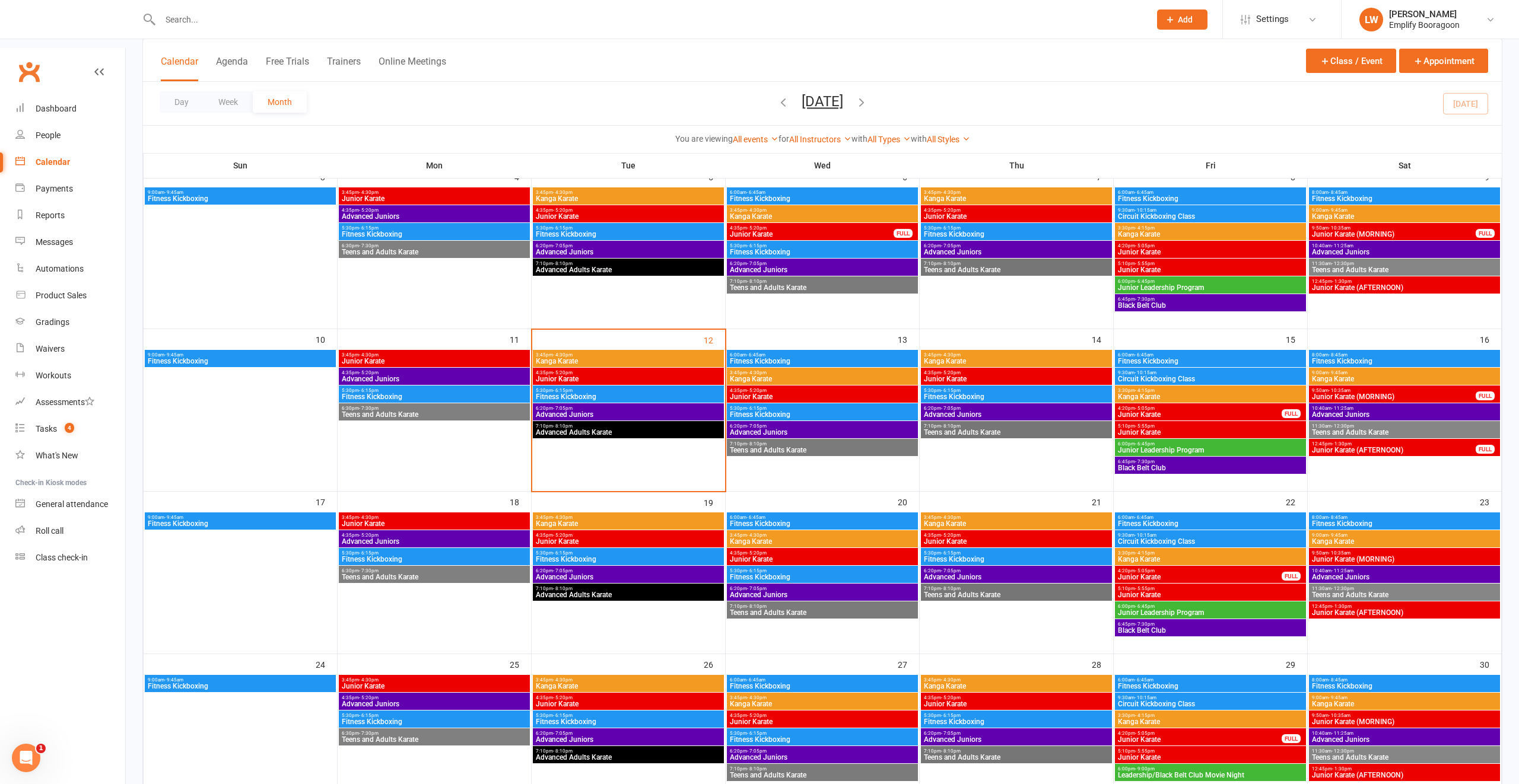
scroll to position [339, 0]
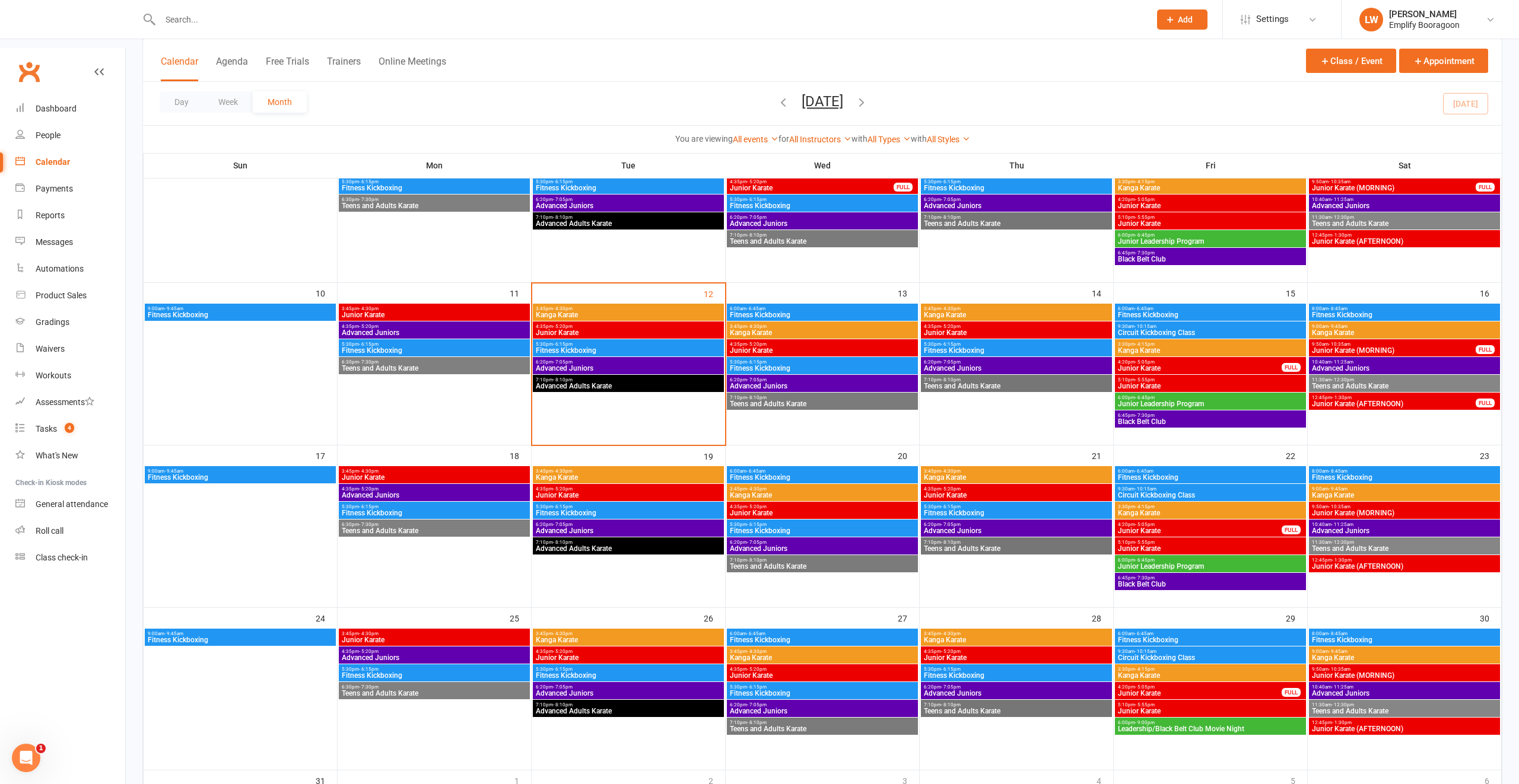
click at [1140, 725] on span "Leadership/Black Belt Club Movie Night" at bounding box center [1211, 728] width 186 height 7
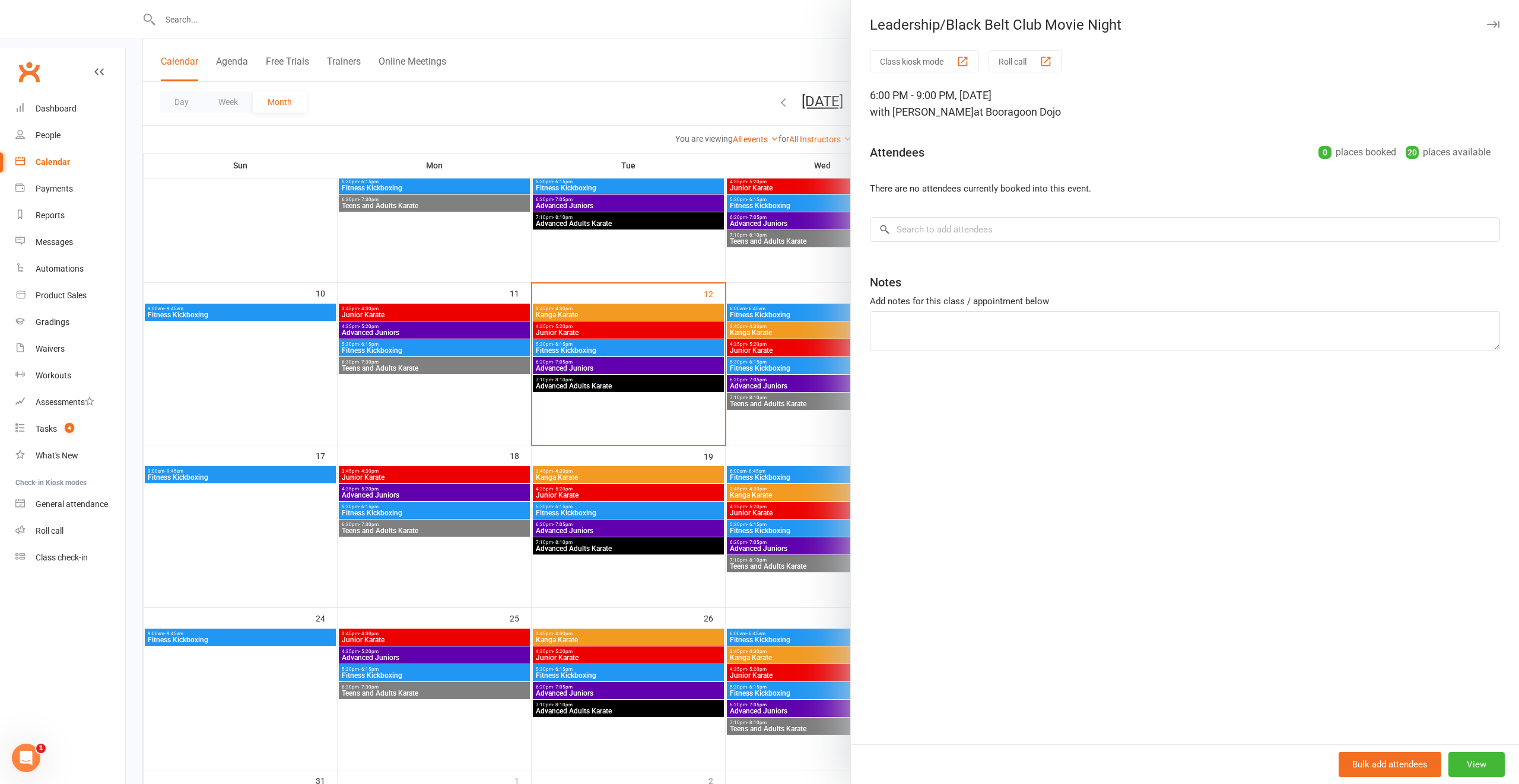
click at [781, 539] on div at bounding box center [823, 392] width 1394 height 784
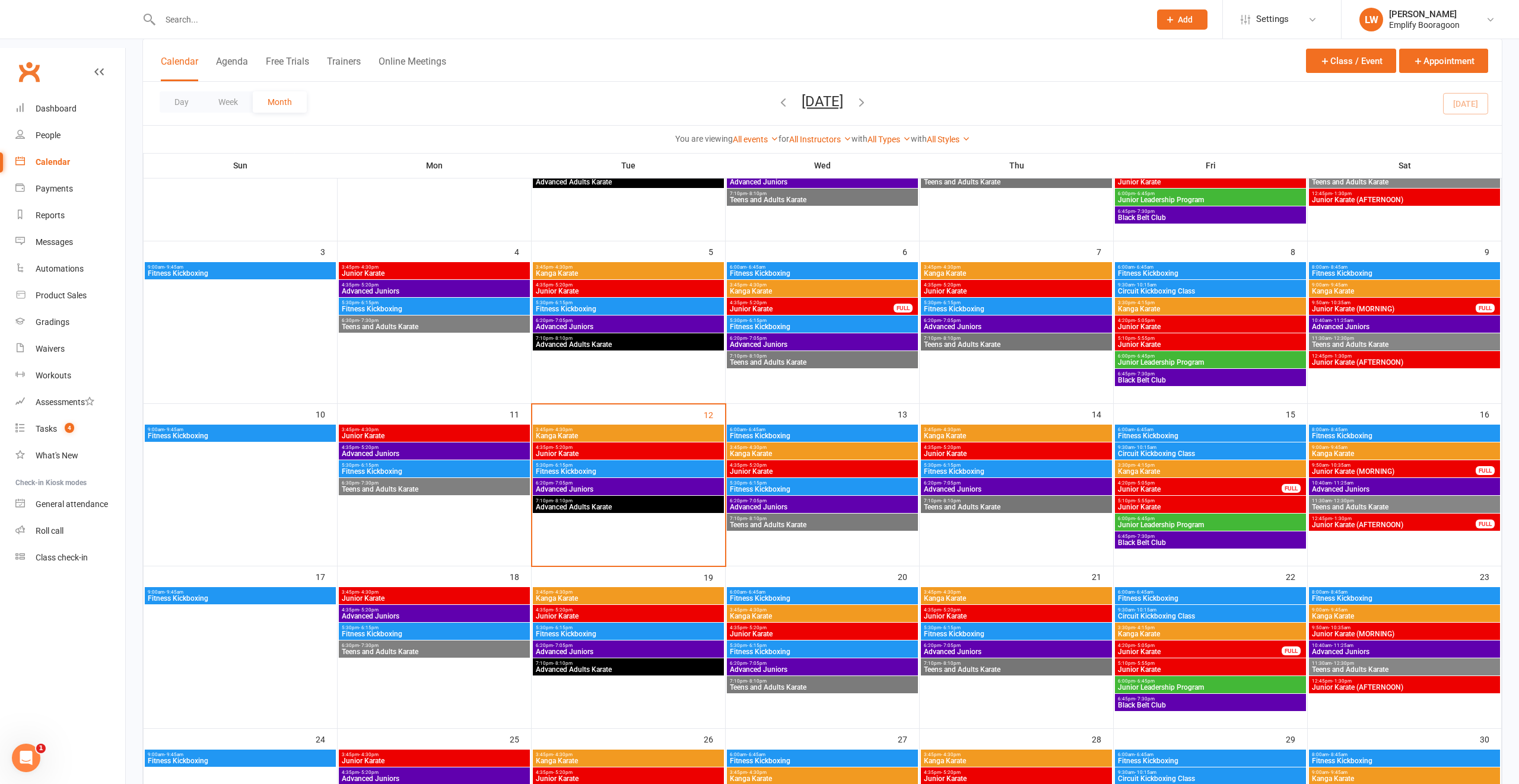
scroll to position [212, 0]
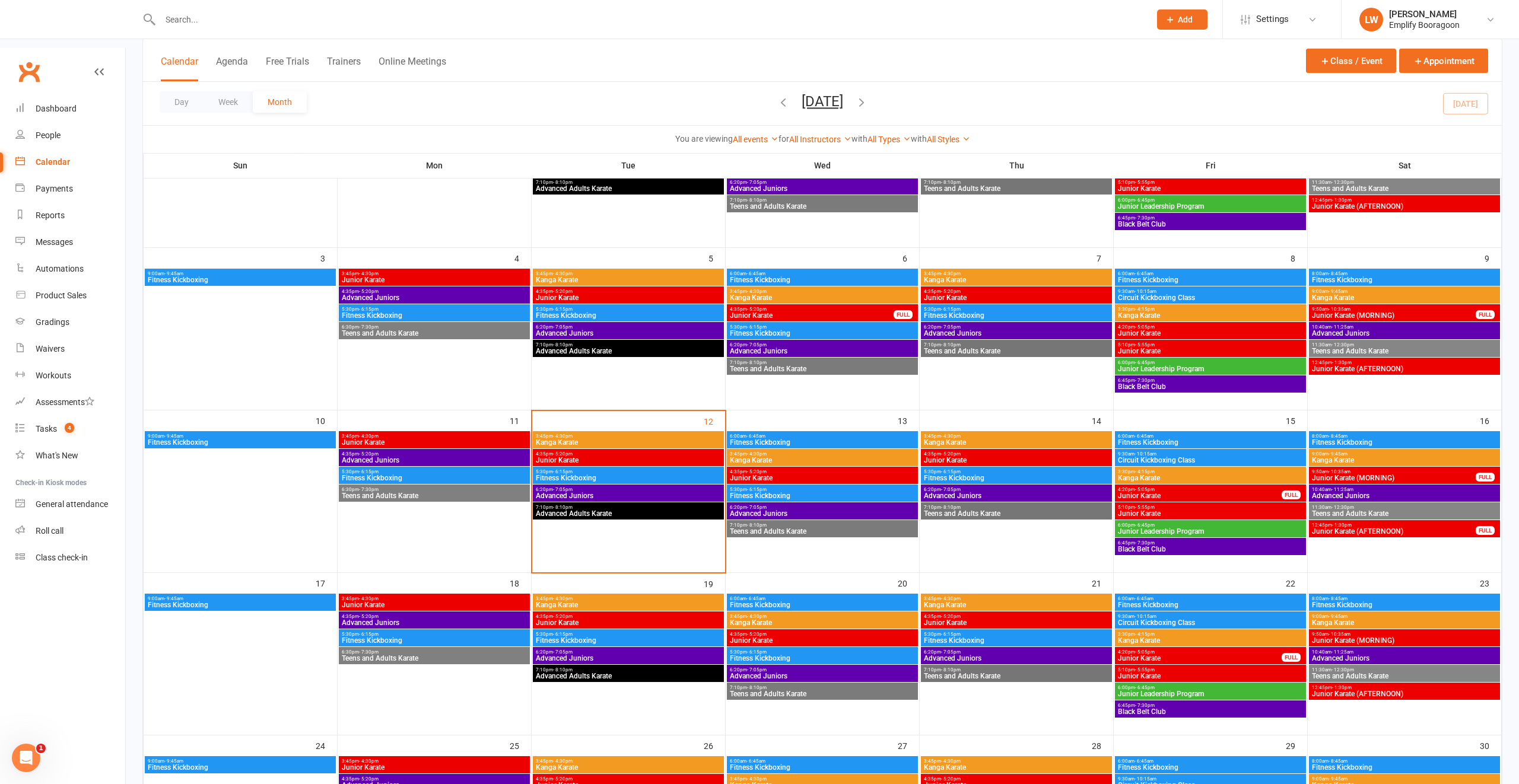
click at [1345, 475] on span "Junior Karate (MORNING)" at bounding box center [1394, 478] width 165 height 7
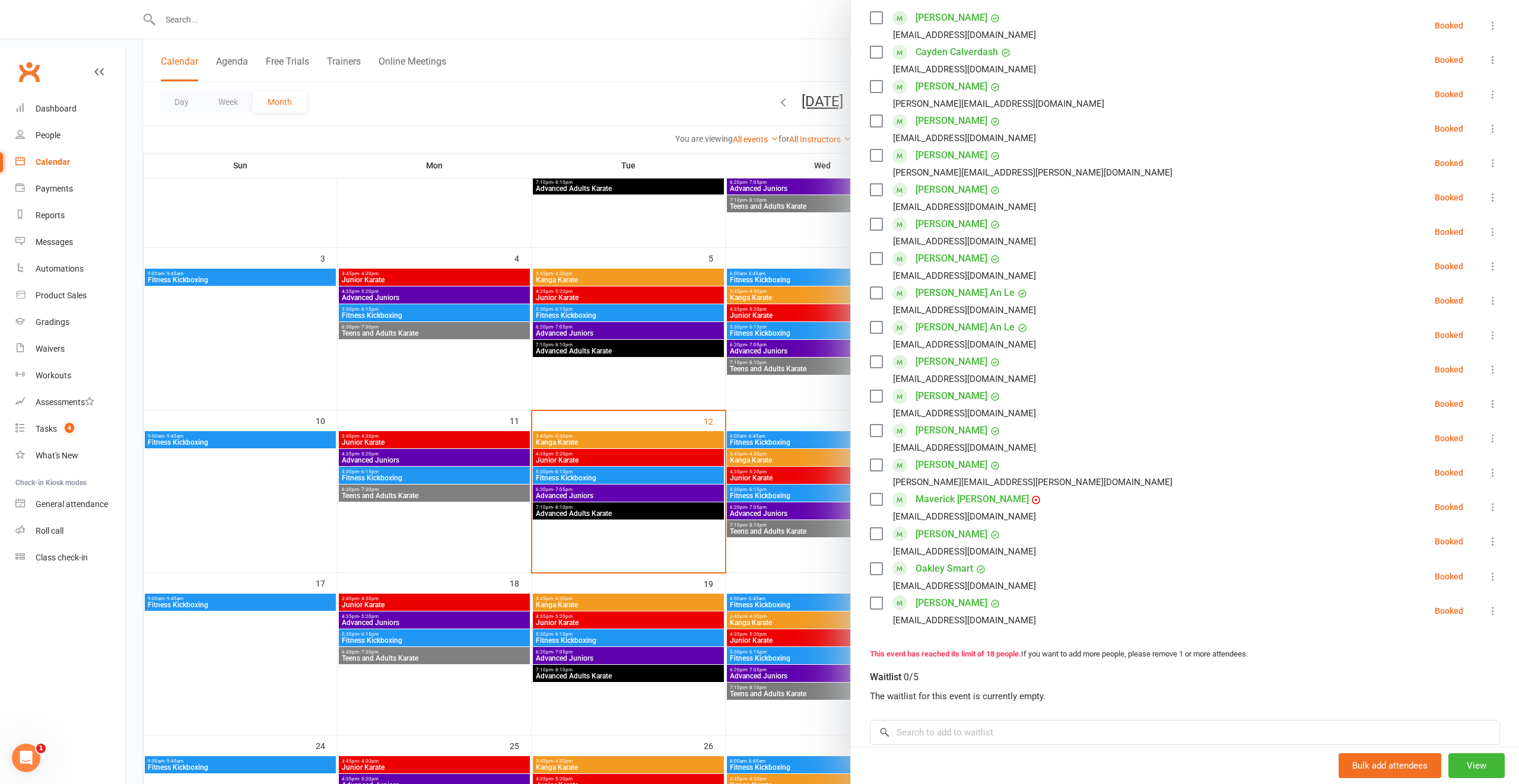
scroll to position [0, 0]
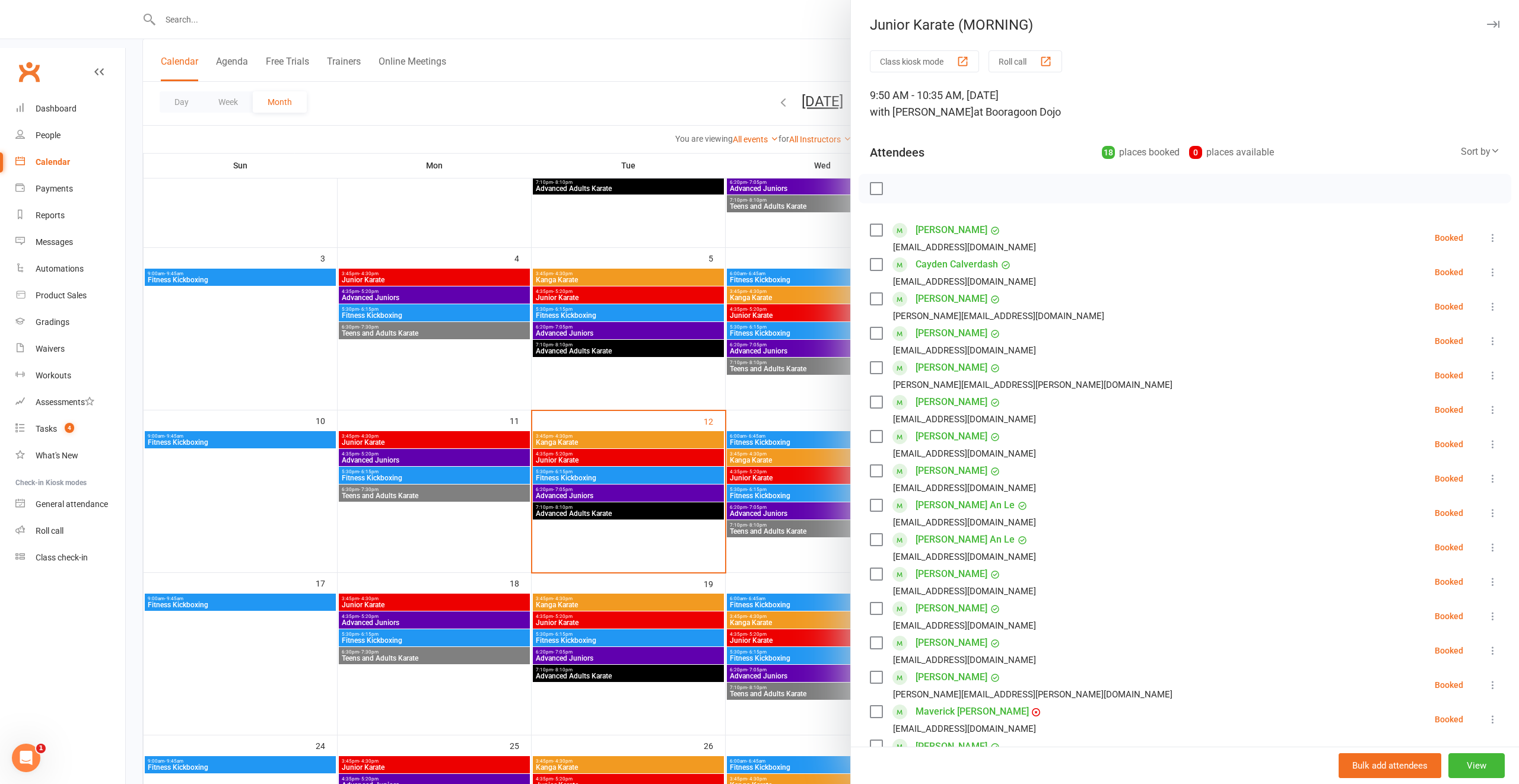
click at [724, 452] on div at bounding box center [823, 392] width 1394 height 784
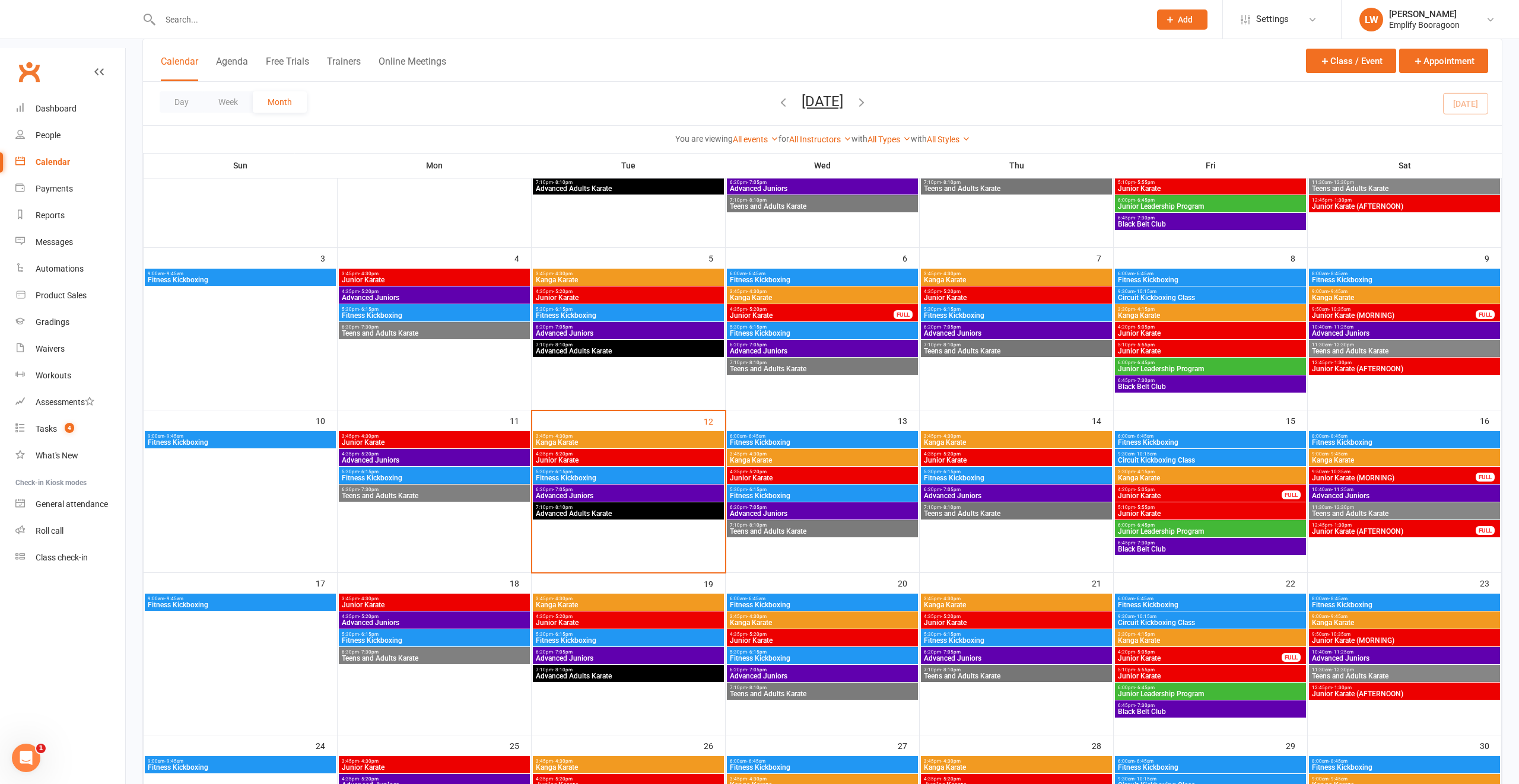
click at [1348, 528] on span "Junior Karate (AFTERNOON)" at bounding box center [1394, 531] width 165 height 7
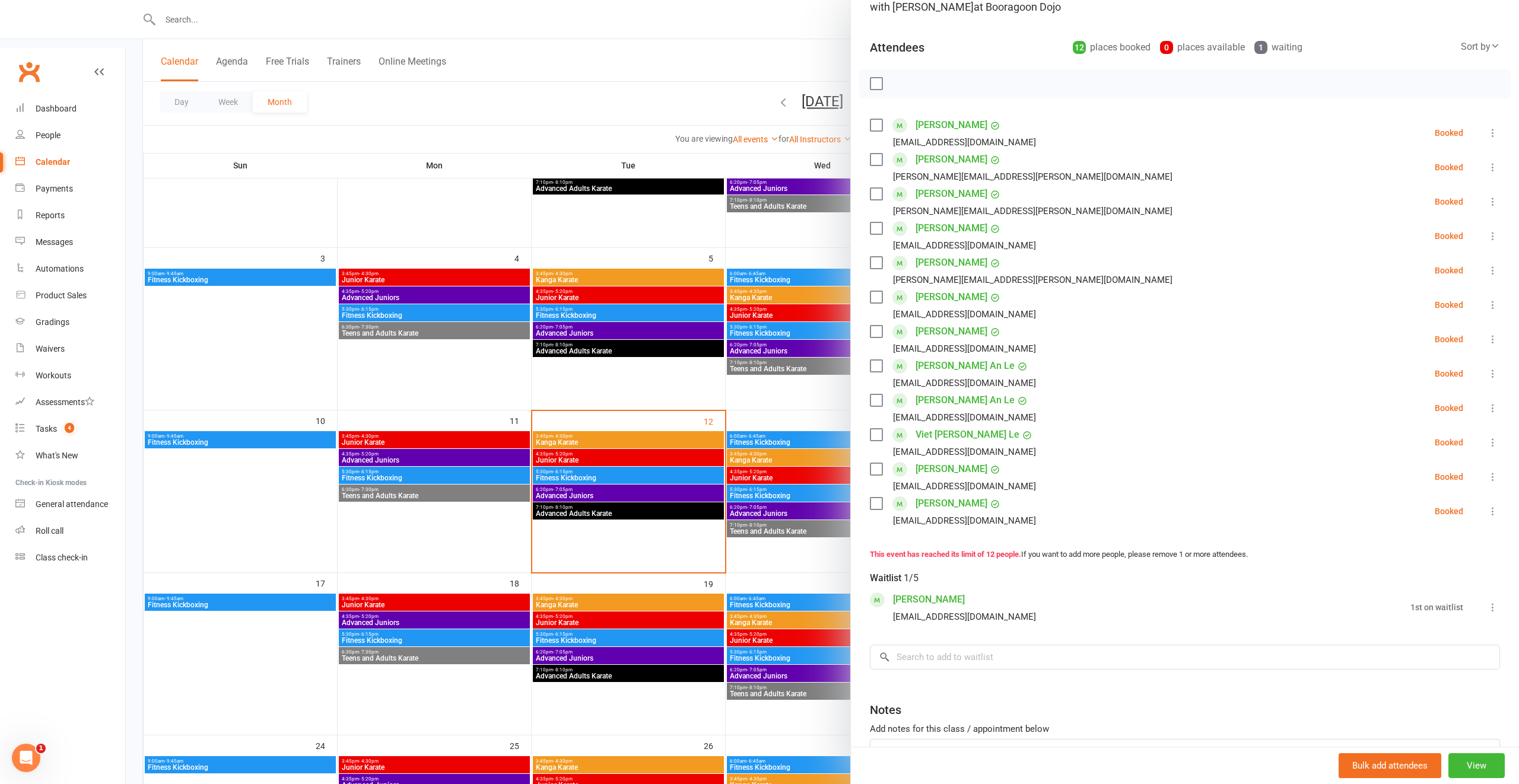
scroll to position [104, 0]
click at [717, 380] on div at bounding box center [823, 392] width 1394 height 784
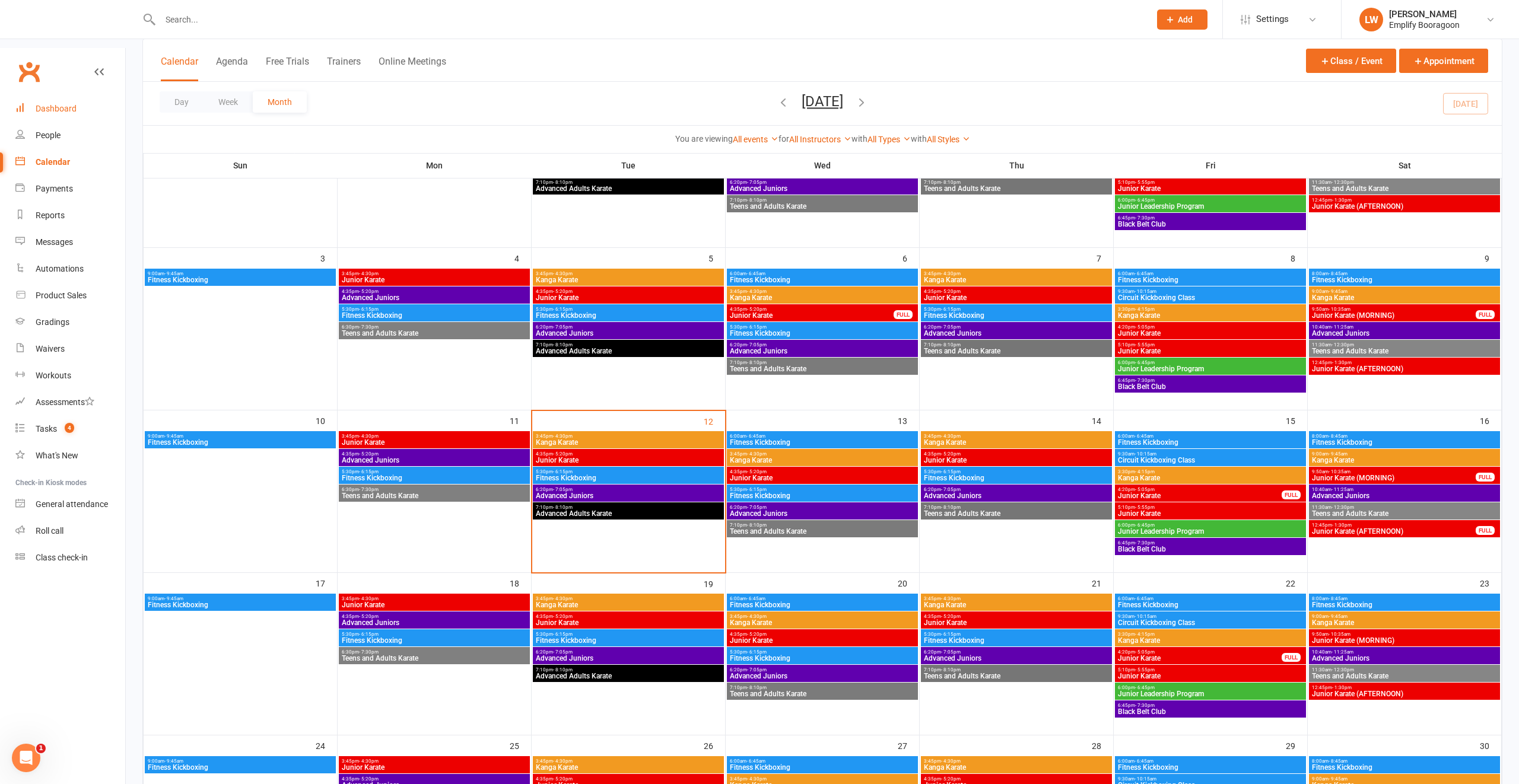
click at [92, 95] on link "Dashboard" at bounding box center [71, 109] width 110 height 27
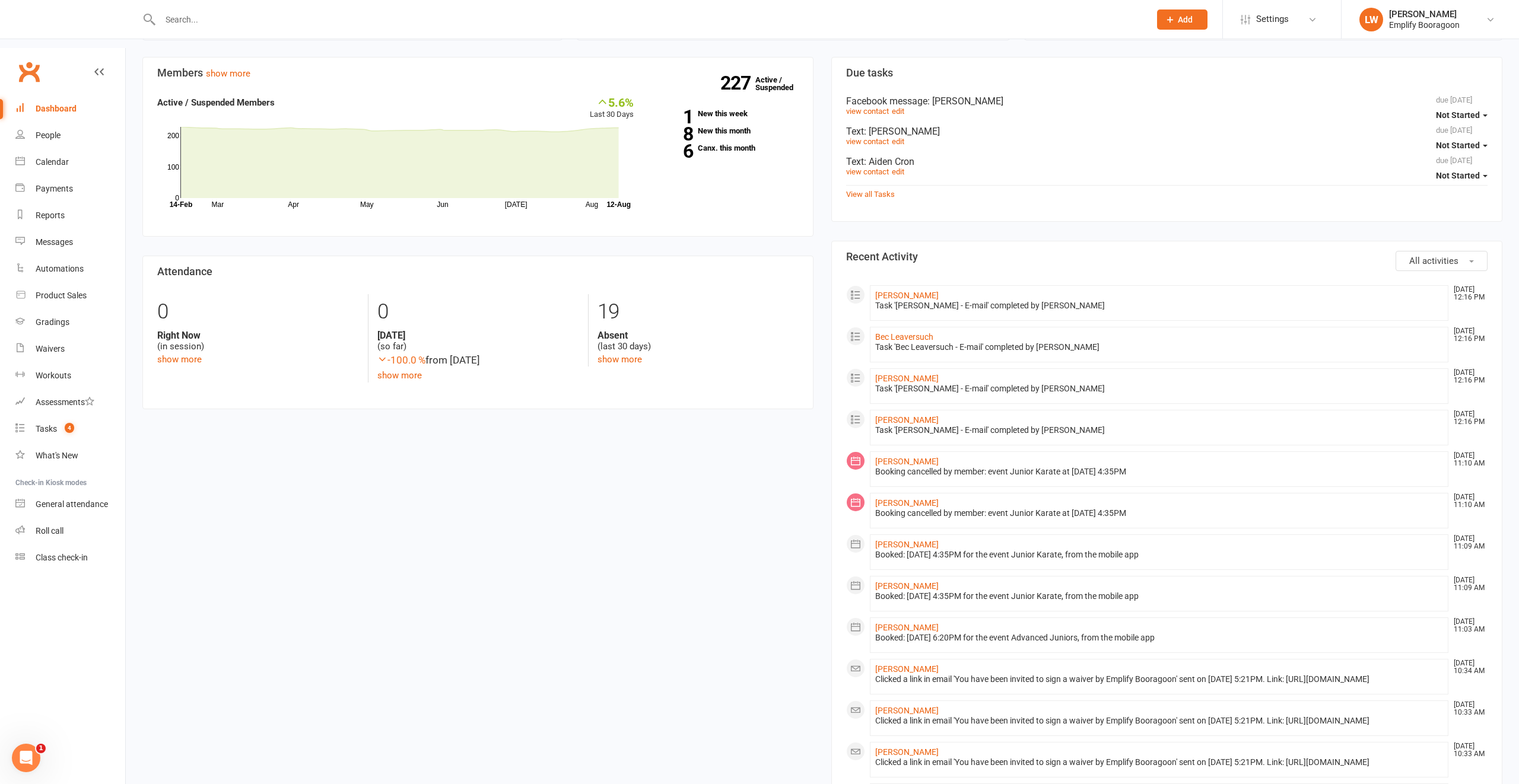
scroll to position [373, 0]
